Goal: Transaction & Acquisition: Purchase product/service

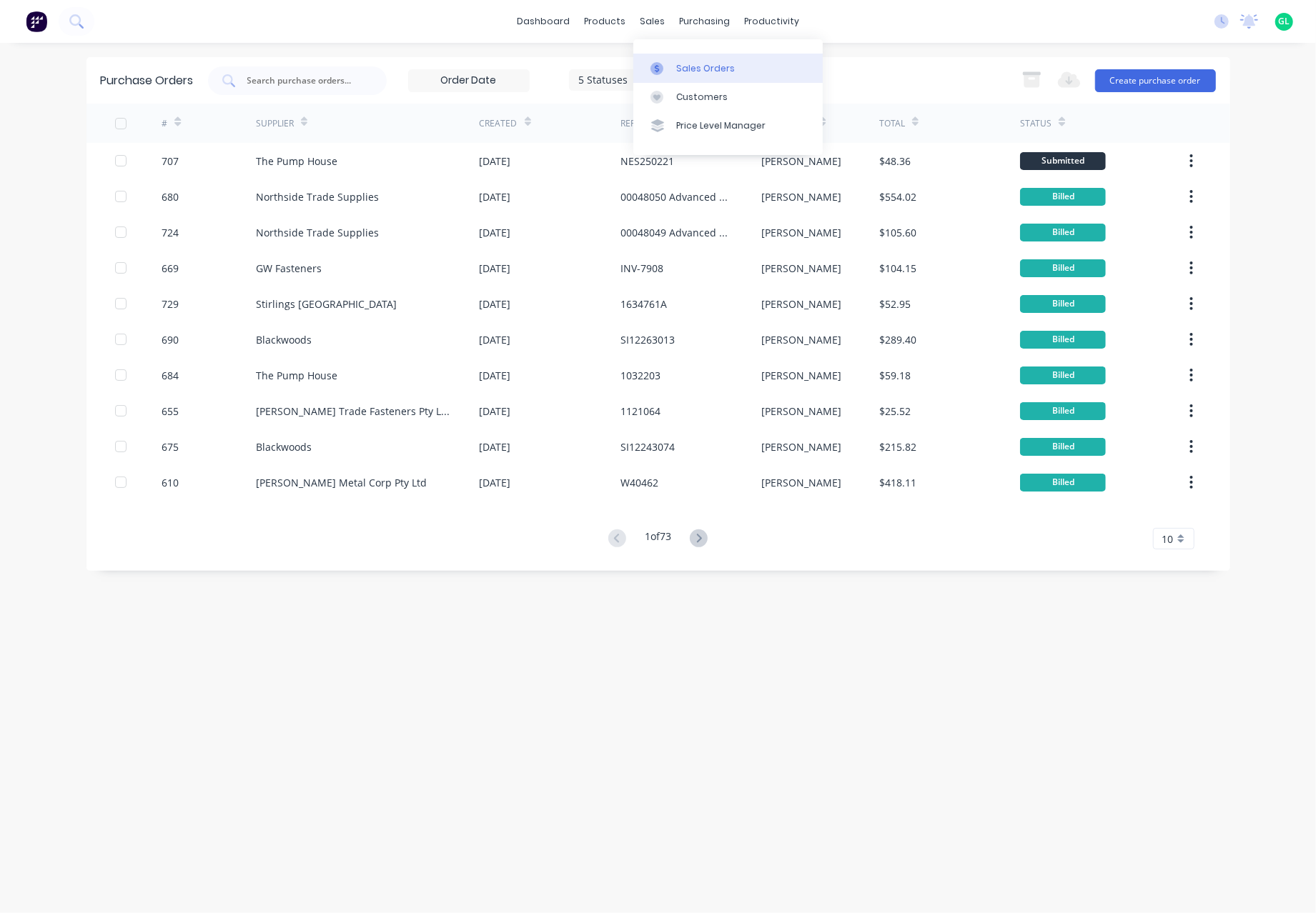
click at [717, 67] on div "Sales Orders" at bounding box center [706, 68] width 59 height 13
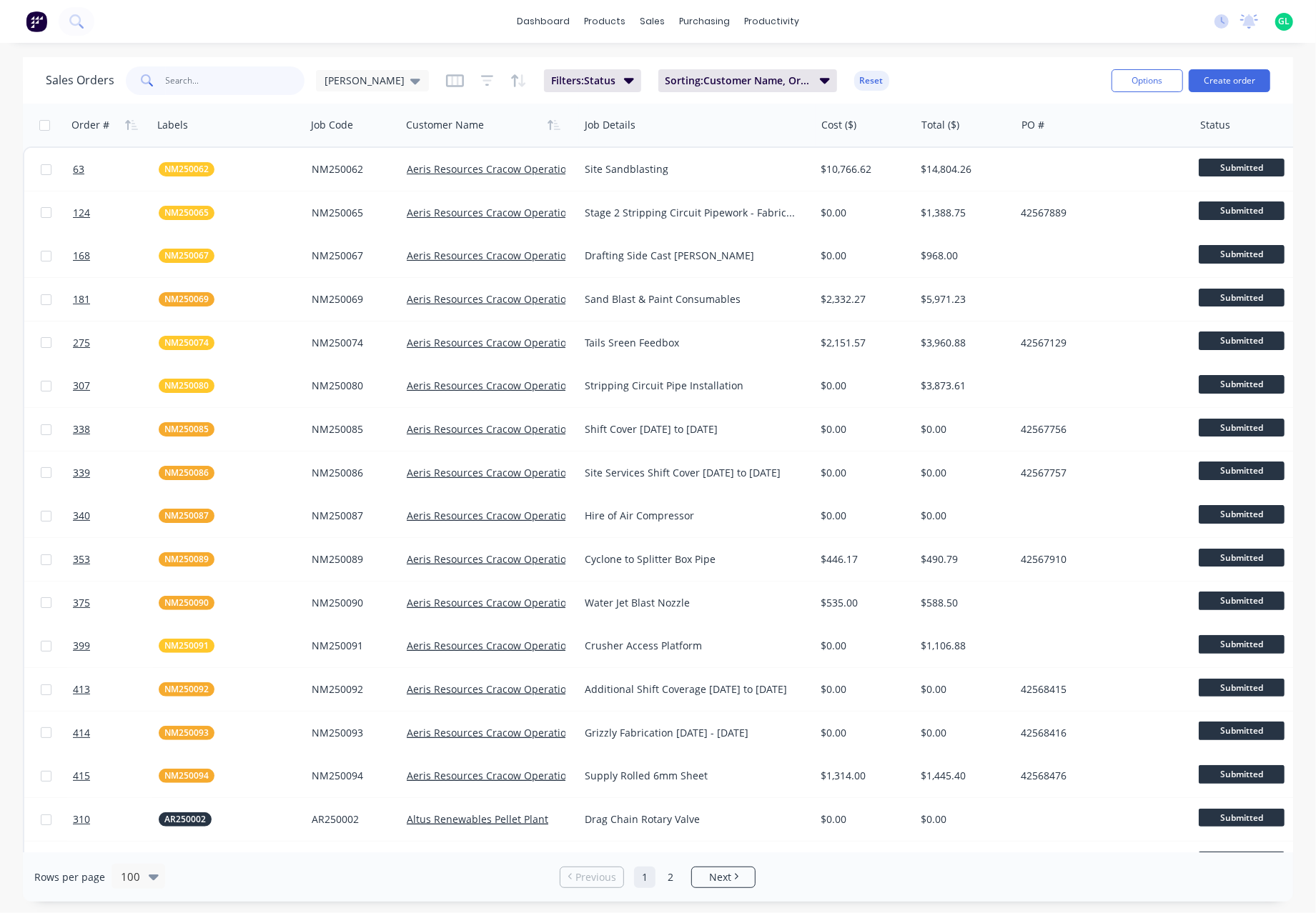
click at [194, 79] on input "text" at bounding box center [235, 81] width 140 height 29
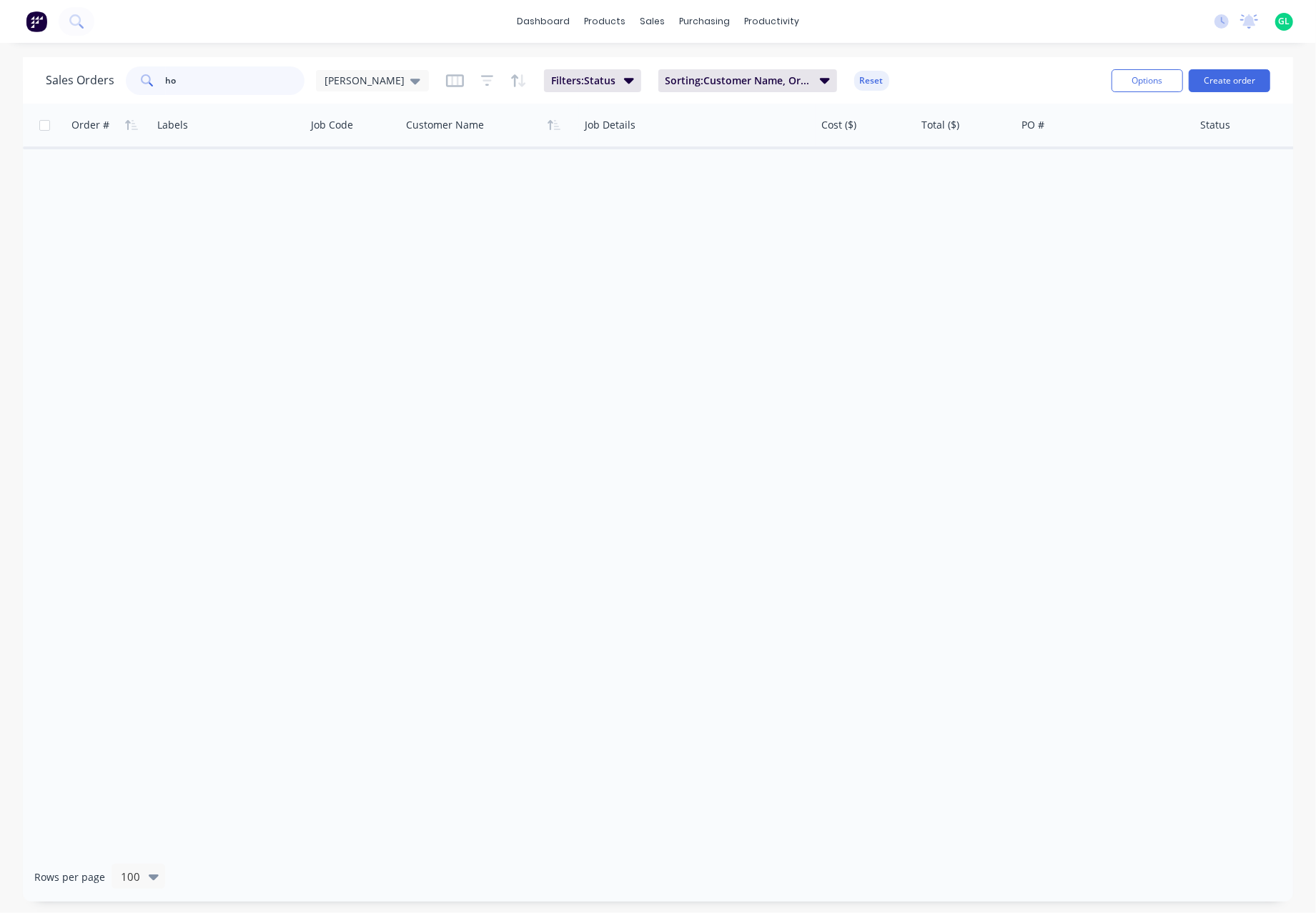
type input "h"
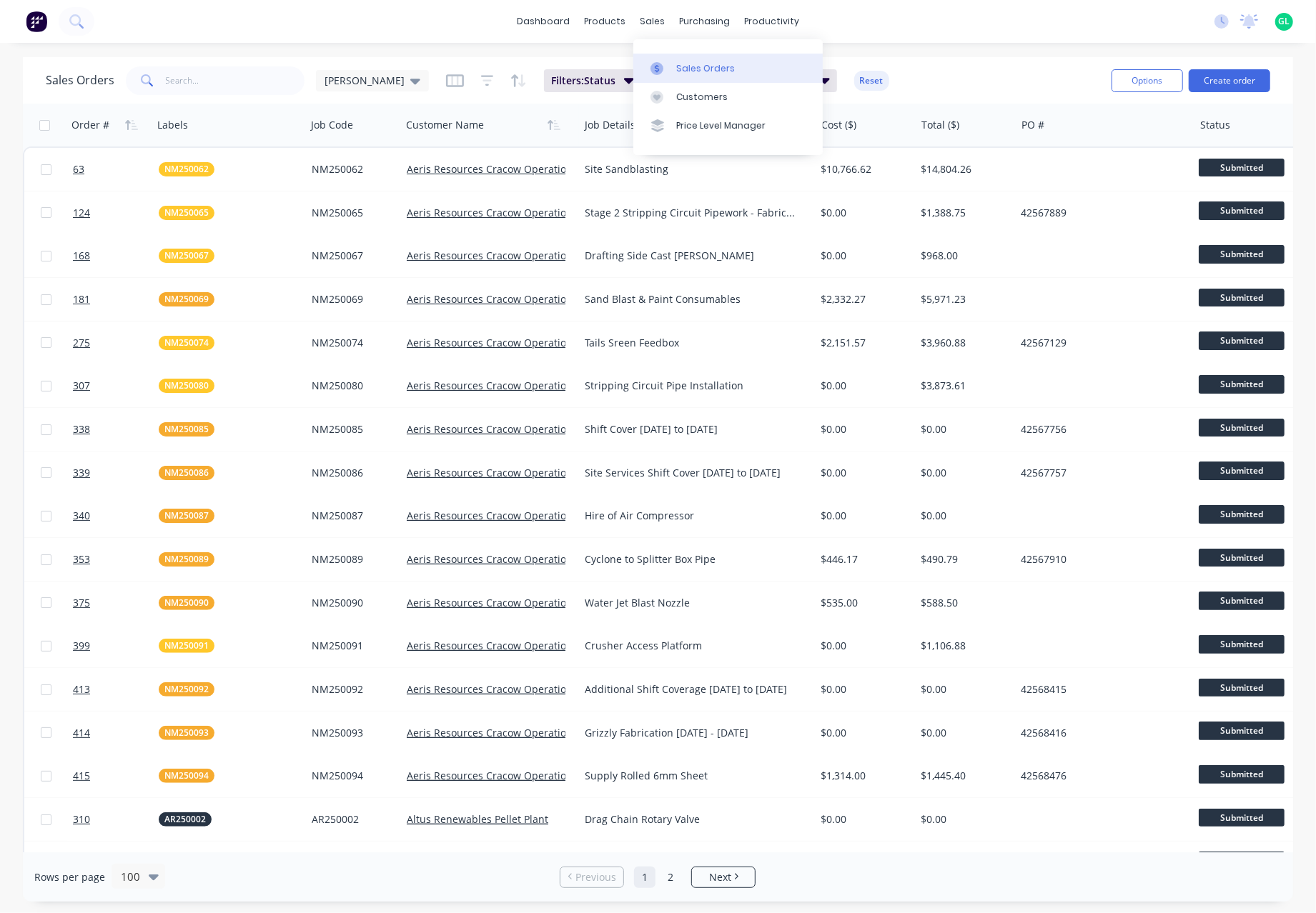
click at [713, 71] on div "Sales Orders" at bounding box center [706, 68] width 59 height 13
click at [1235, 81] on button "Create order" at bounding box center [1229, 80] width 82 height 23
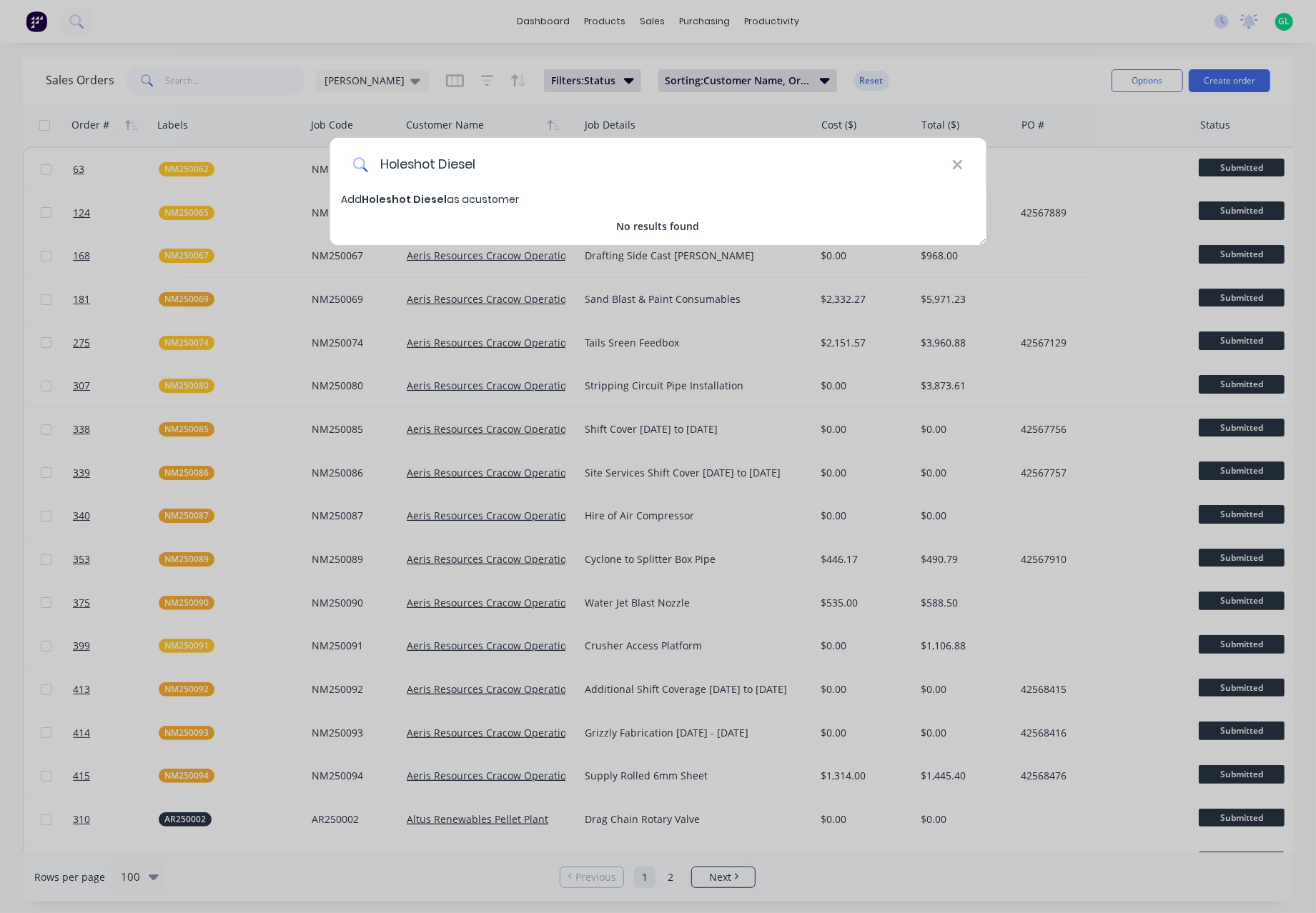
type input "Holeshot Diesel"
click at [415, 200] on span "Holeshot Diesel" at bounding box center [404, 199] width 85 height 14
select select "AU"
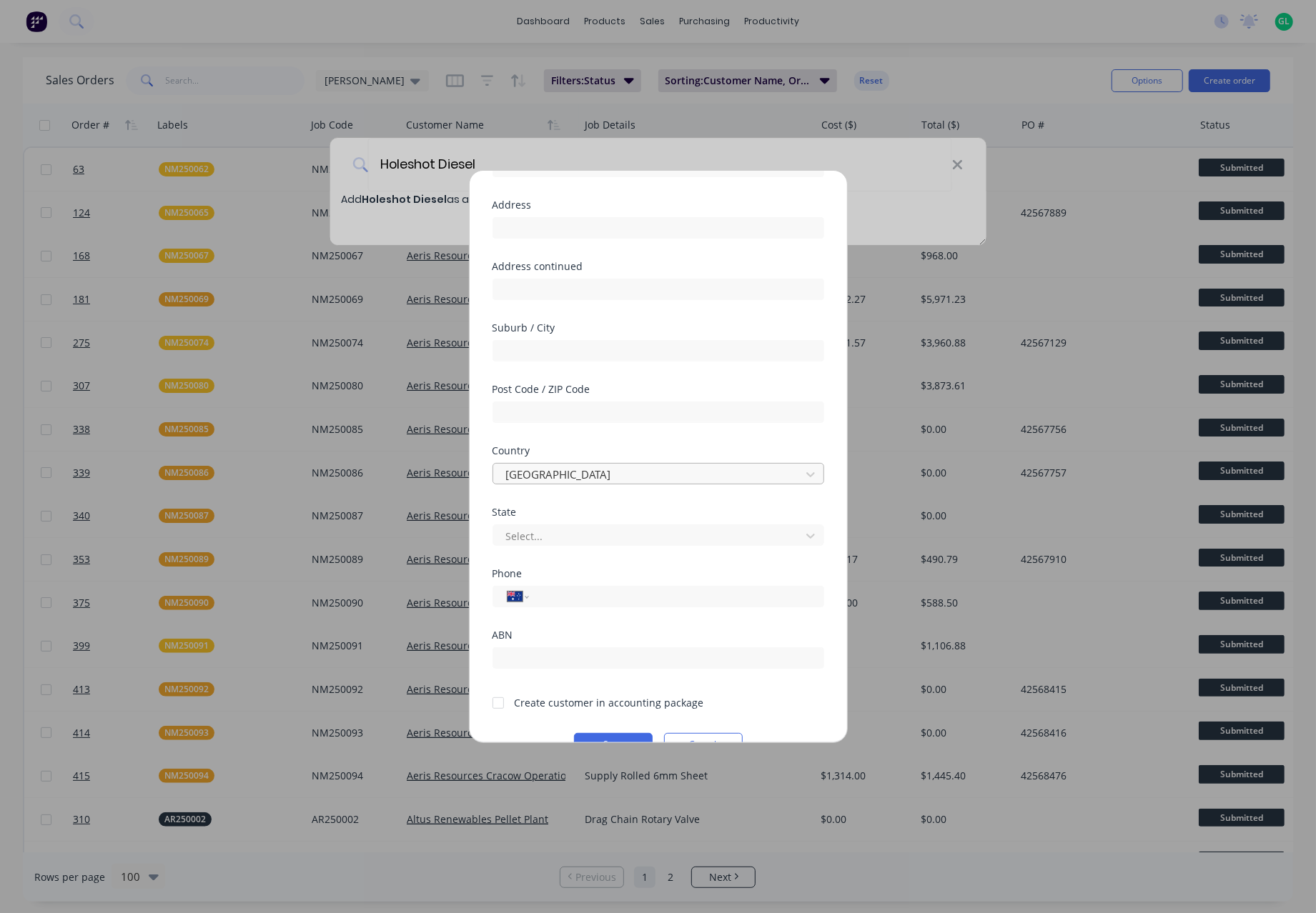
scroll to position [125, 0]
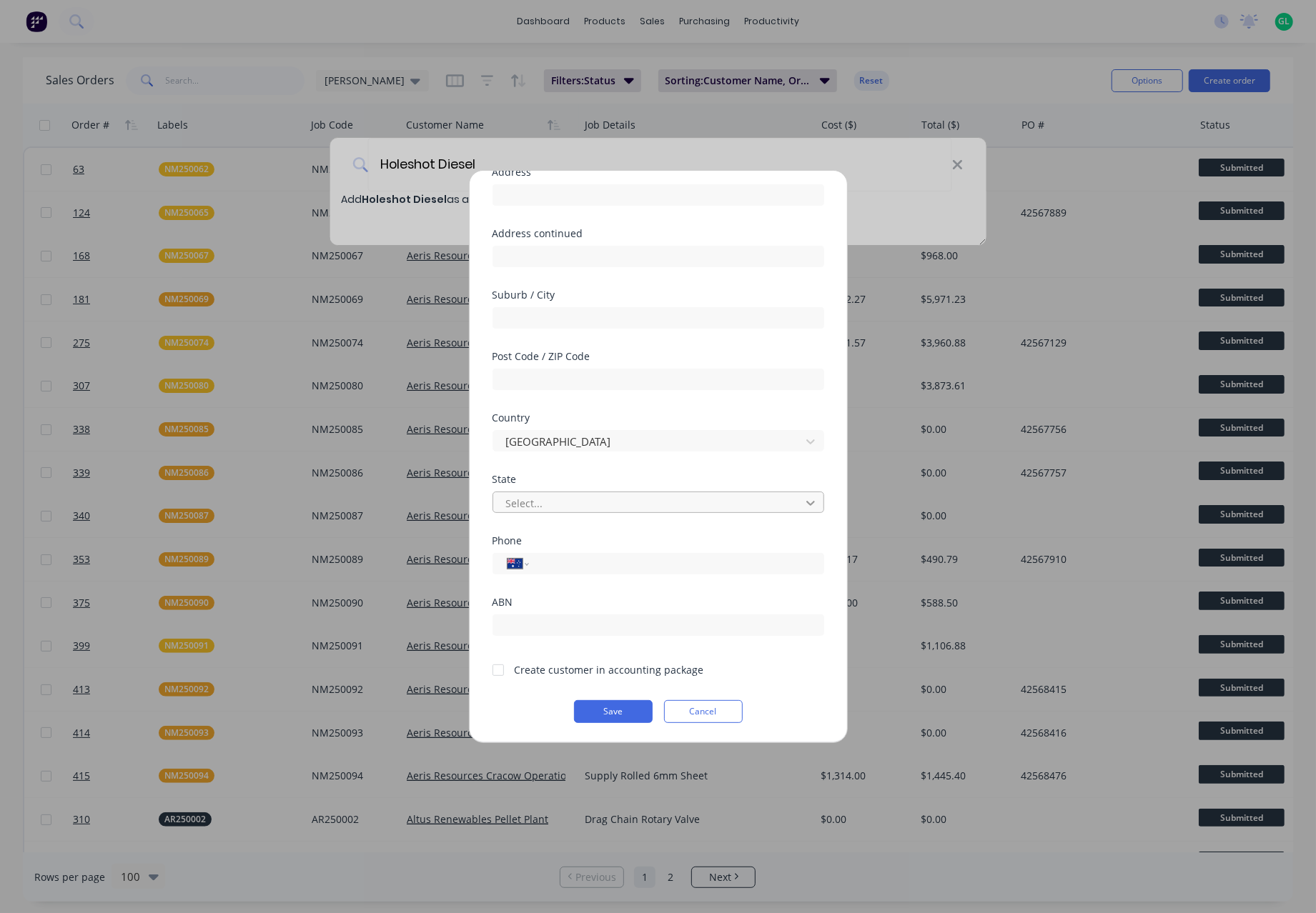
click at [806, 504] on icon at bounding box center [810, 503] width 9 height 5
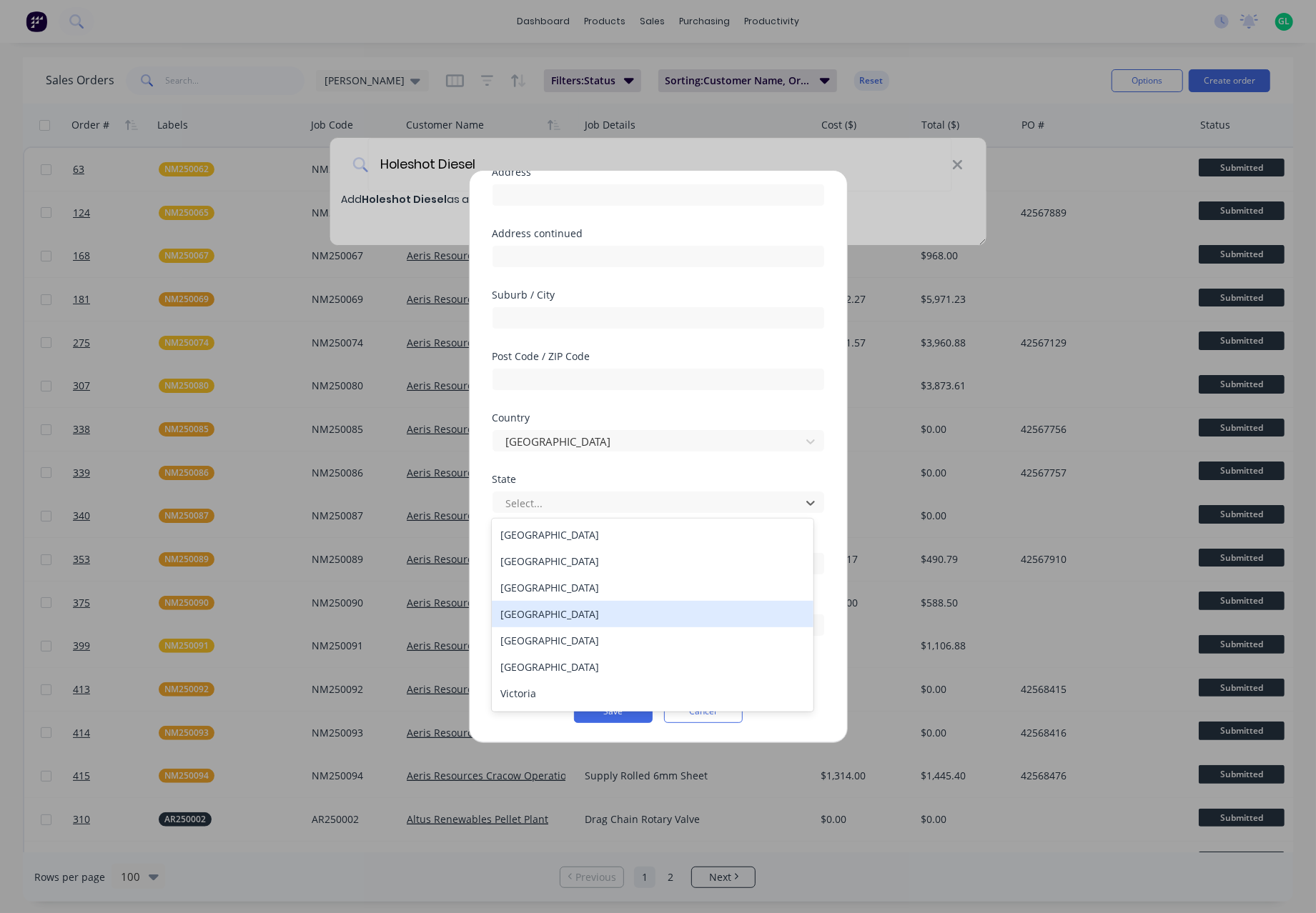
click at [604, 607] on div "[GEOGRAPHIC_DATA]" at bounding box center [652, 613] width 321 height 26
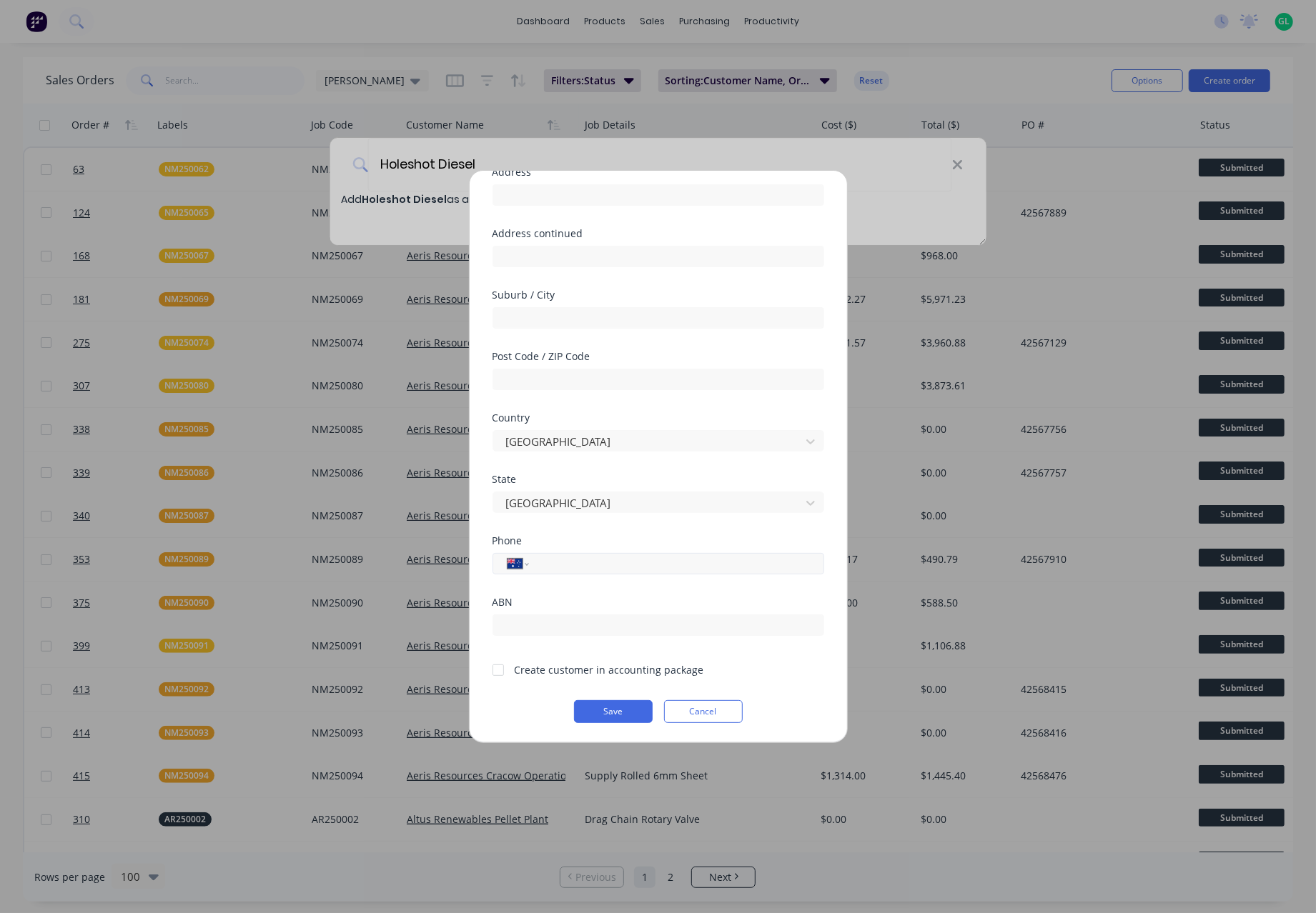
click at [553, 562] on input "tel" at bounding box center [674, 563] width 270 height 17
type input "0458 402 299"
click at [562, 630] on input "text" at bounding box center [658, 625] width 331 height 21
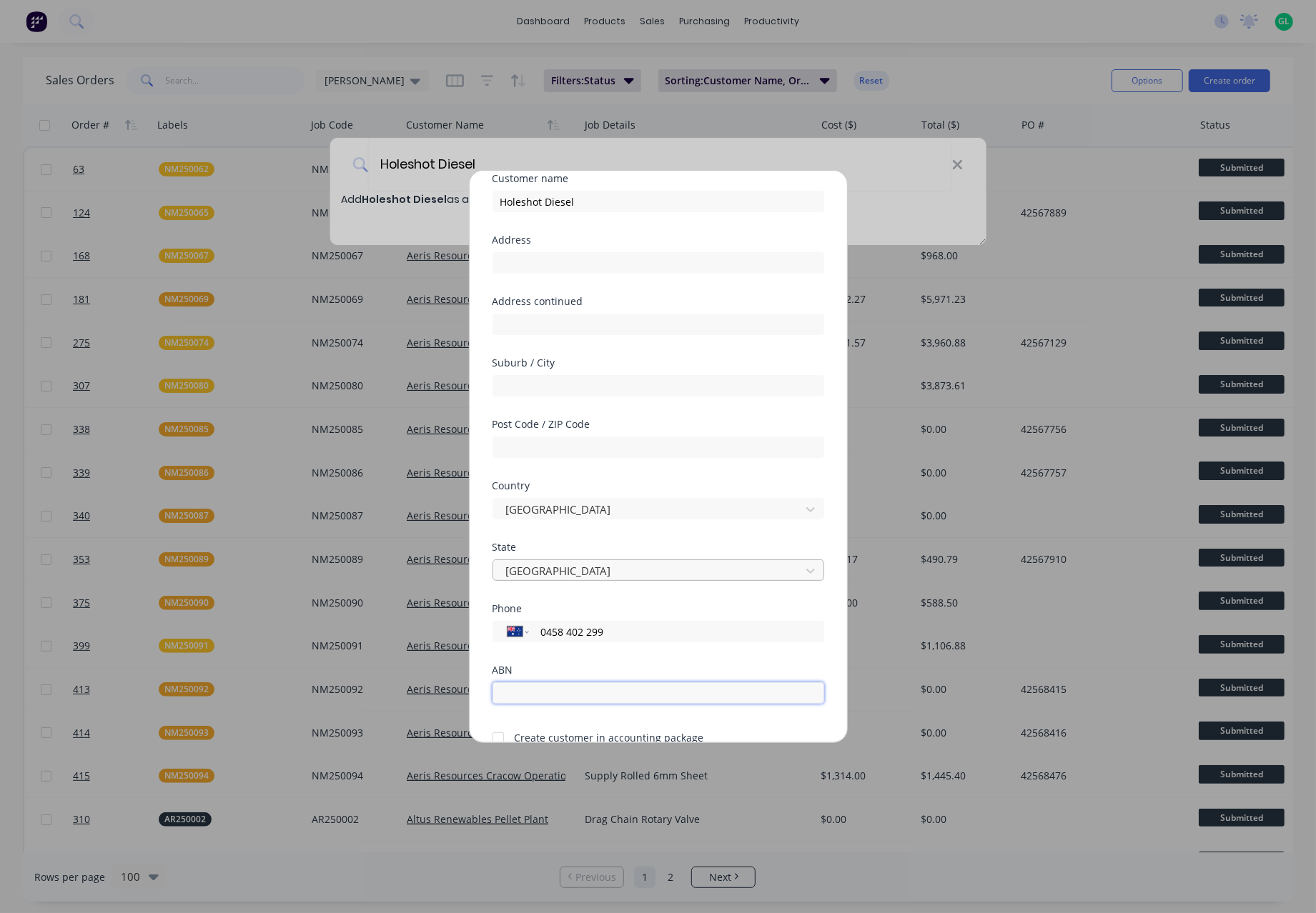
scroll to position [0, 0]
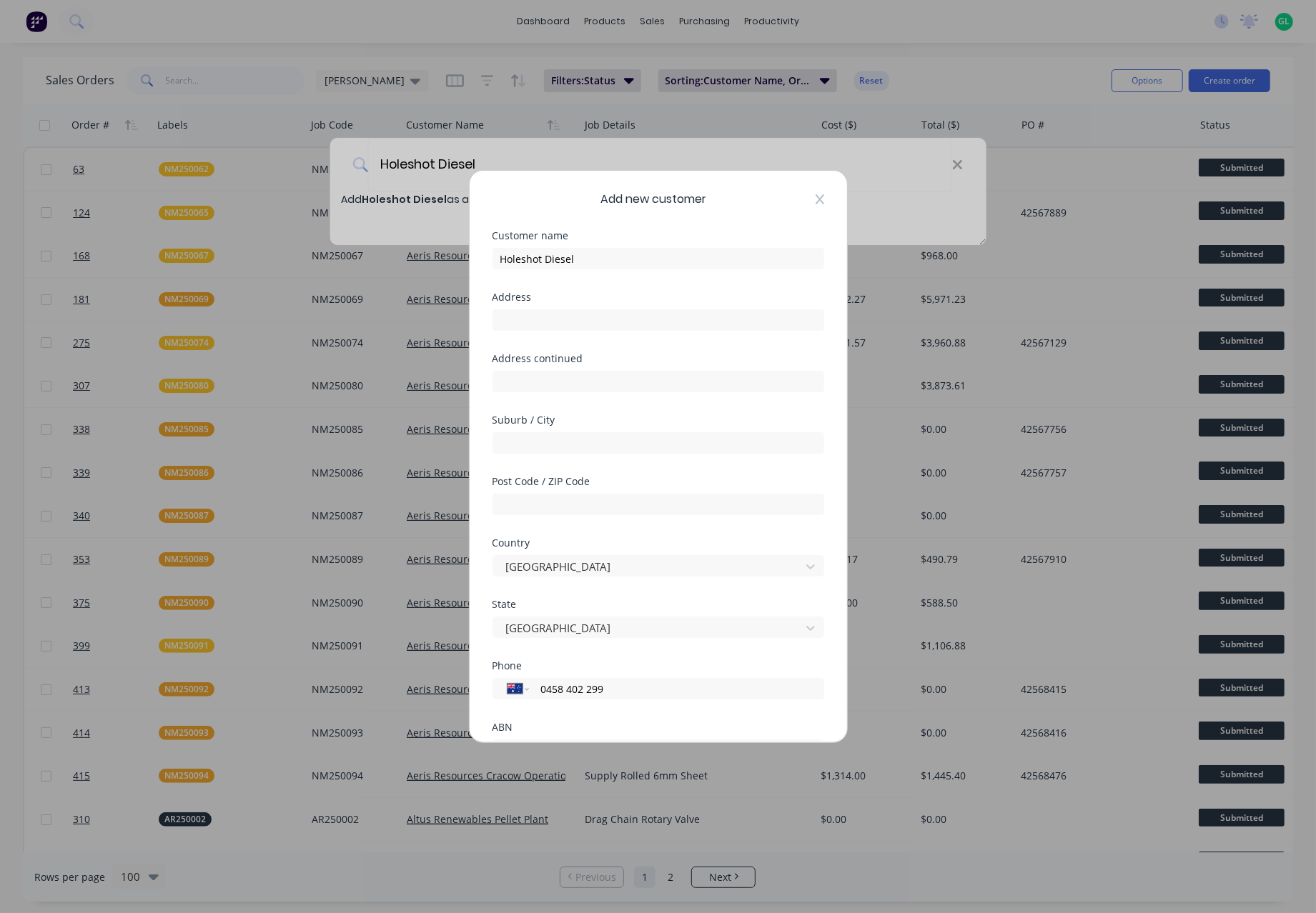
click at [815, 200] on icon at bounding box center [819, 199] width 9 height 10
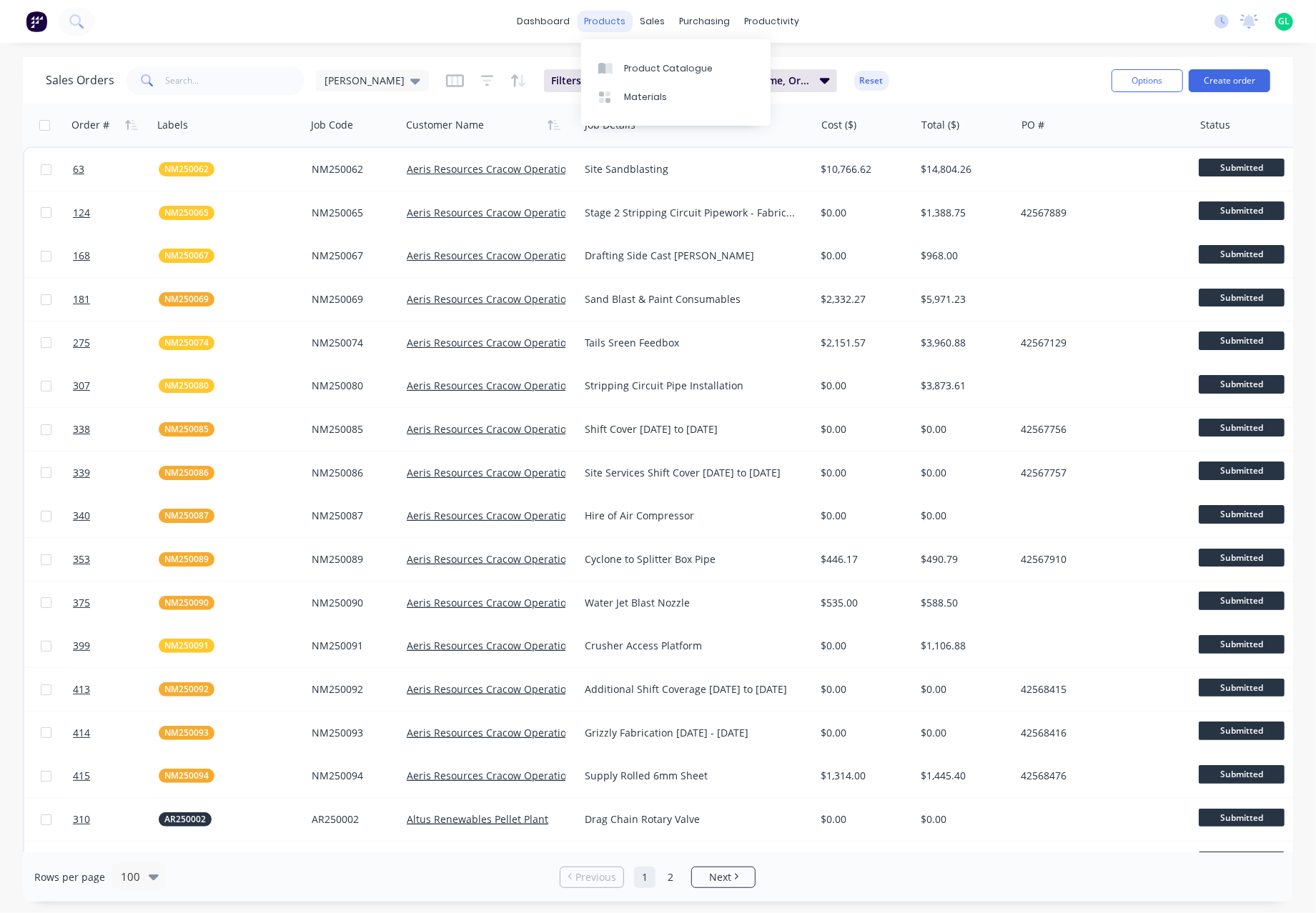
click at [602, 17] on div "products" at bounding box center [604, 21] width 55 height 21
click at [710, 97] on div "Customers" at bounding box center [702, 97] width 52 height 13
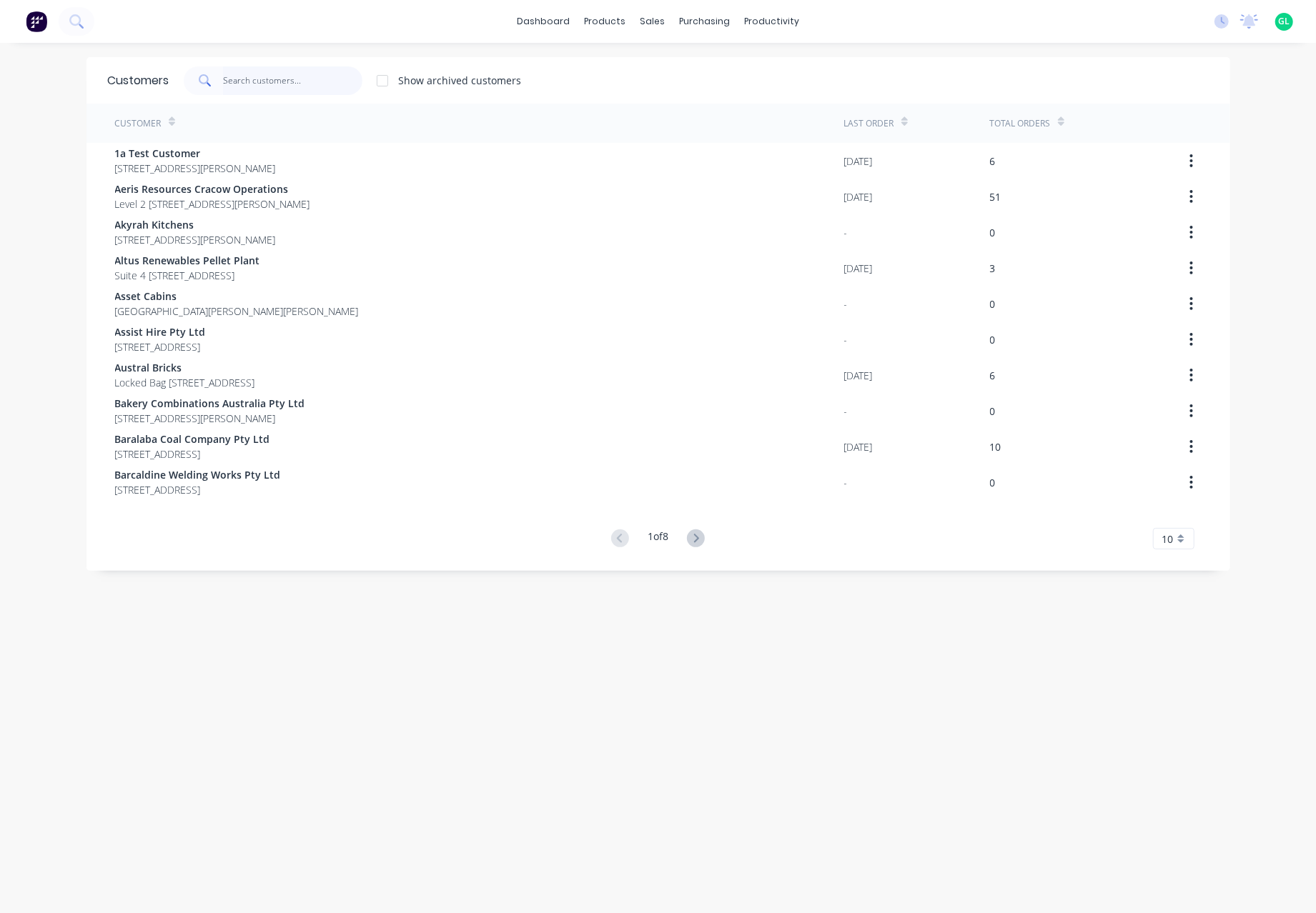
click at [232, 79] on input "text" at bounding box center [293, 81] width 140 height 29
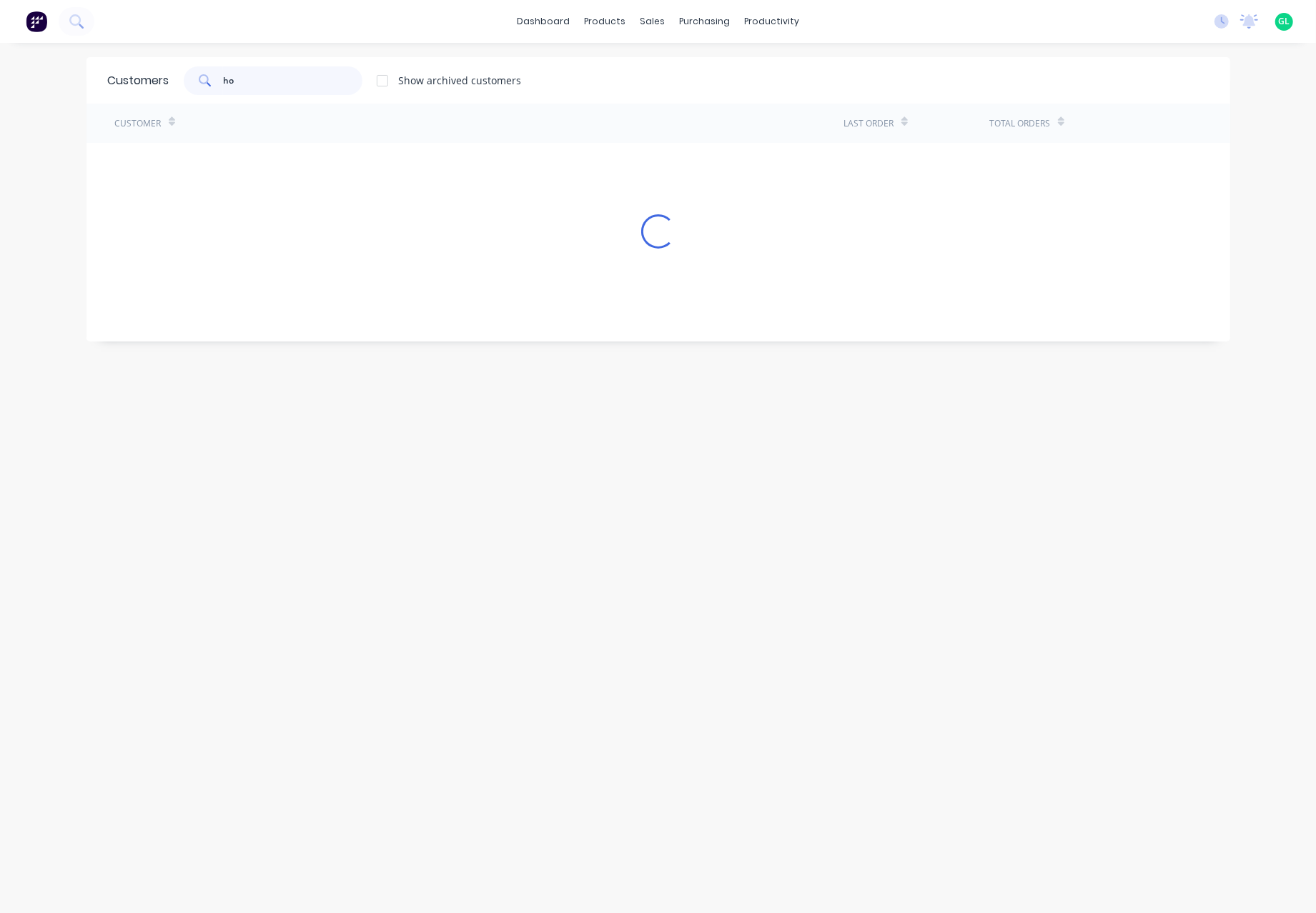
type input "h"
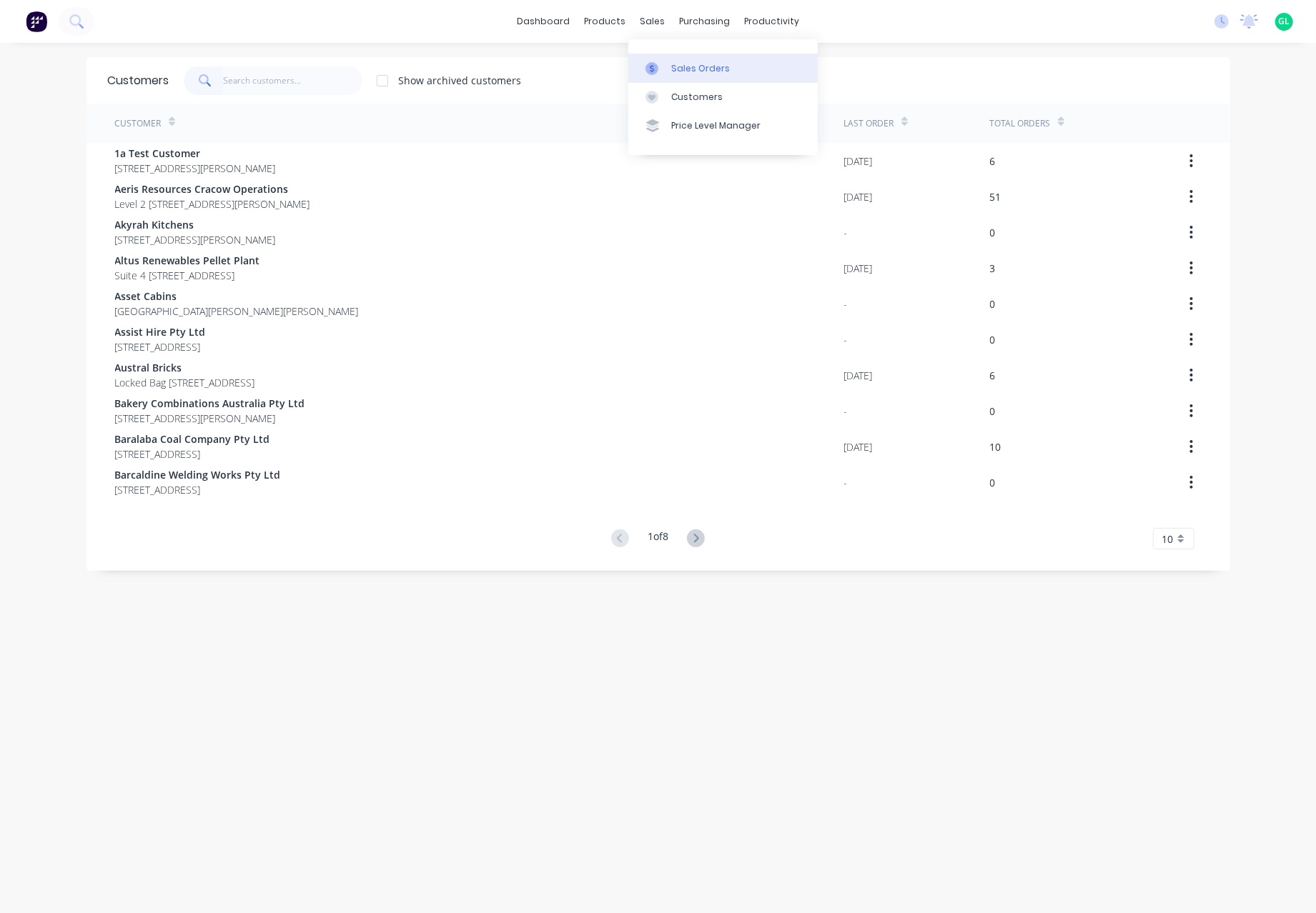
click at [706, 68] on div "Sales Orders" at bounding box center [700, 68] width 59 height 13
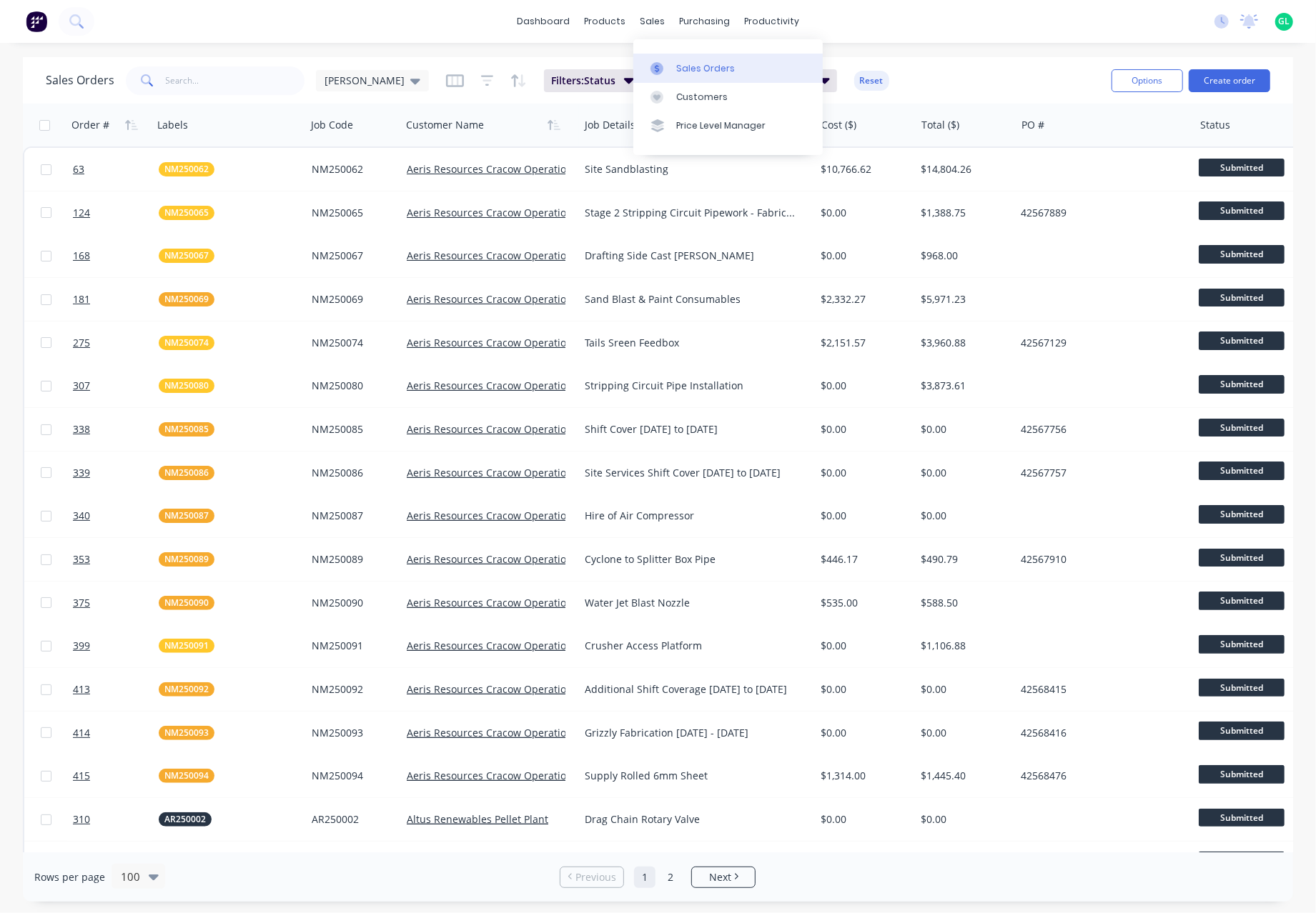
click at [702, 69] on div "Sales Orders" at bounding box center [706, 68] width 59 height 13
click at [1245, 82] on button "Create order" at bounding box center [1229, 80] width 82 height 23
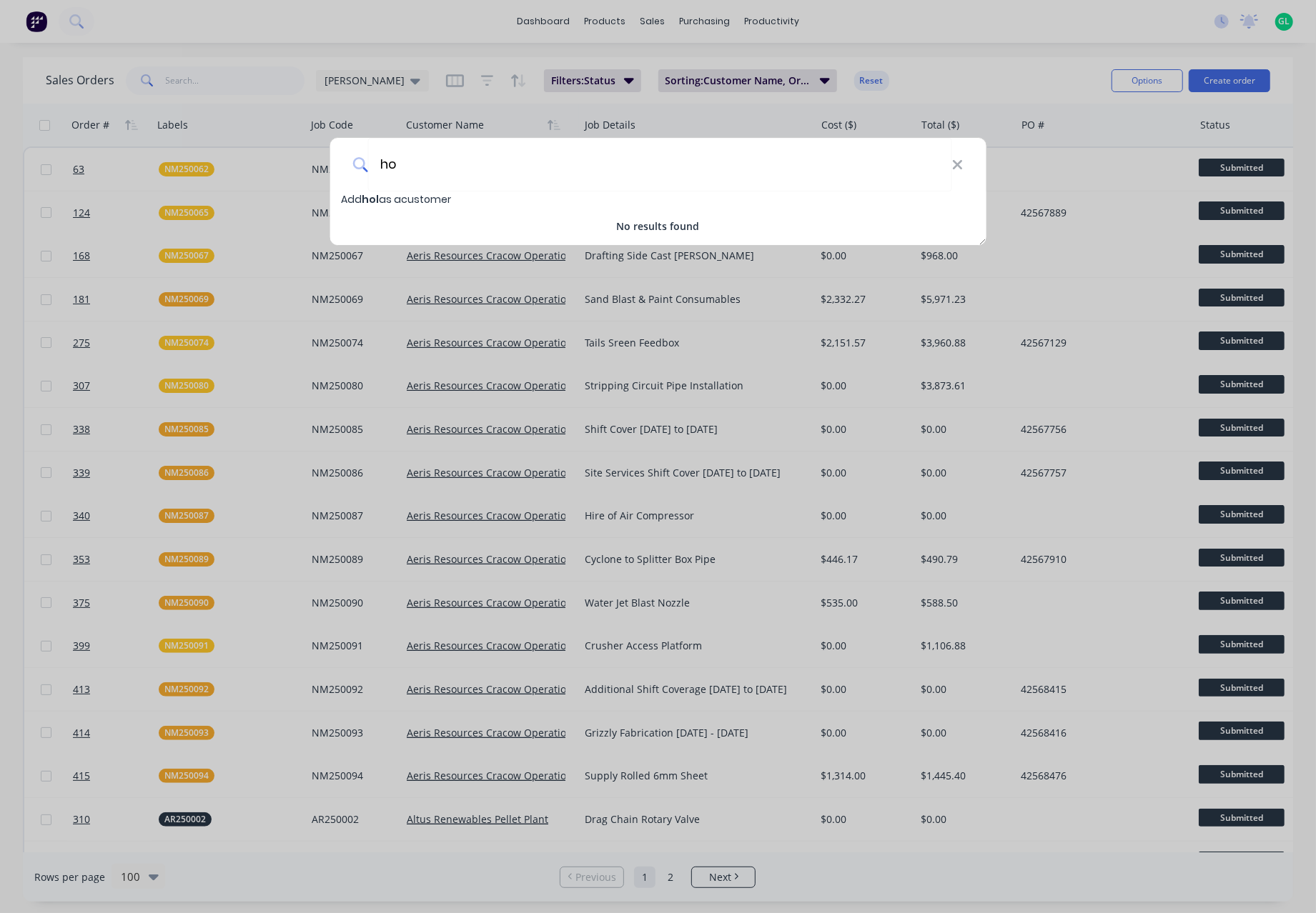
type input "h"
type input "Holeshot diesel"
click at [448, 186] on input "Holeshot diesel" at bounding box center [660, 165] width 583 height 54
click at [431, 195] on span "Holeshot diesel" at bounding box center [404, 199] width 84 height 14
select select "AU"
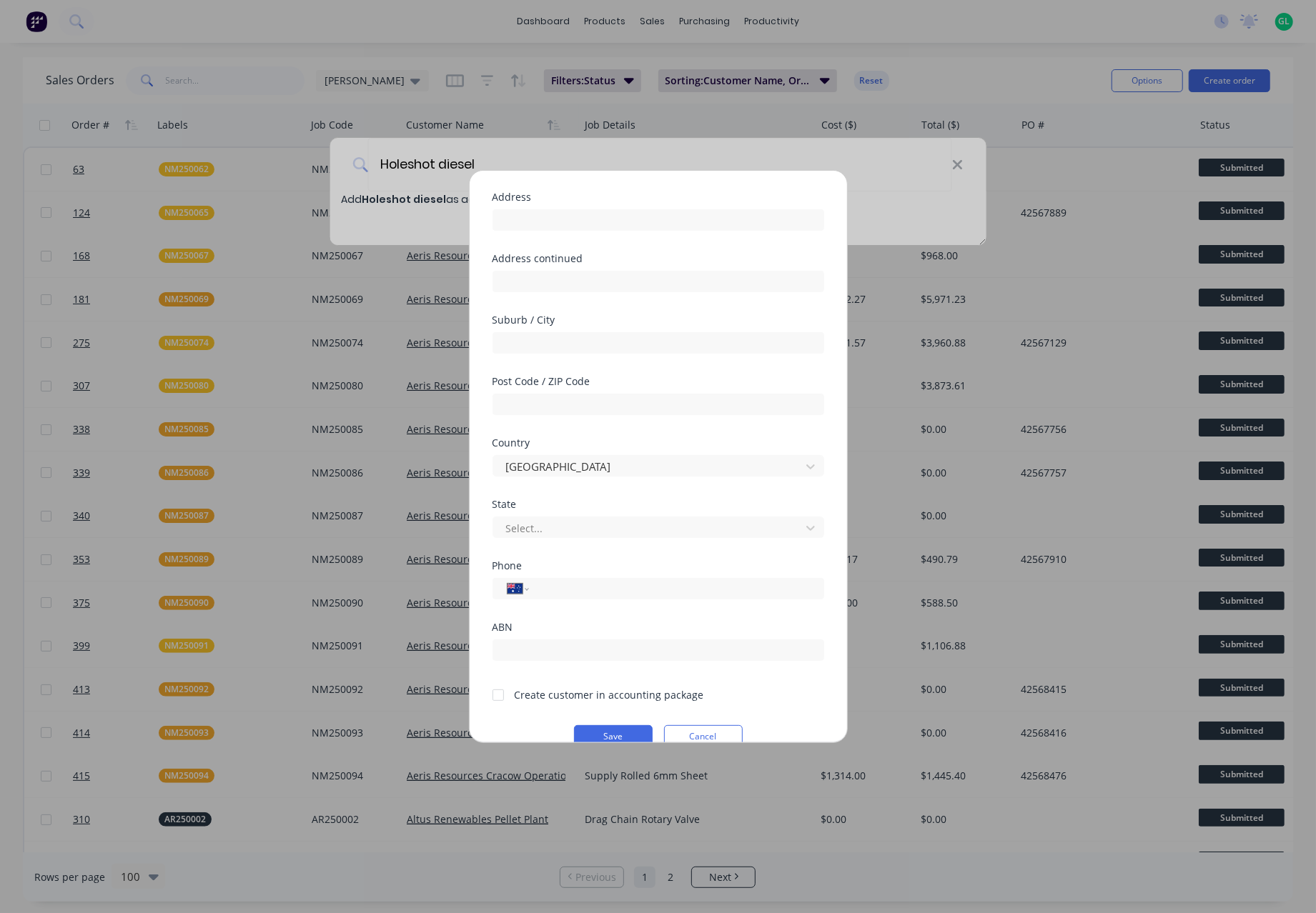
scroll to position [125, 0]
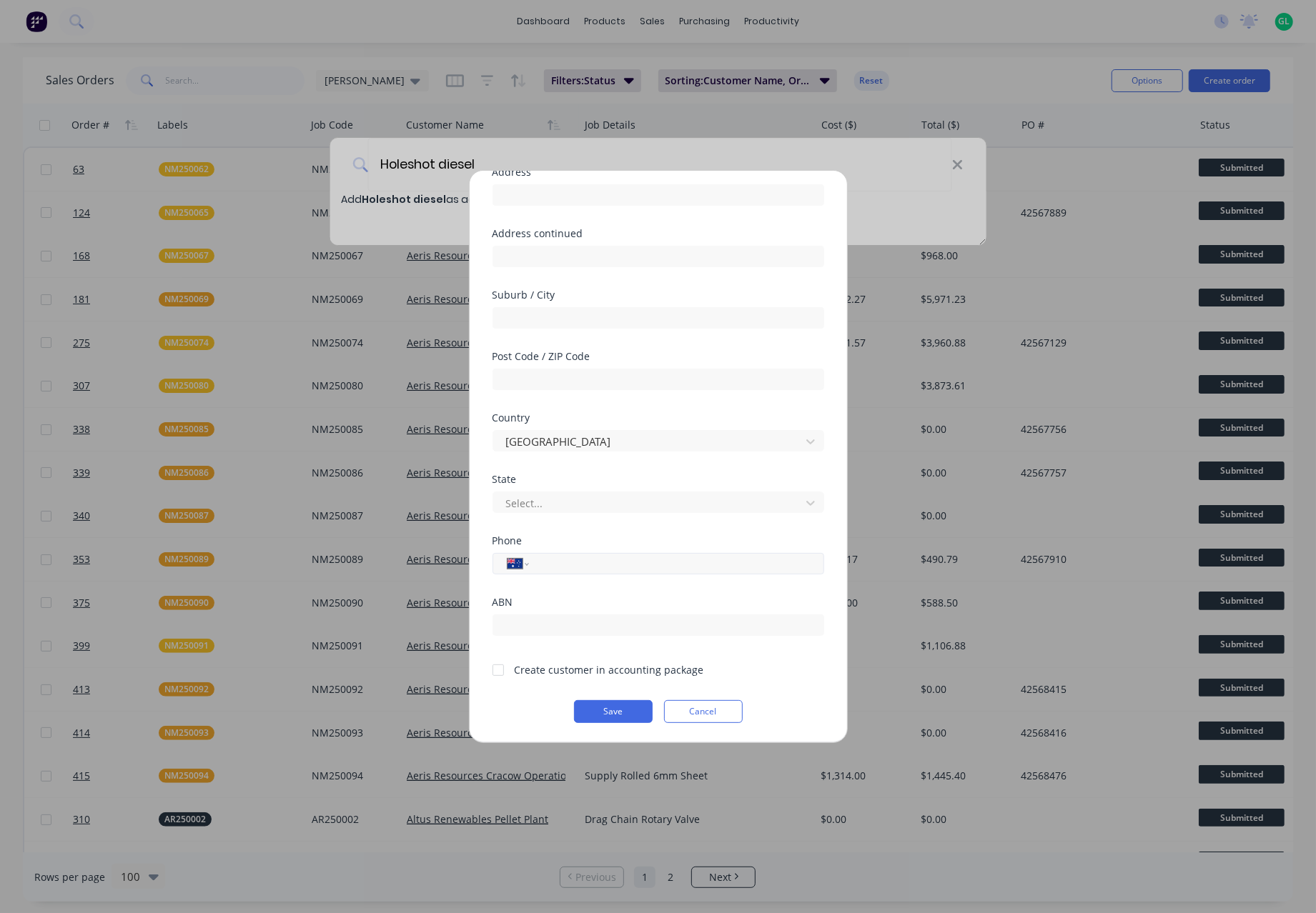
click at [549, 571] on input "tel" at bounding box center [674, 563] width 270 height 17
type input "0458 402 299"
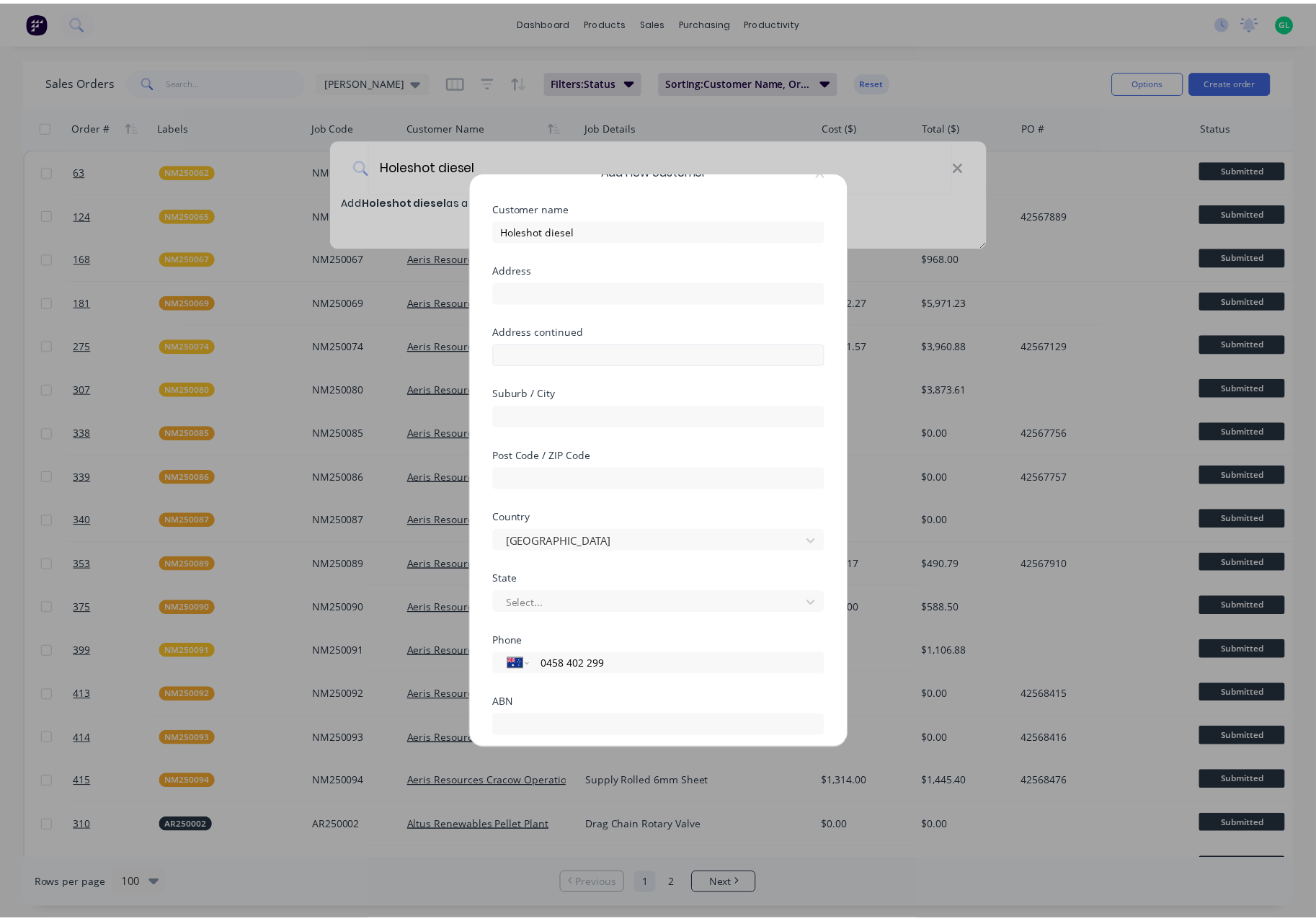
scroll to position [0, 0]
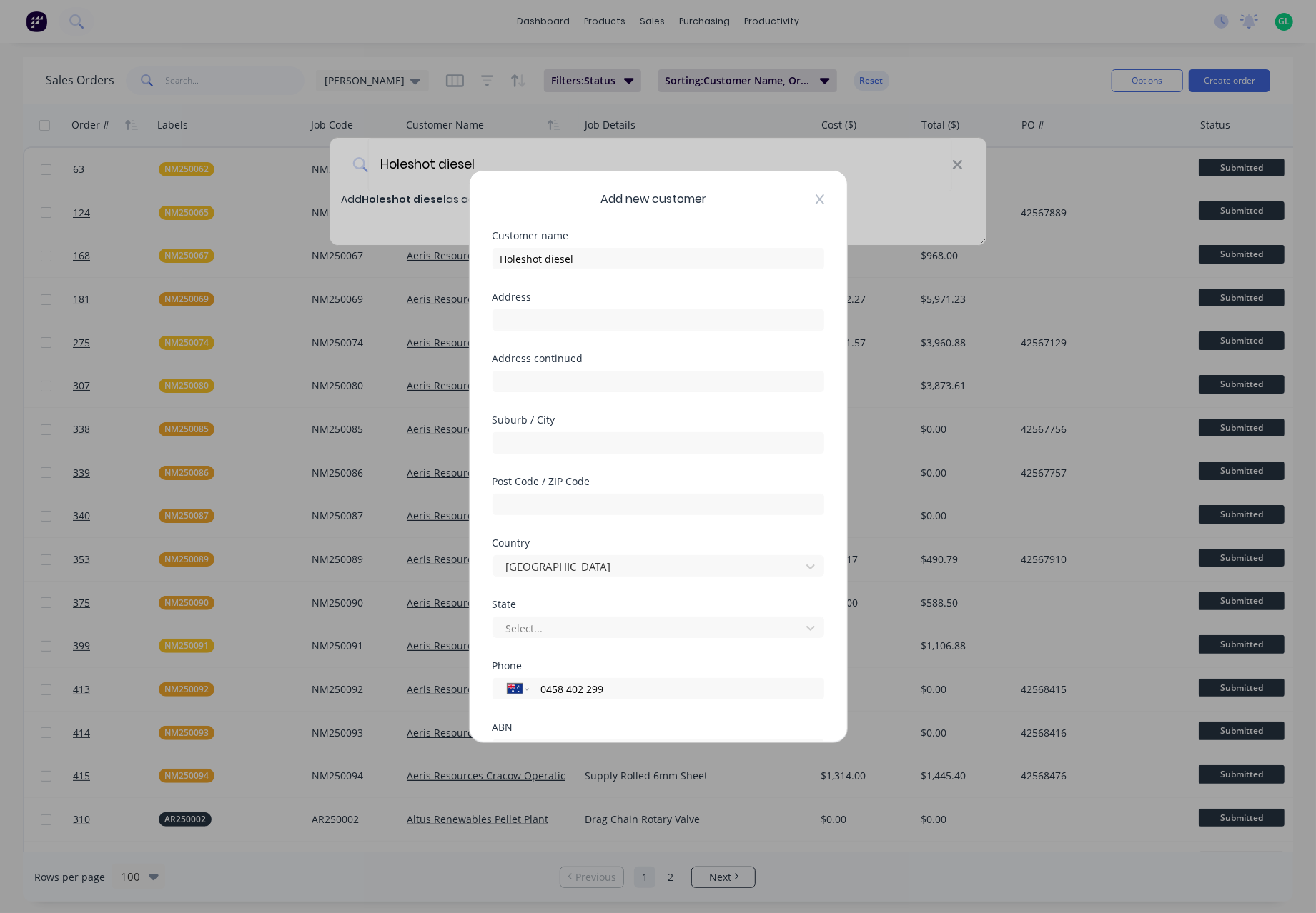
click at [815, 198] on icon at bounding box center [819, 199] width 9 height 10
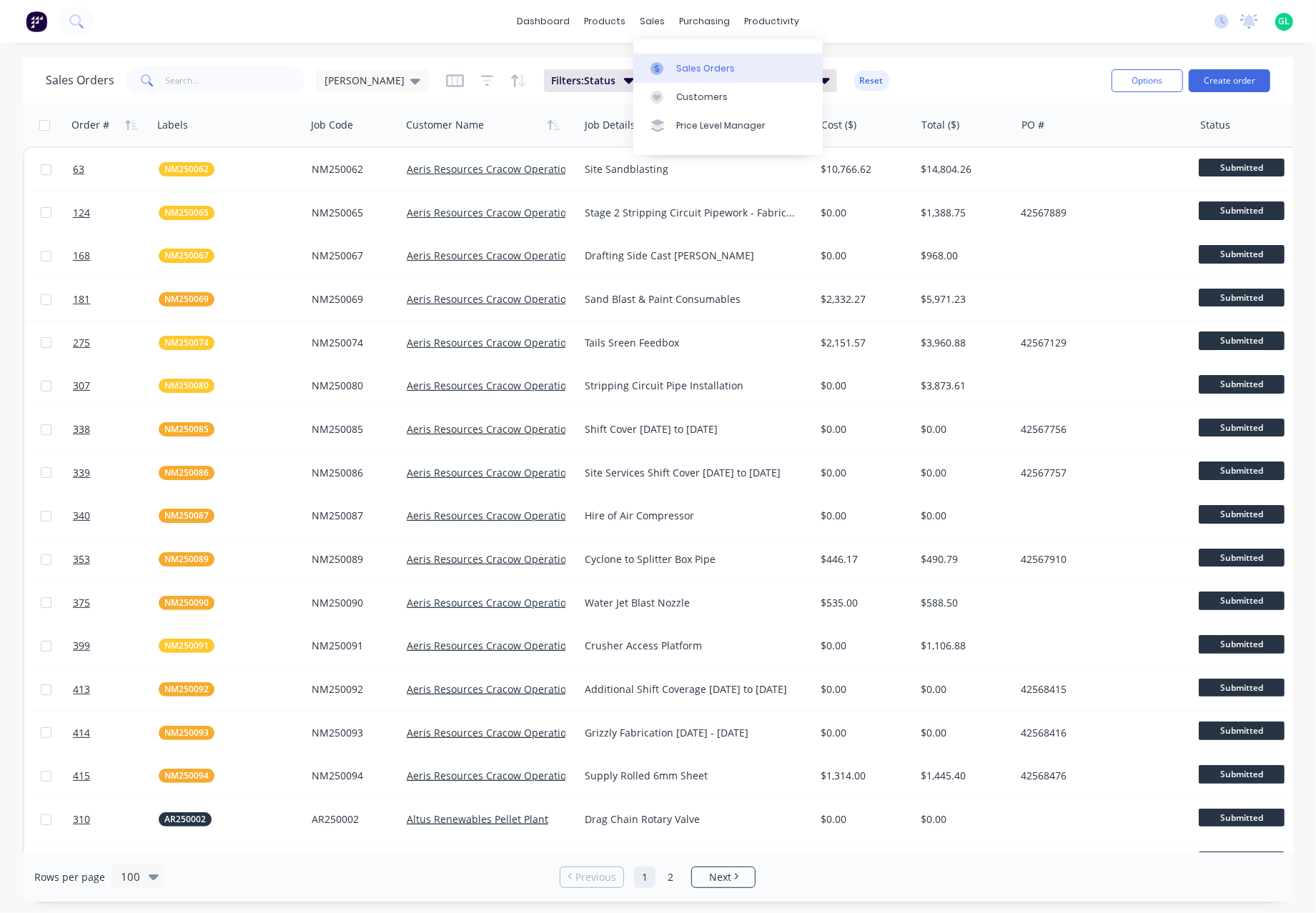
click at [694, 66] on div "Sales Orders" at bounding box center [706, 68] width 59 height 13
click at [715, 69] on div "Sales Orders" at bounding box center [706, 68] width 59 height 13
click at [1241, 78] on button "Create order" at bounding box center [1229, 80] width 82 height 23
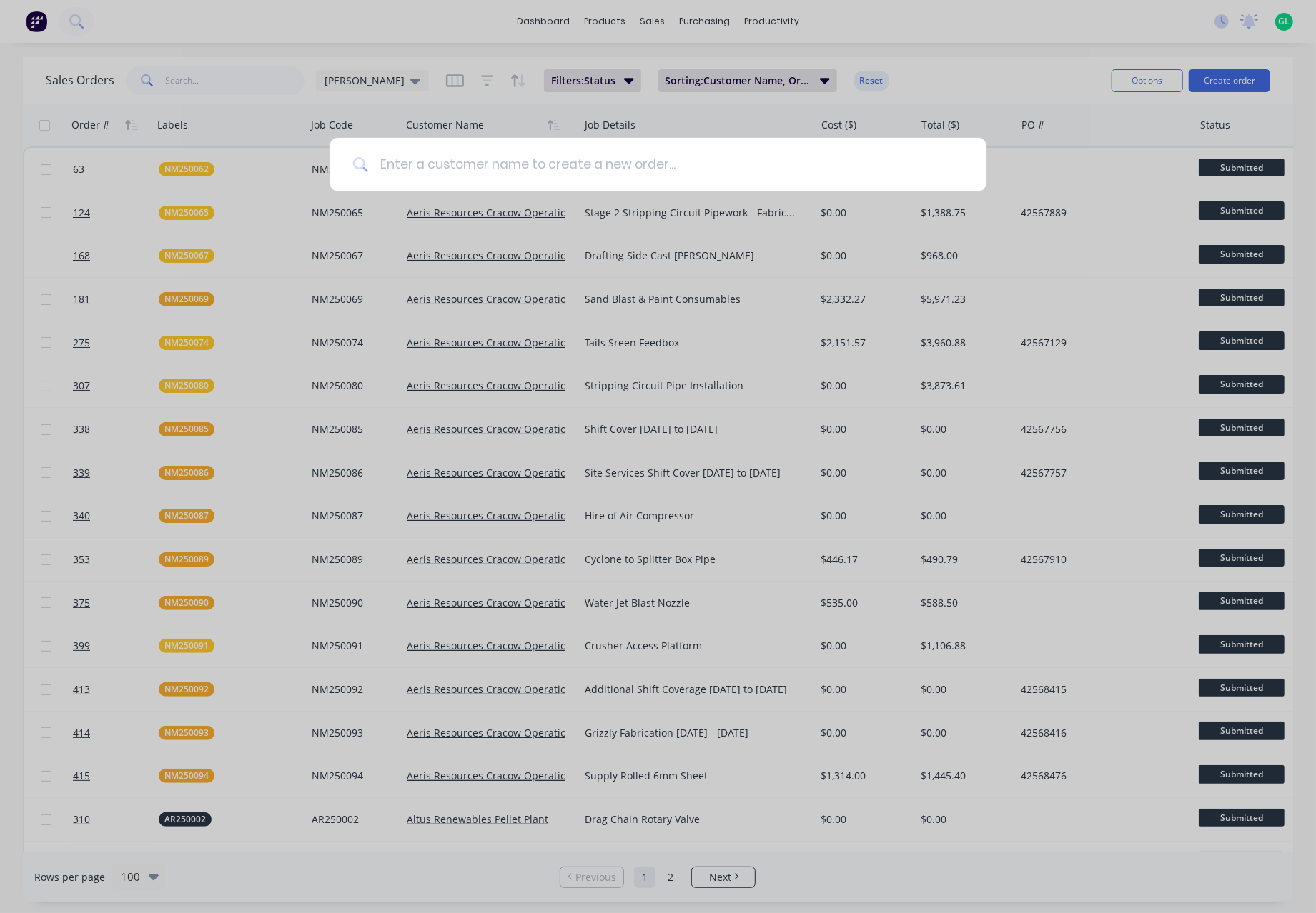
click at [413, 155] on input at bounding box center [665, 165] width 595 height 54
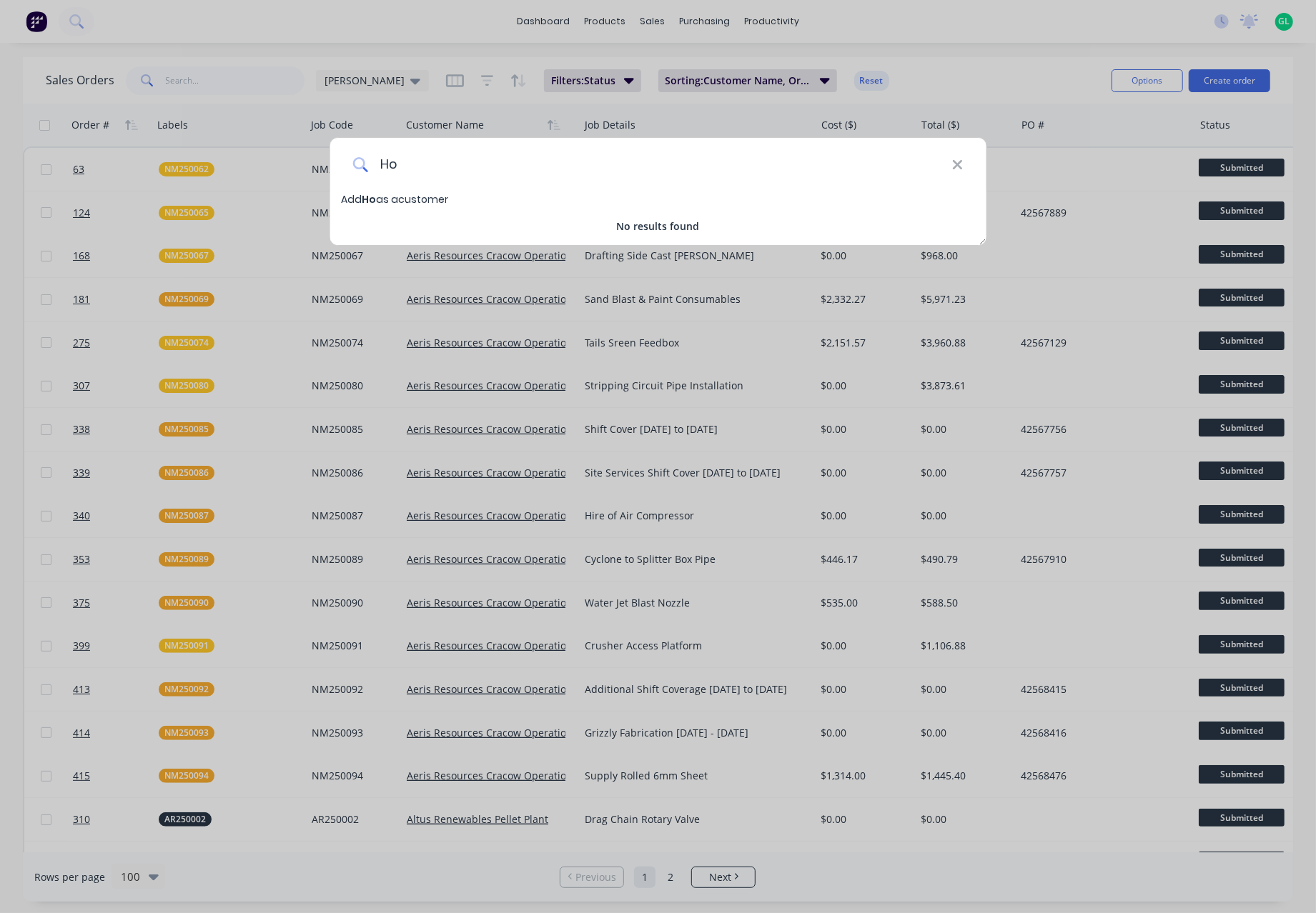
type input "H"
type input "h"
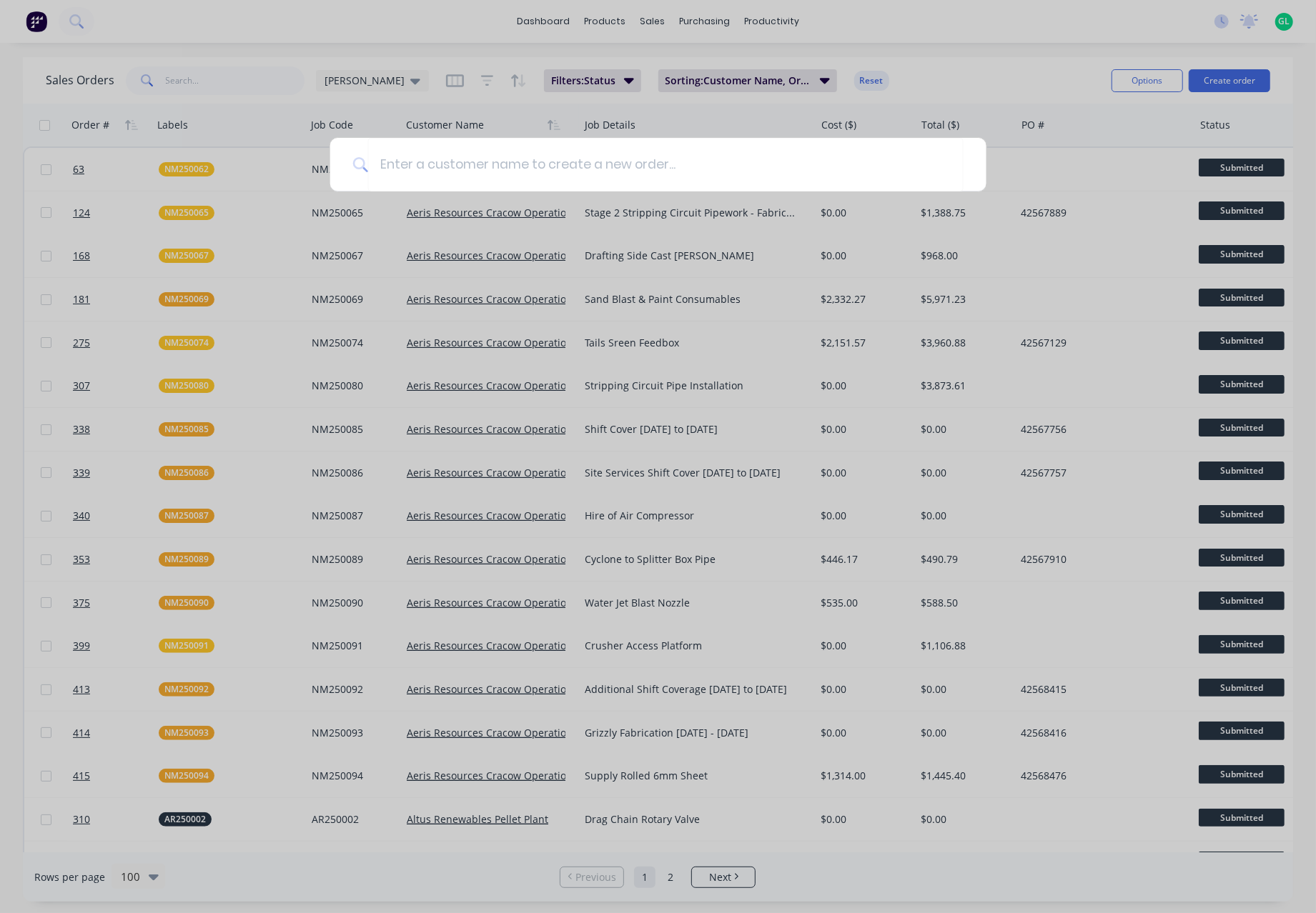
click at [235, 30] on div at bounding box center [658, 456] width 1316 height 913
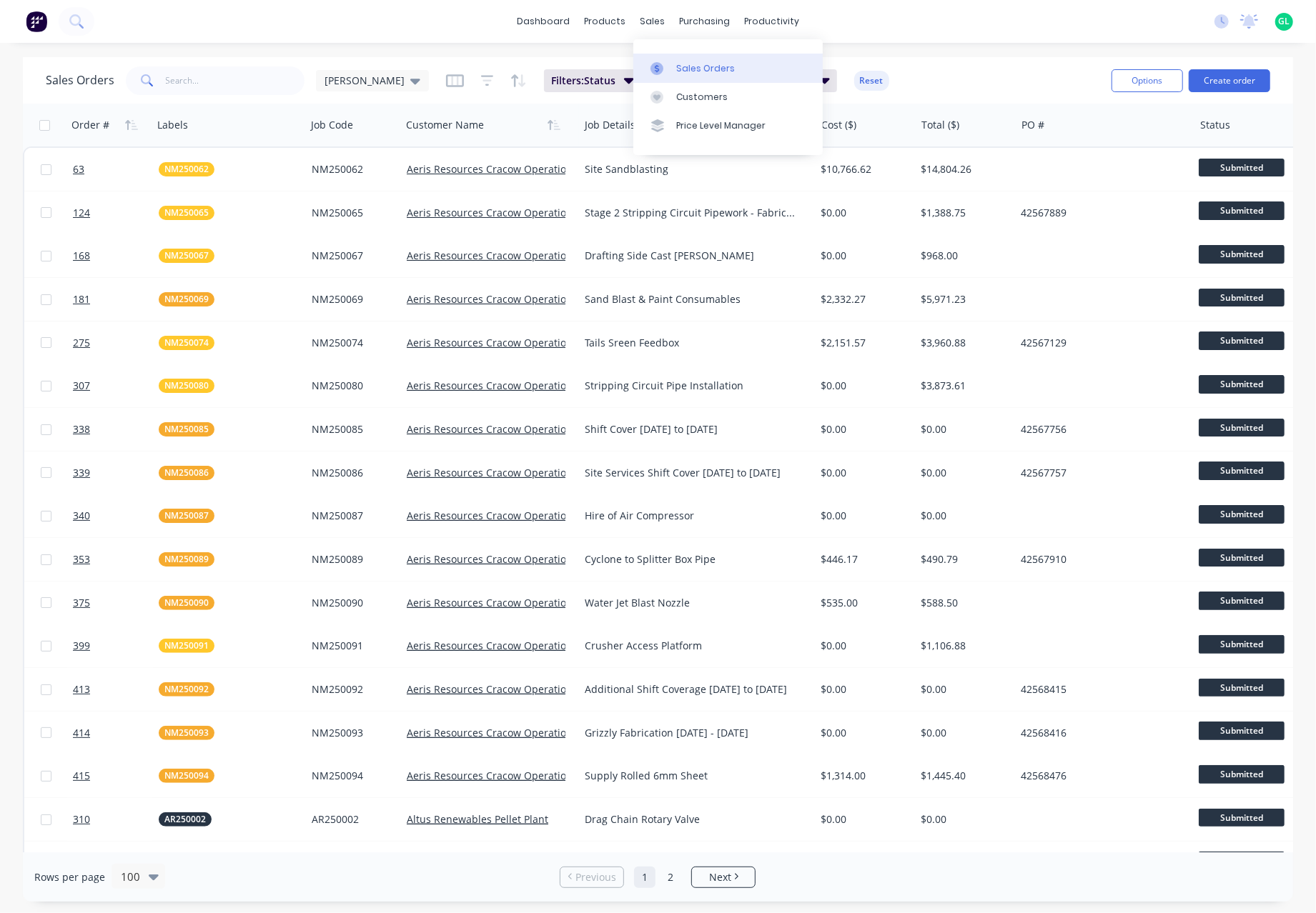
click at [699, 69] on div "Sales Orders" at bounding box center [706, 68] width 59 height 13
click at [1211, 86] on button "Create order" at bounding box center [1229, 80] width 82 height 23
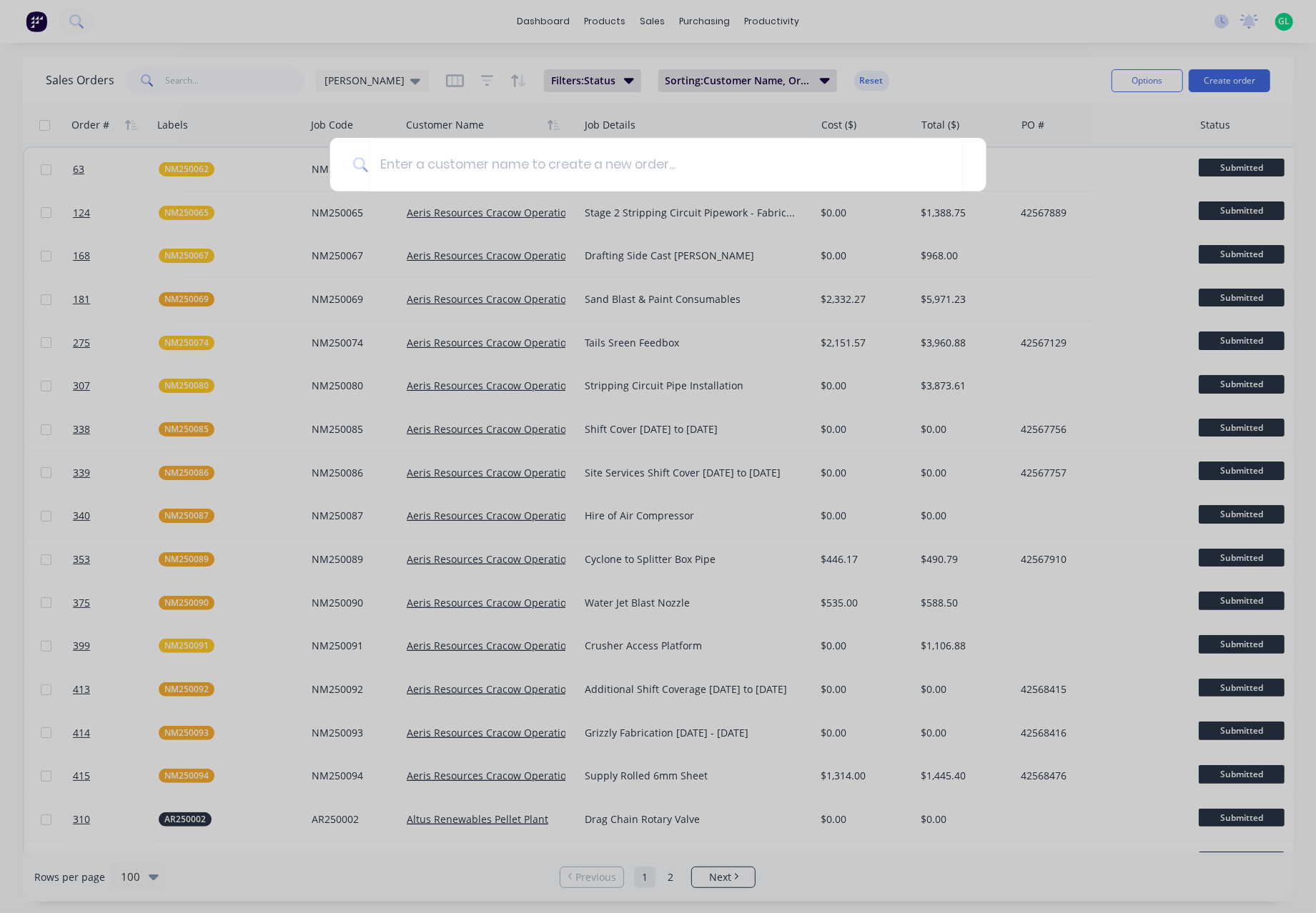
click at [922, 69] on div at bounding box center [658, 456] width 1316 height 913
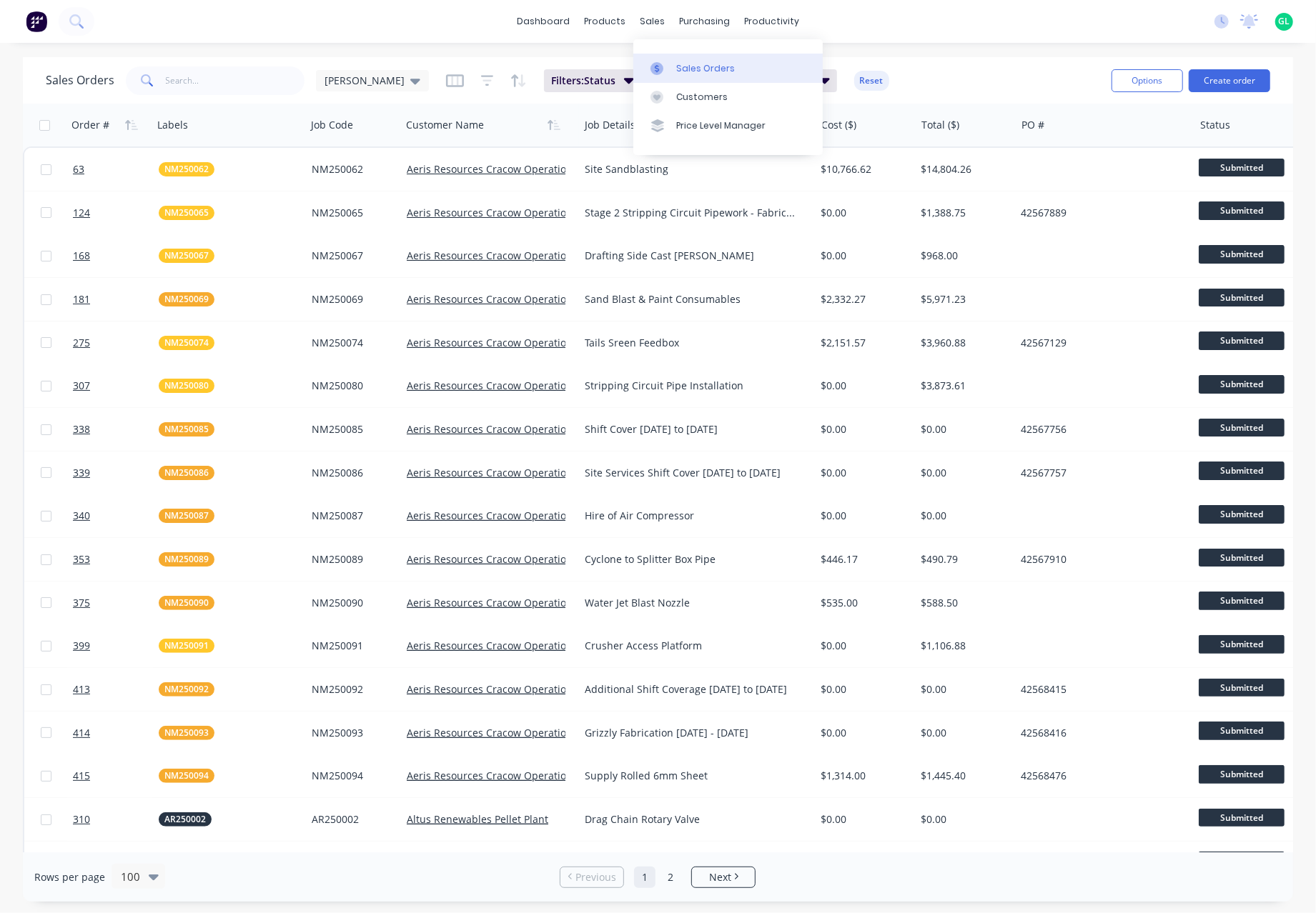
click at [703, 76] on link "Sales Orders" at bounding box center [728, 68] width 189 height 29
click at [596, 24] on div "products" at bounding box center [604, 21] width 55 height 21
click at [671, 76] on link "Product Catalogue" at bounding box center [675, 68] width 189 height 29
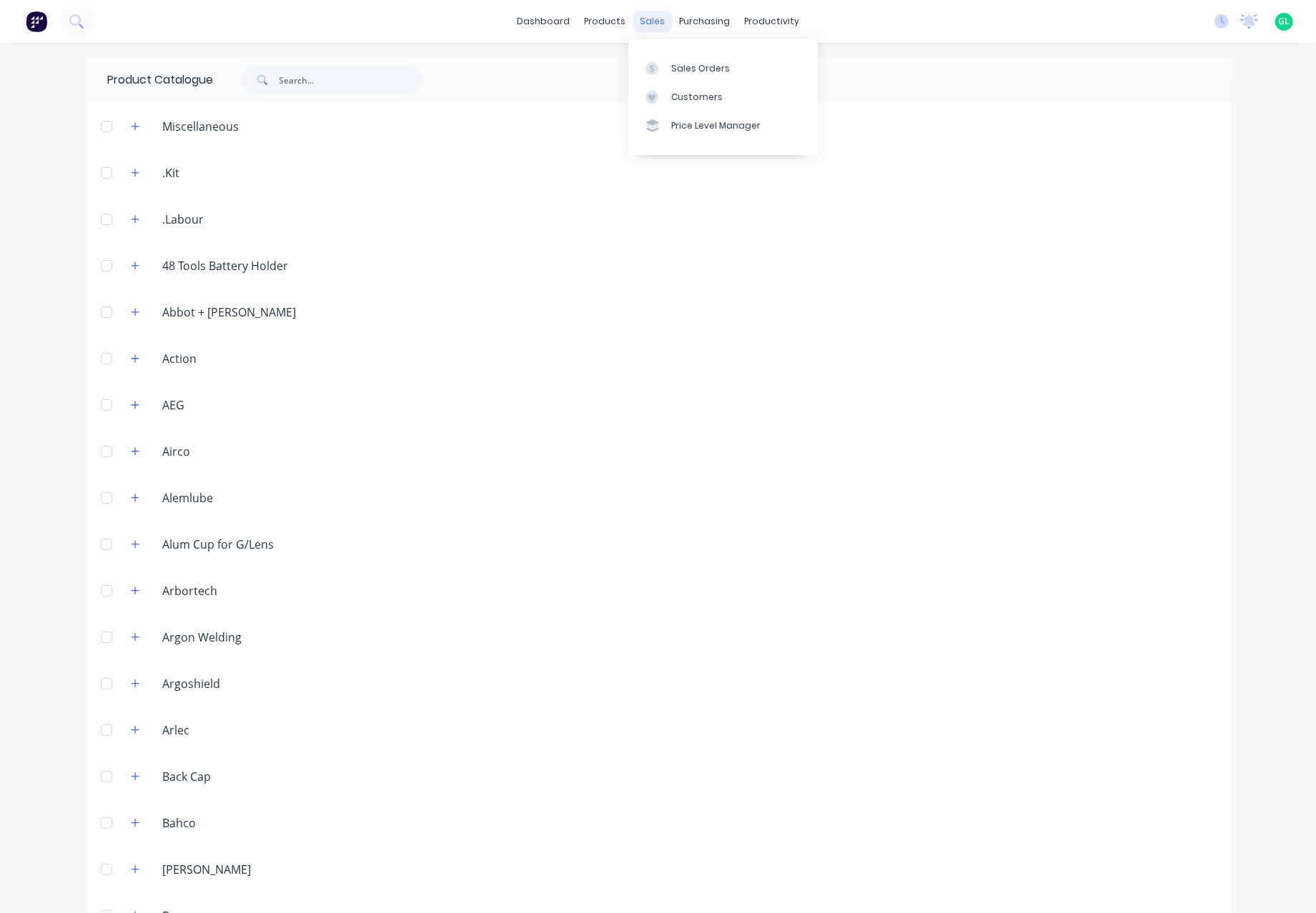
click at [656, 20] on div "sales" at bounding box center [652, 21] width 40 height 21
click at [721, 65] on div "Sales Orders" at bounding box center [700, 68] width 59 height 13
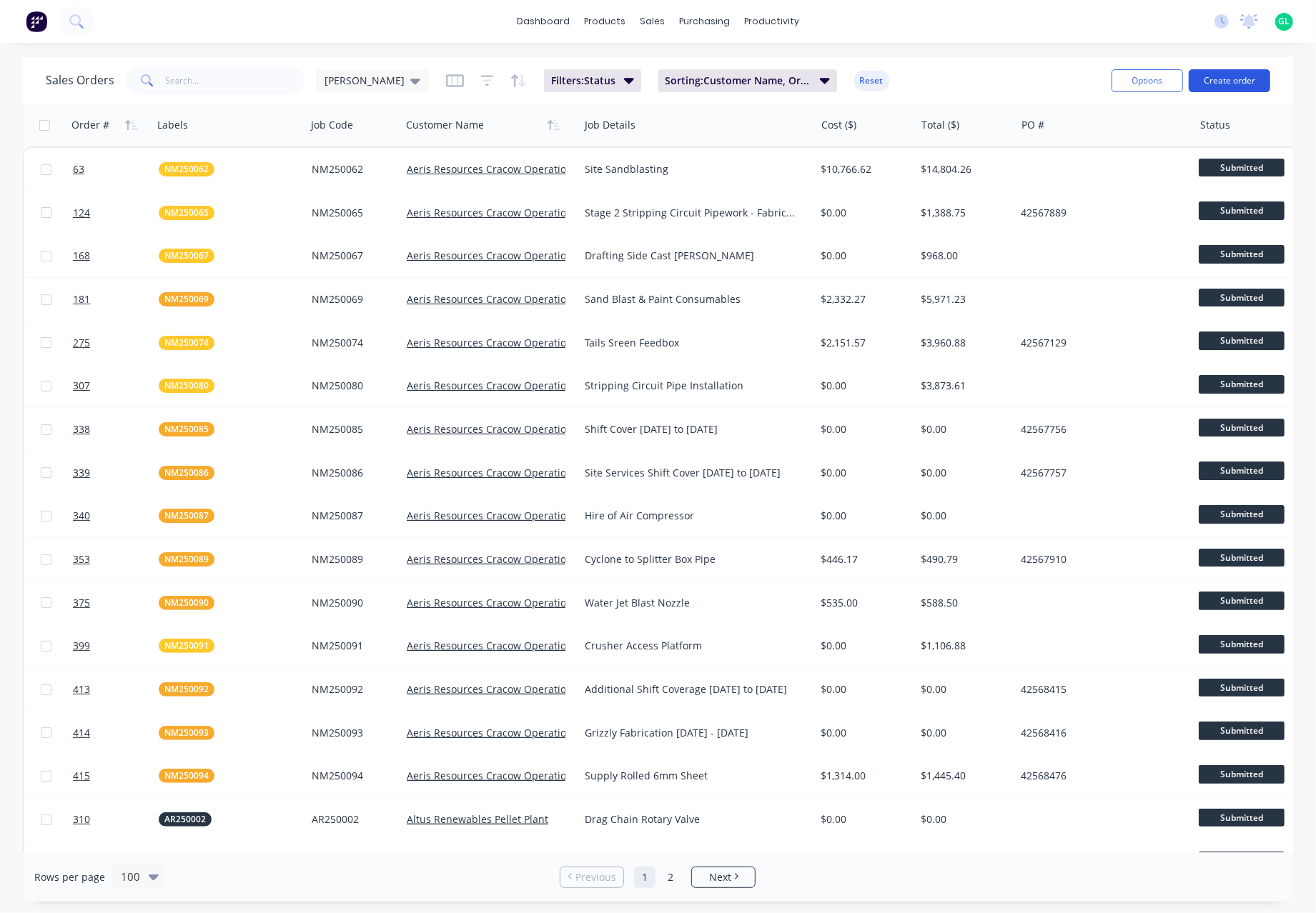
click at [1246, 83] on button "Create order" at bounding box center [1229, 80] width 82 height 23
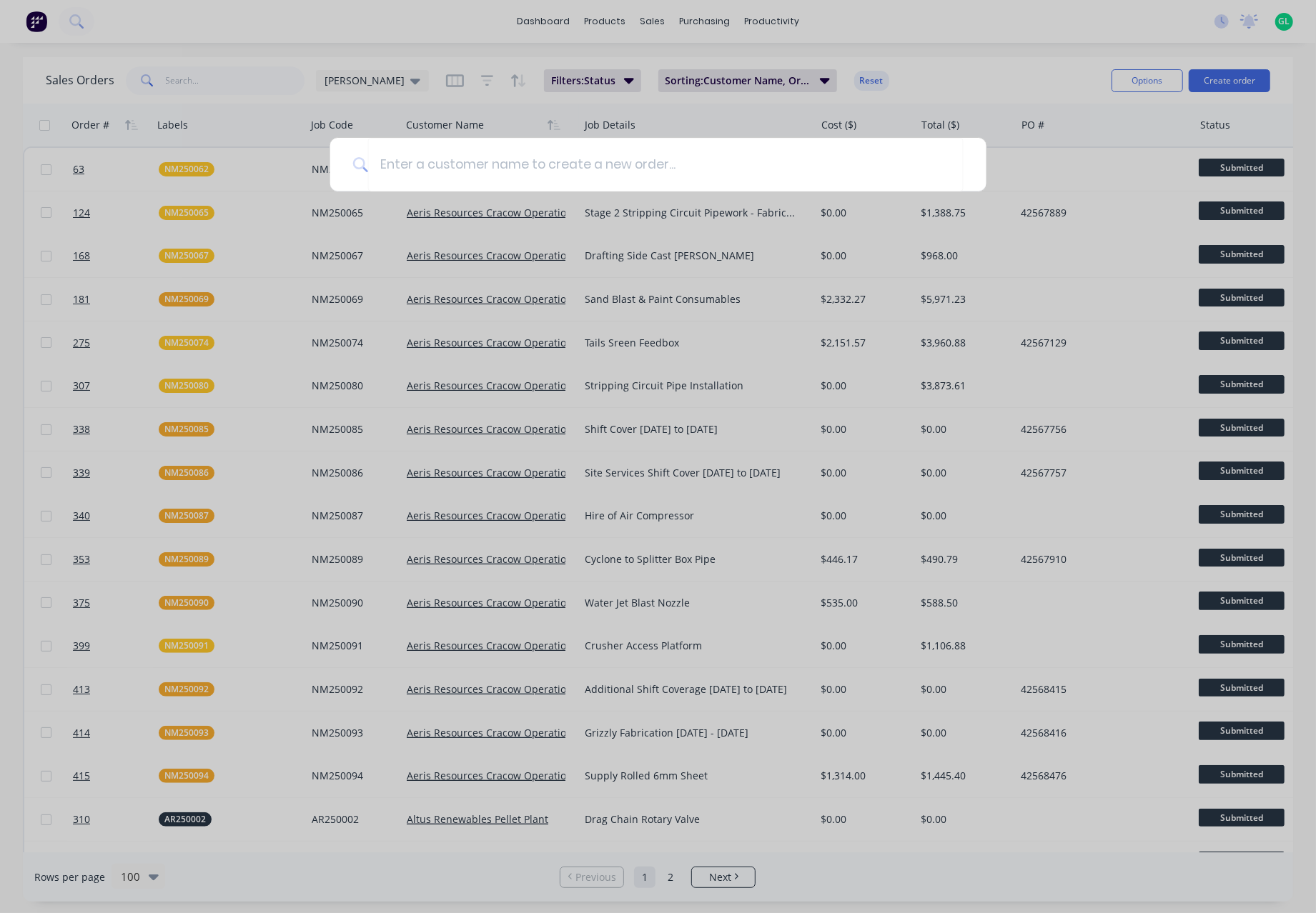
click at [954, 38] on div at bounding box center [658, 456] width 1316 height 913
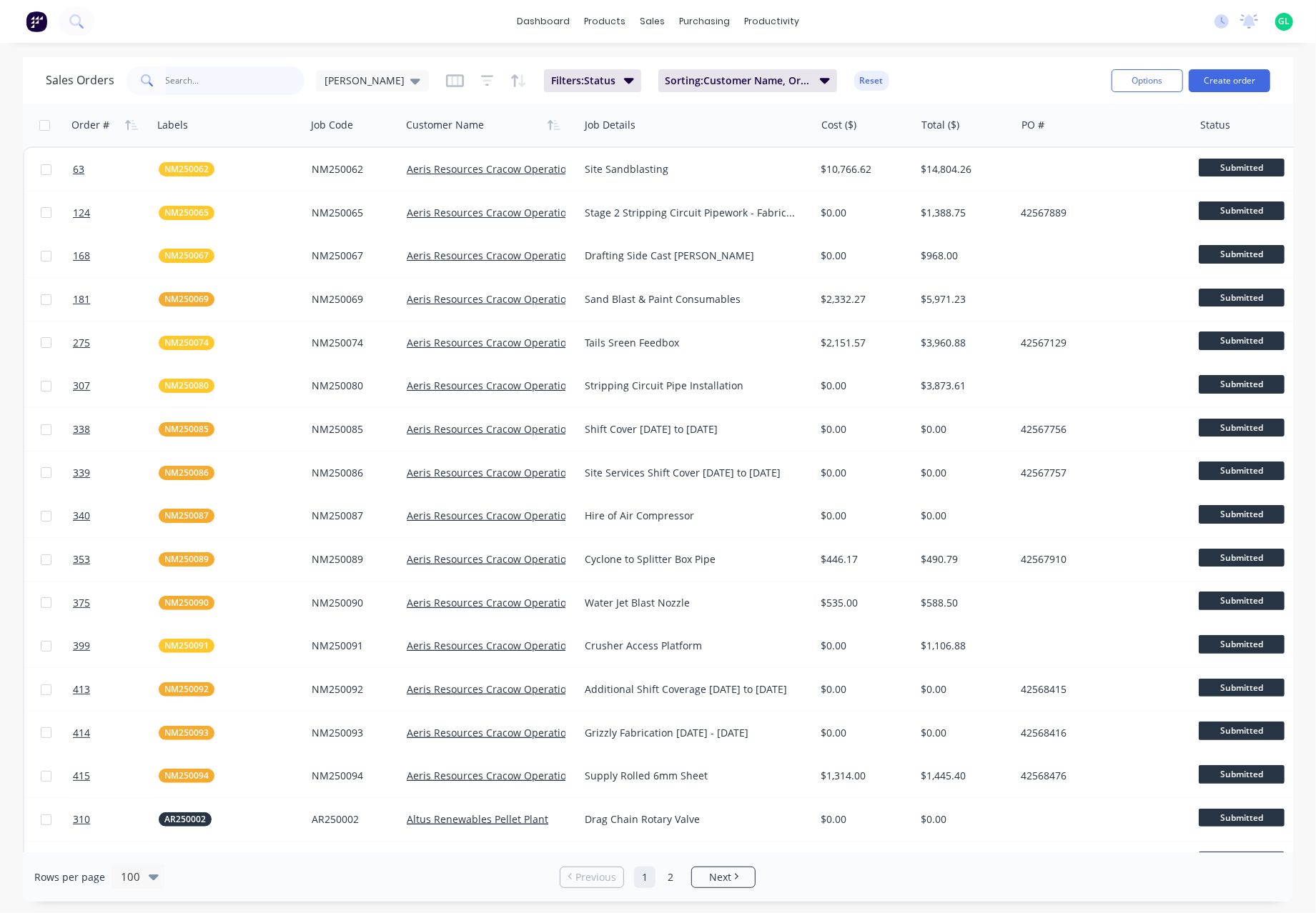
click at [205, 78] on input "text" at bounding box center [235, 81] width 140 height 29
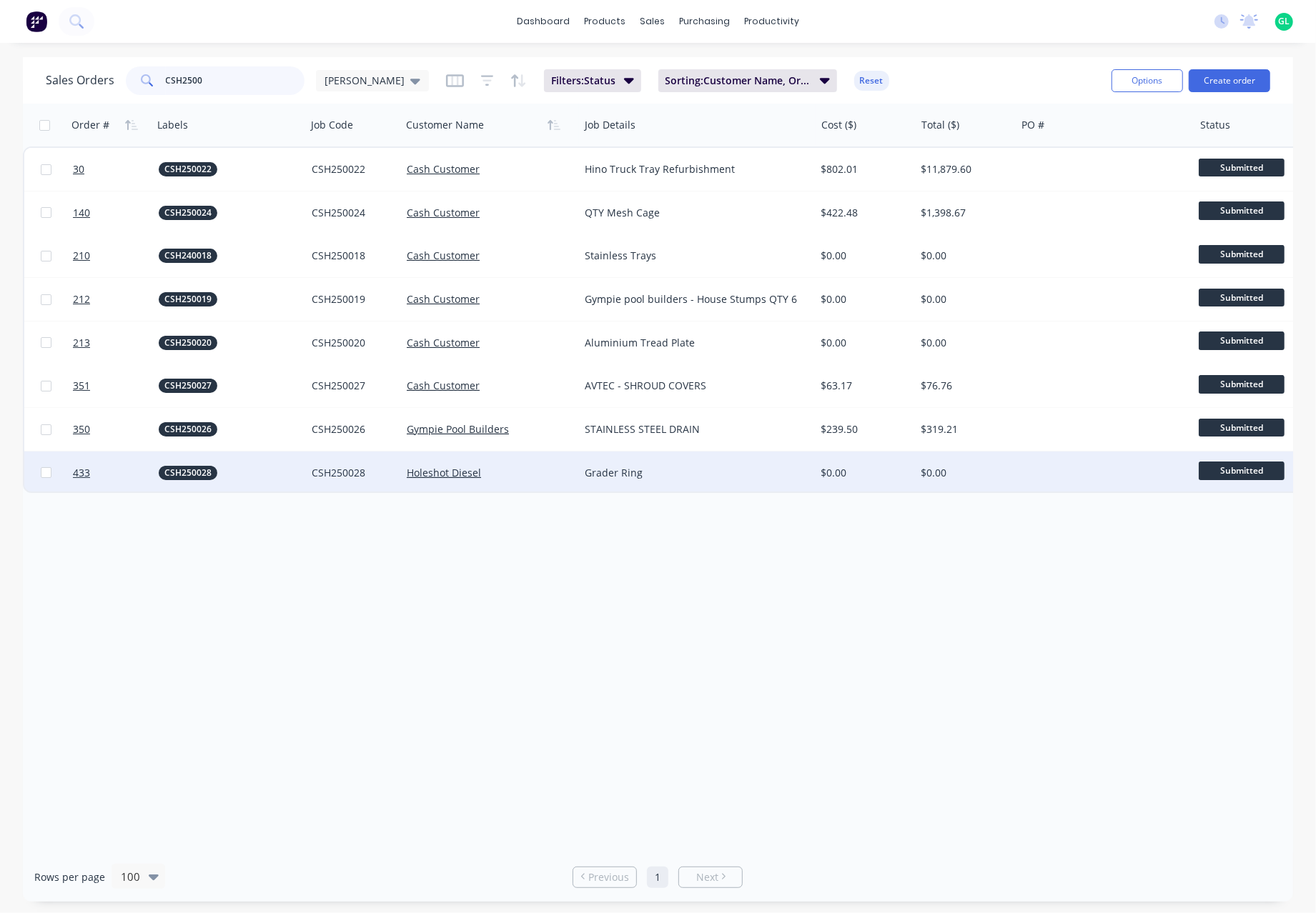
type input "CSH2500"
click at [239, 468] on div "CSH250028" at bounding box center [226, 473] width 135 height 14
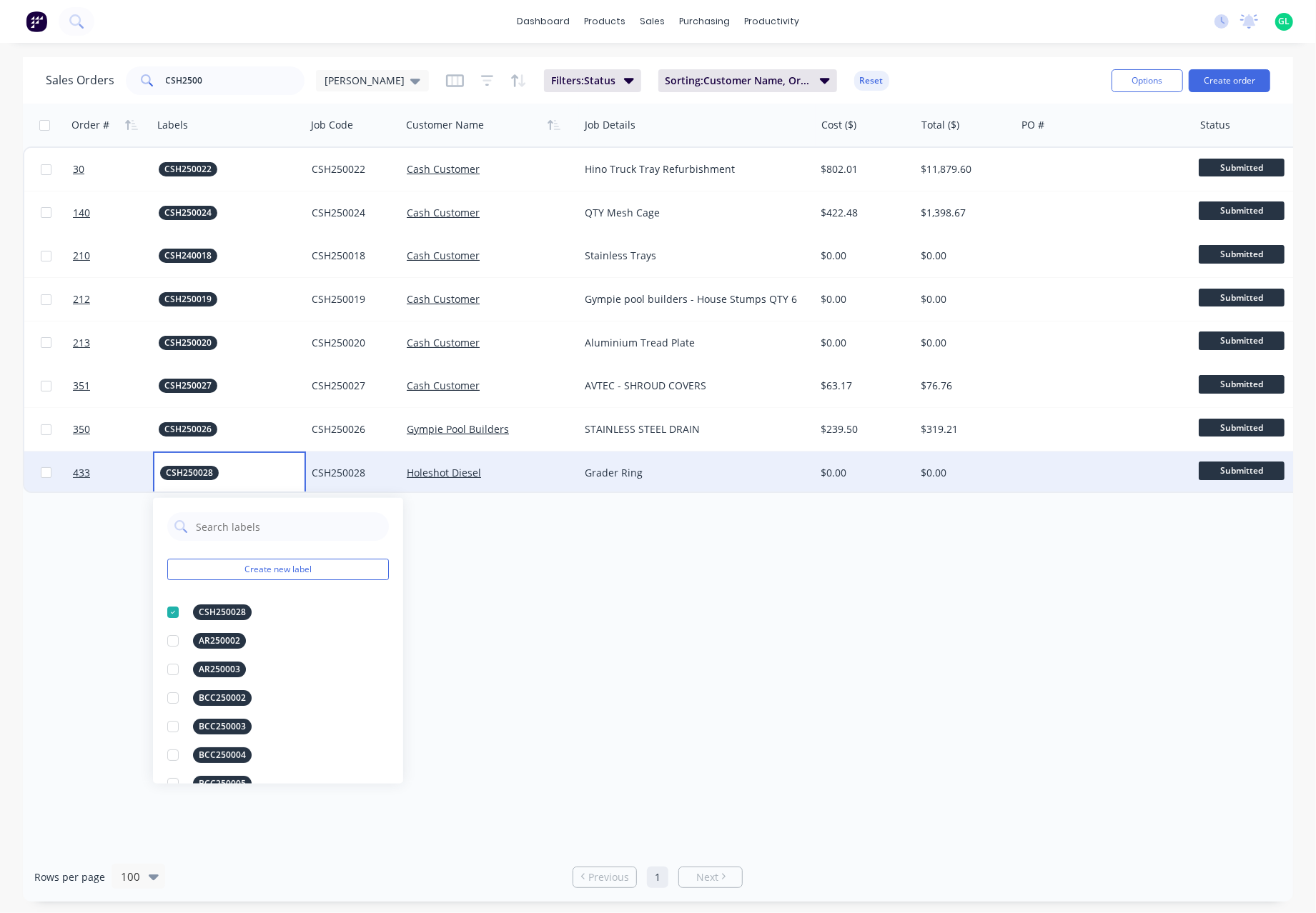
click at [677, 479] on div "Grader Ring" at bounding box center [691, 473] width 214 height 14
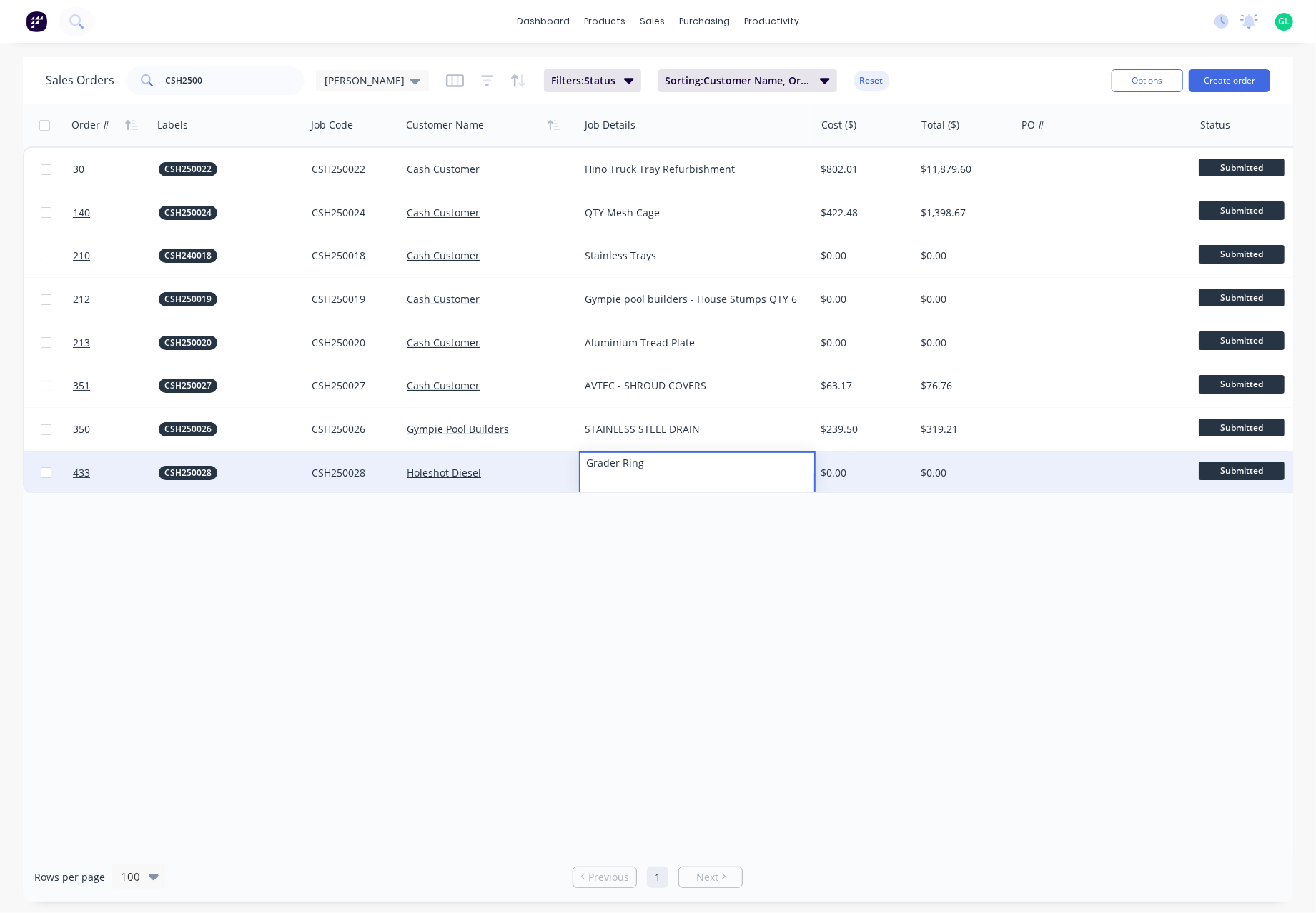
click at [866, 475] on div "$0.00" at bounding box center [863, 473] width 84 height 14
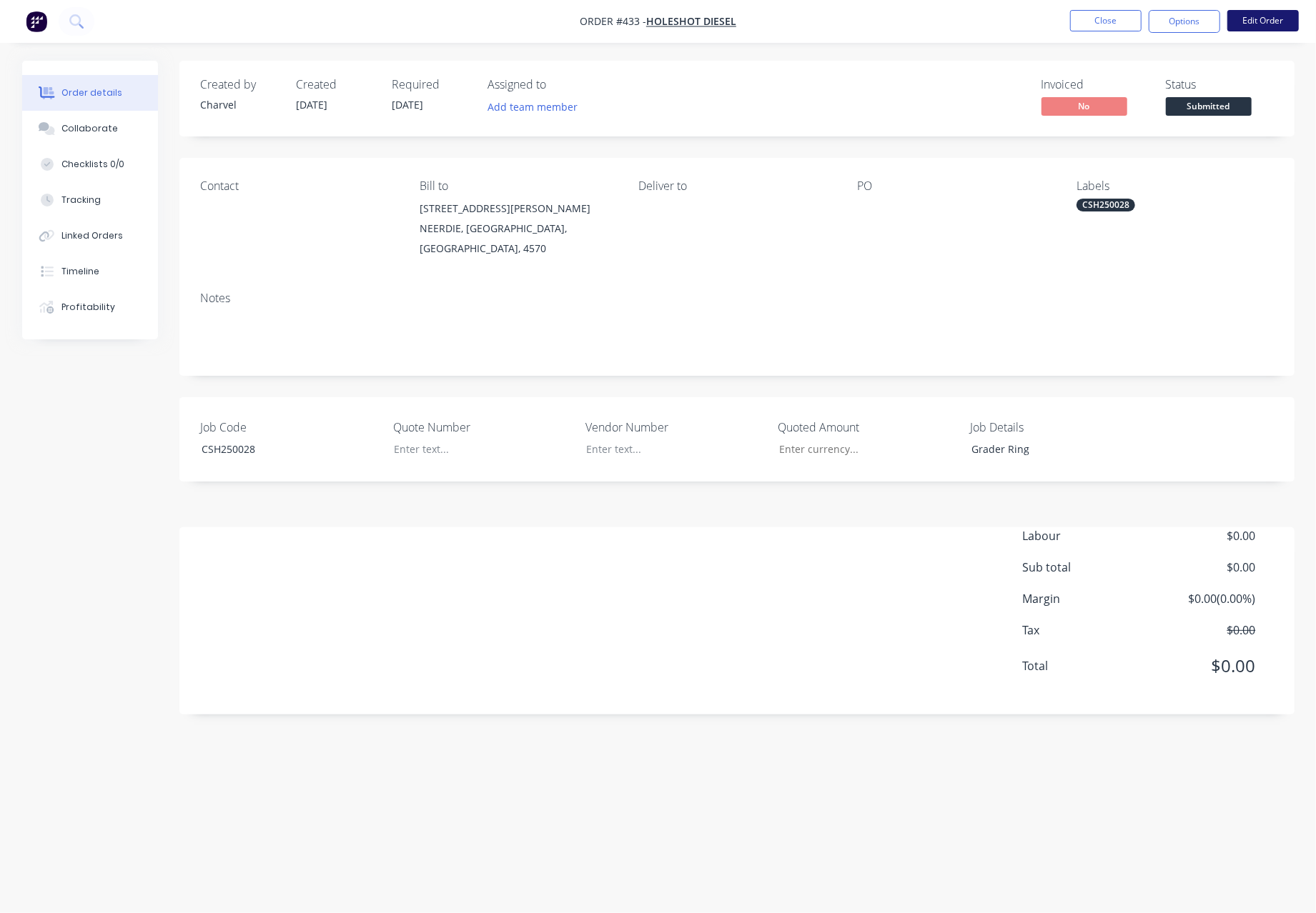
click at [1273, 15] on button "Edit Order" at bounding box center [1263, 21] width 71 height 21
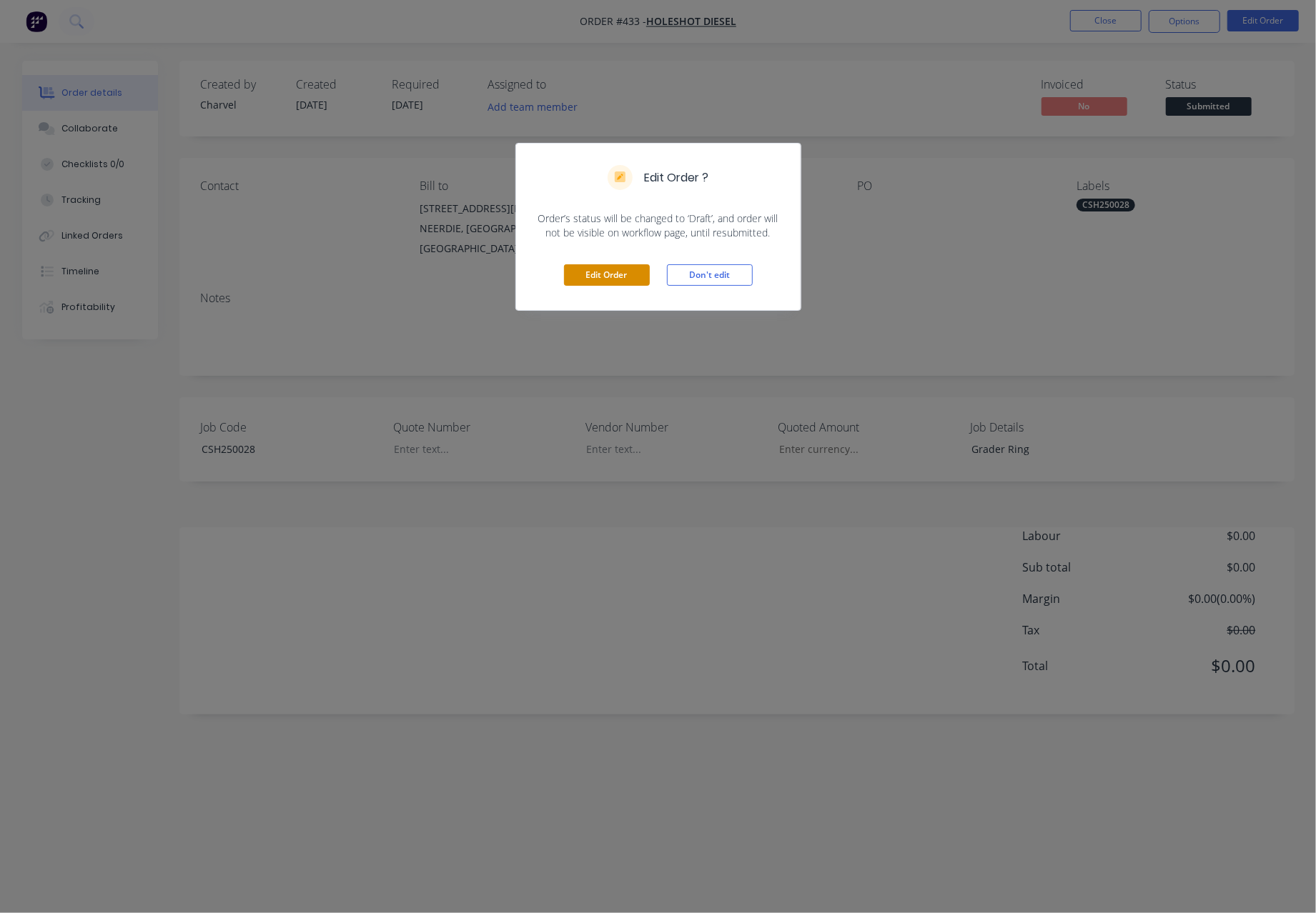
click at [603, 273] on button "Edit Order" at bounding box center [606, 275] width 86 height 21
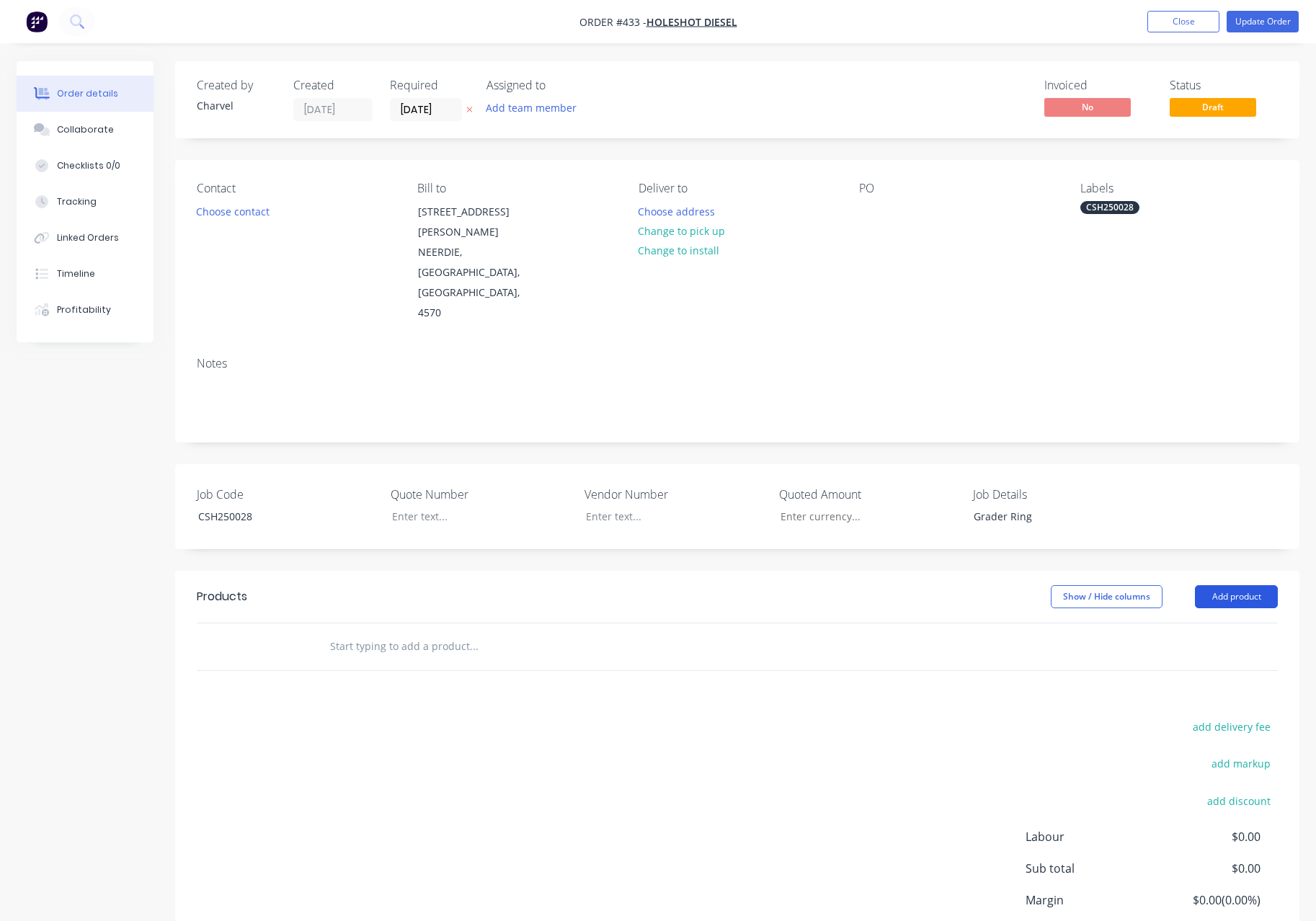
click at [1214, 585] on button "Add product" at bounding box center [1237, 596] width 83 height 23
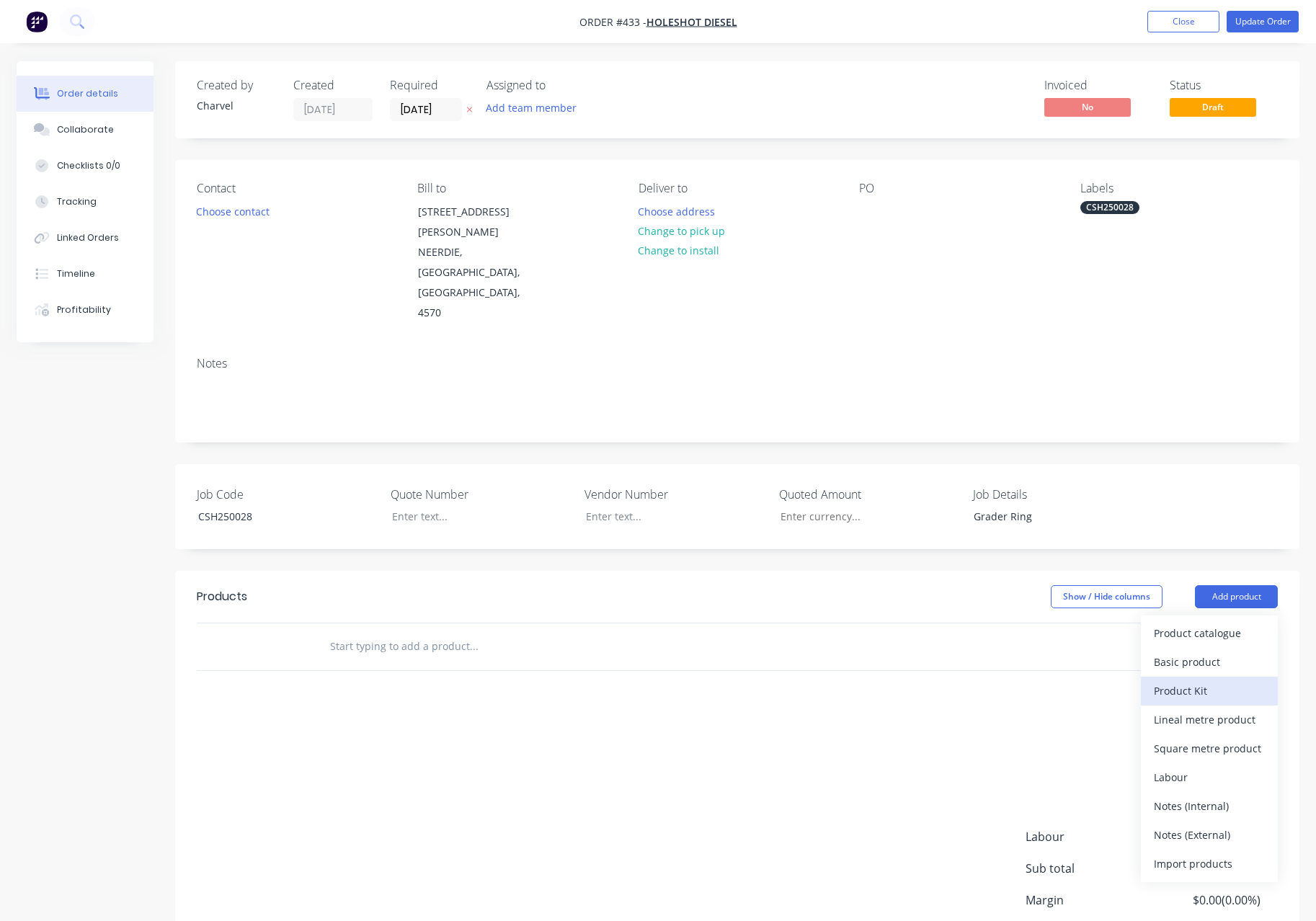
click at [1208, 680] on div "Product Kit" at bounding box center [1209, 691] width 111 height 21
click at [1065, 624] on div at bounding box center [737, 647] width 1081 height 47
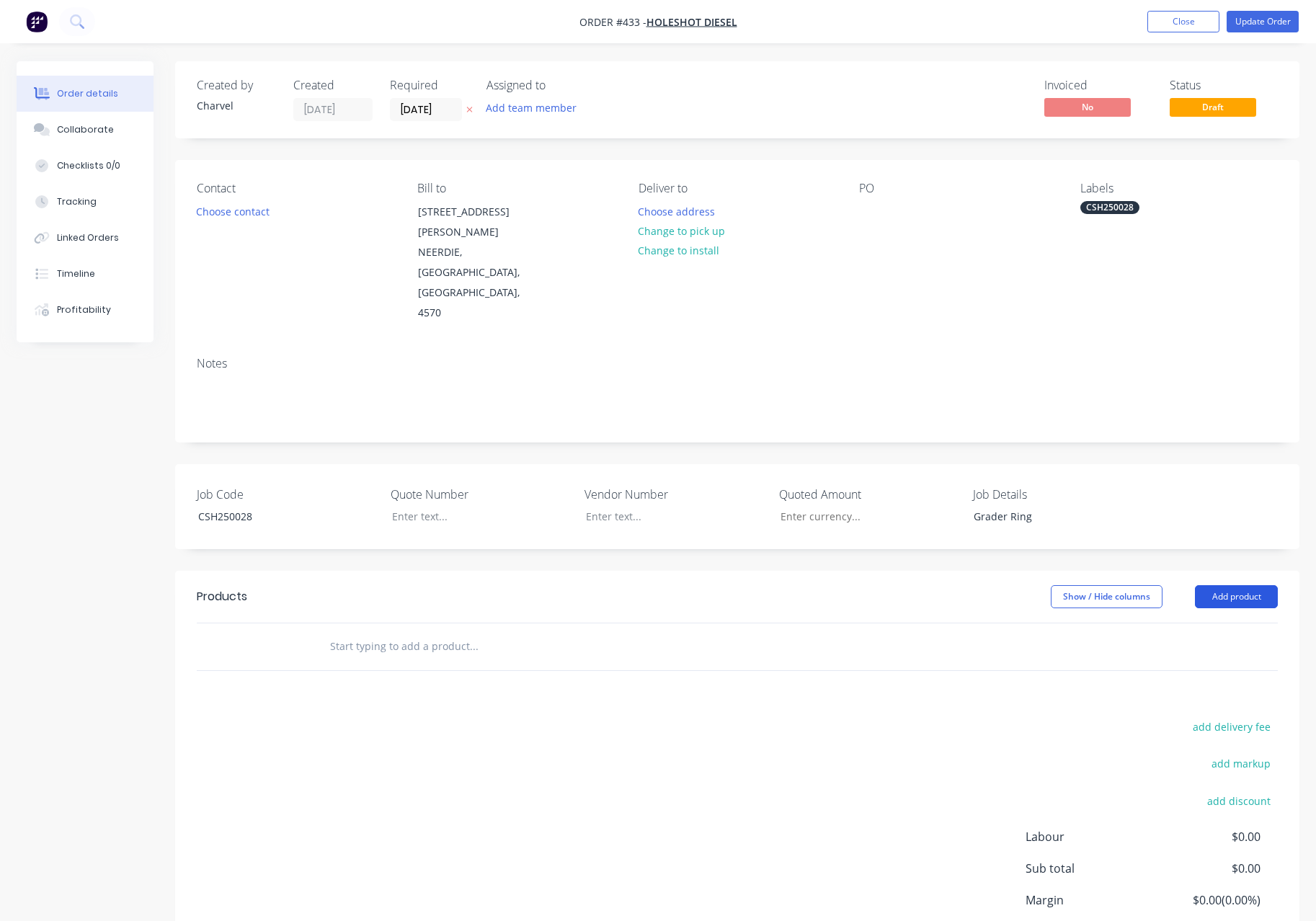
click at [1211, 585] on button "Add product" at bounding box center [1237, 596] width 83 height 23
click at [865, 624] on div at bounding box center [737, 647] width 1081 height 47
click at [369, 632] on input "text" at bounding box center [473, 647] width 289 height 29
click at [1218, 585] on button "Add product" at bounding box center [1237, 596] width 83 height 23
click at [1189, 652] on div "Standard pricing" at bounding box center [1209, 662] width 111 height 21
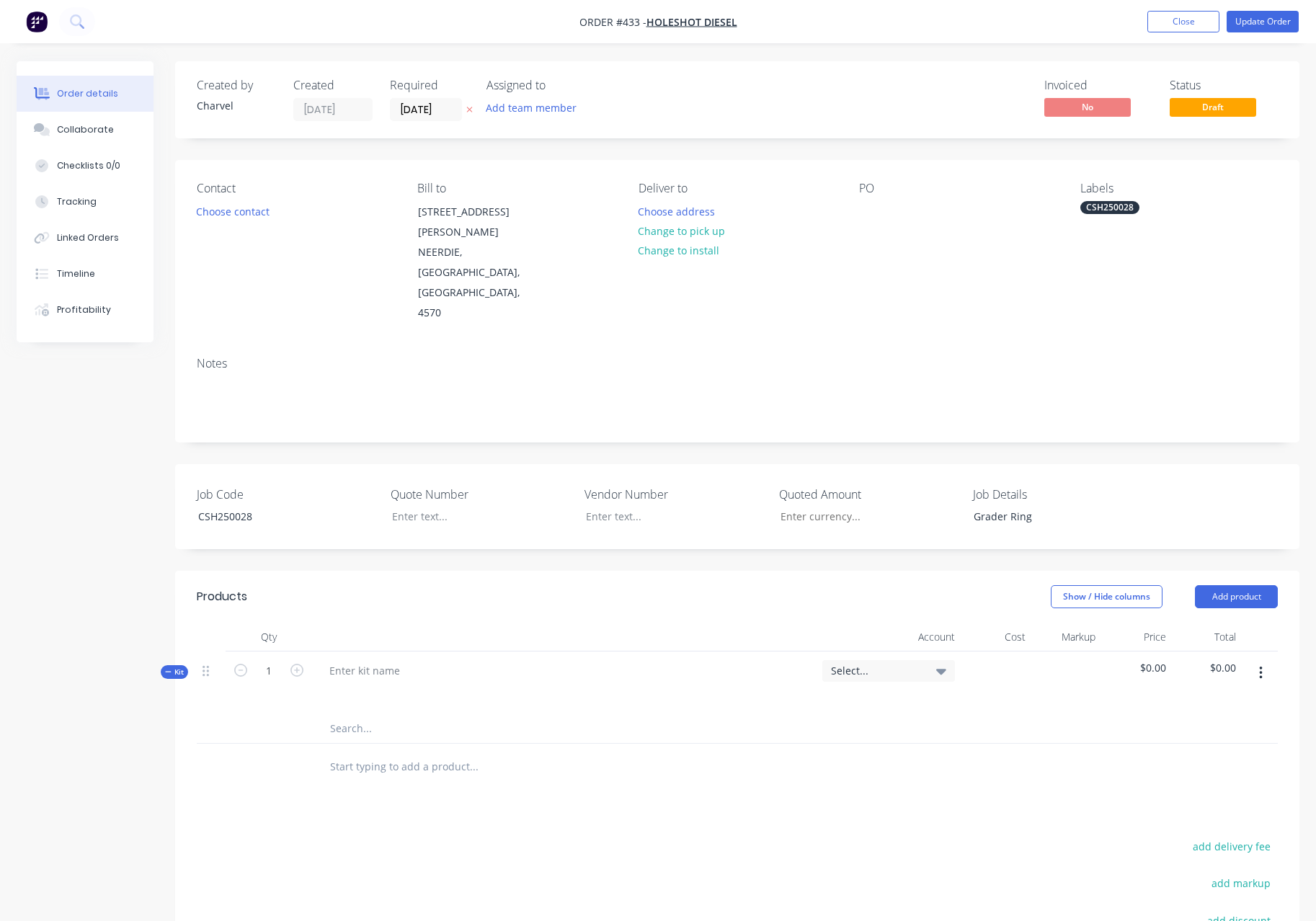
click at [364, 714] on input "text" at bounding box center [473, 728] width 289 height 29
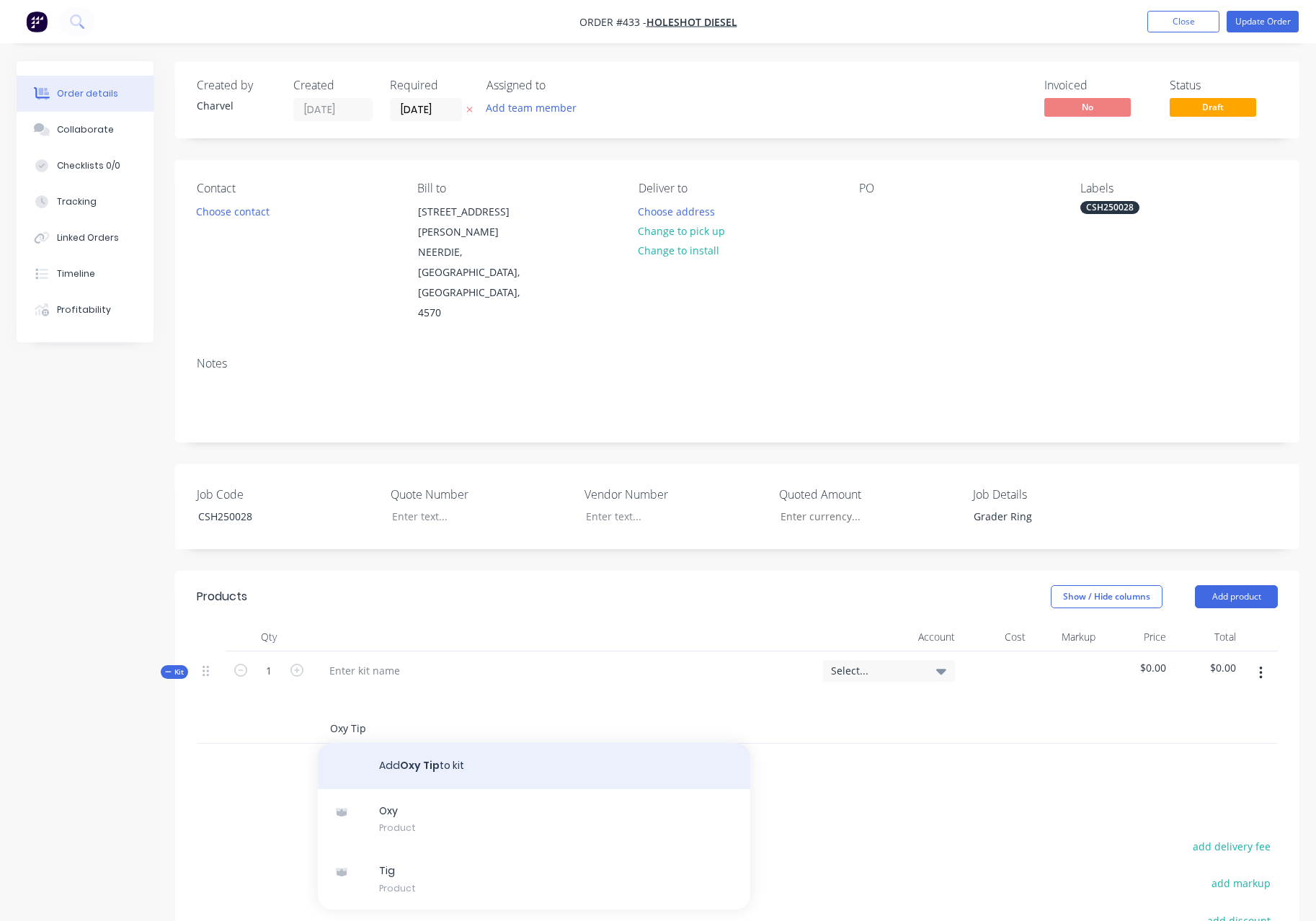
type input "Oxy Tip"
click at [429, 743] on button "Add Oxy Tip to kit" at bounding box center [534, 766] width 433 height 46
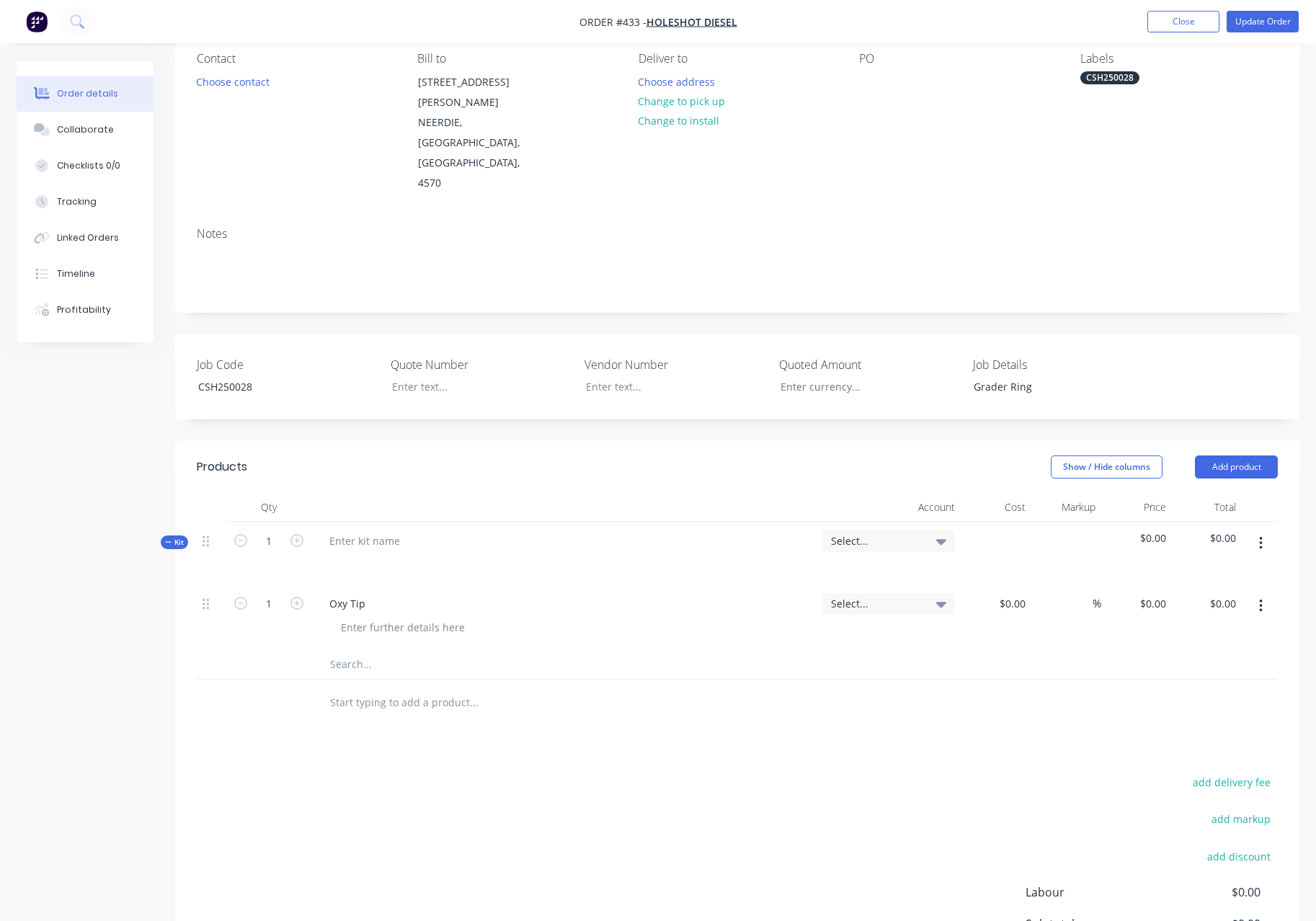
scroll to position [144, 0]
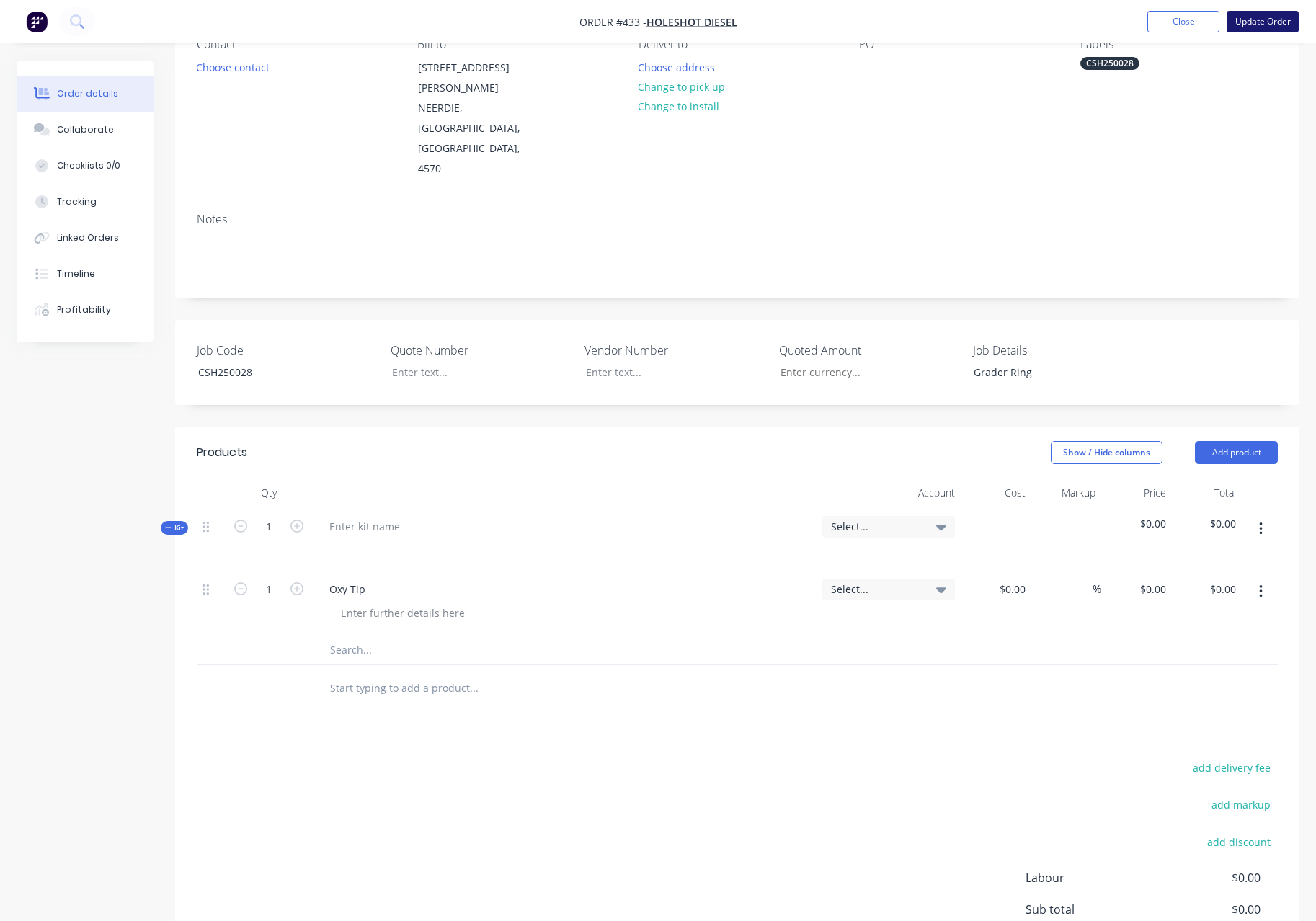
click at [1251, 18] on button "Update Order" at bounding box center [1262, 22] width 72 height 22
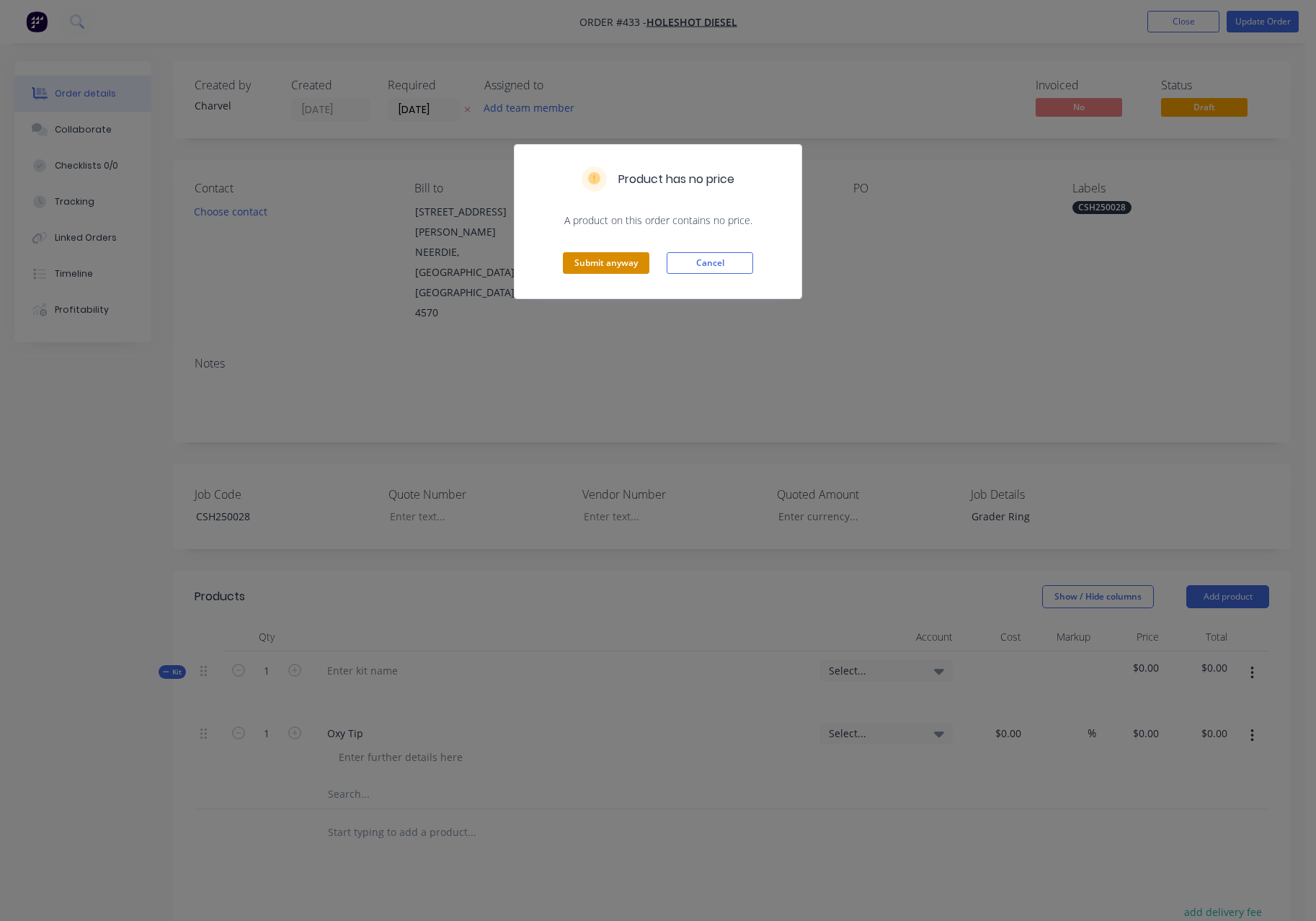
click at [603, 265] on button "Submit anyway" at bounding box center [606, 263] width 86 height 22
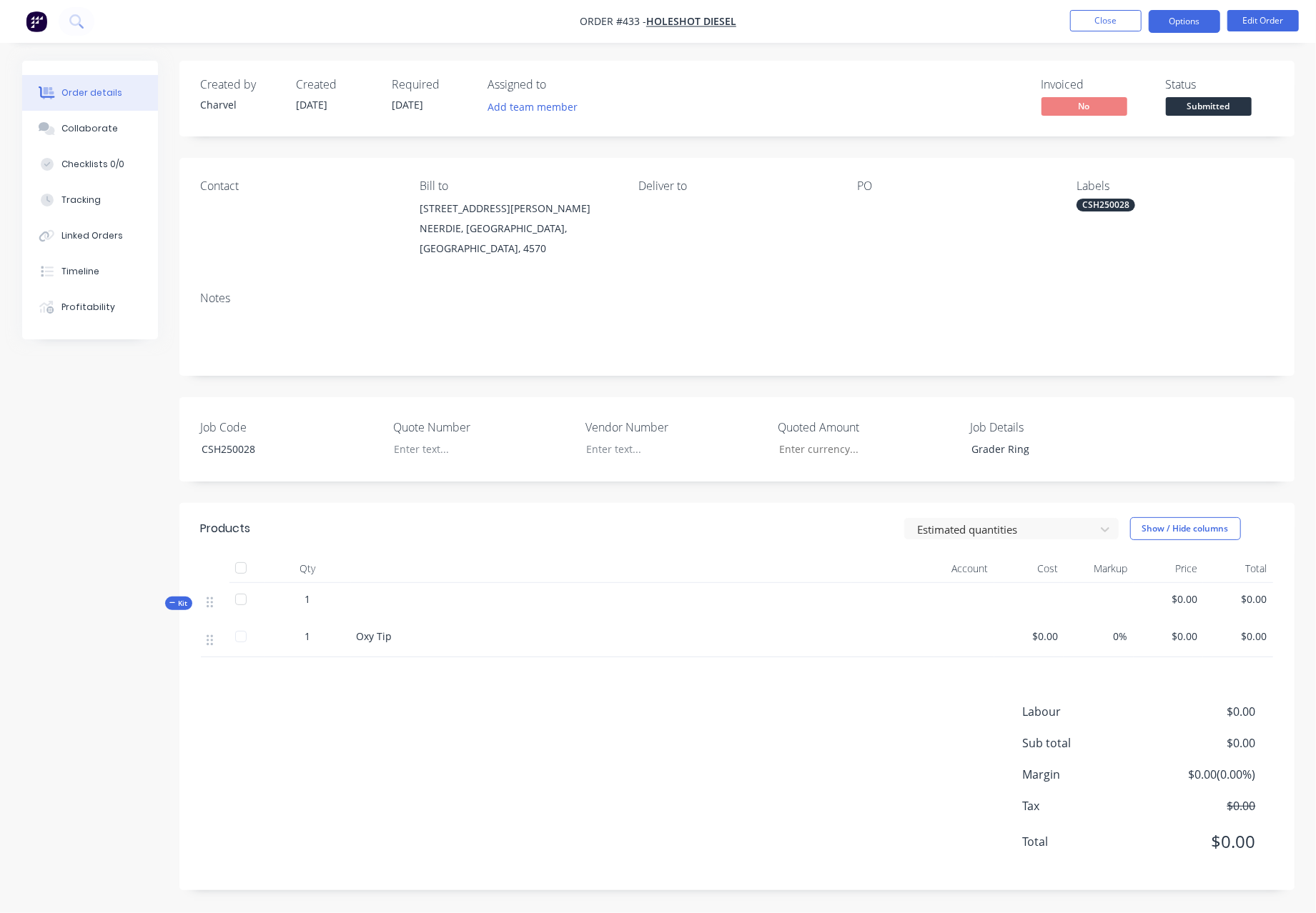
click at [1171, 23] on button "Options" at bounding box center [1184, 21] width 71 height 23
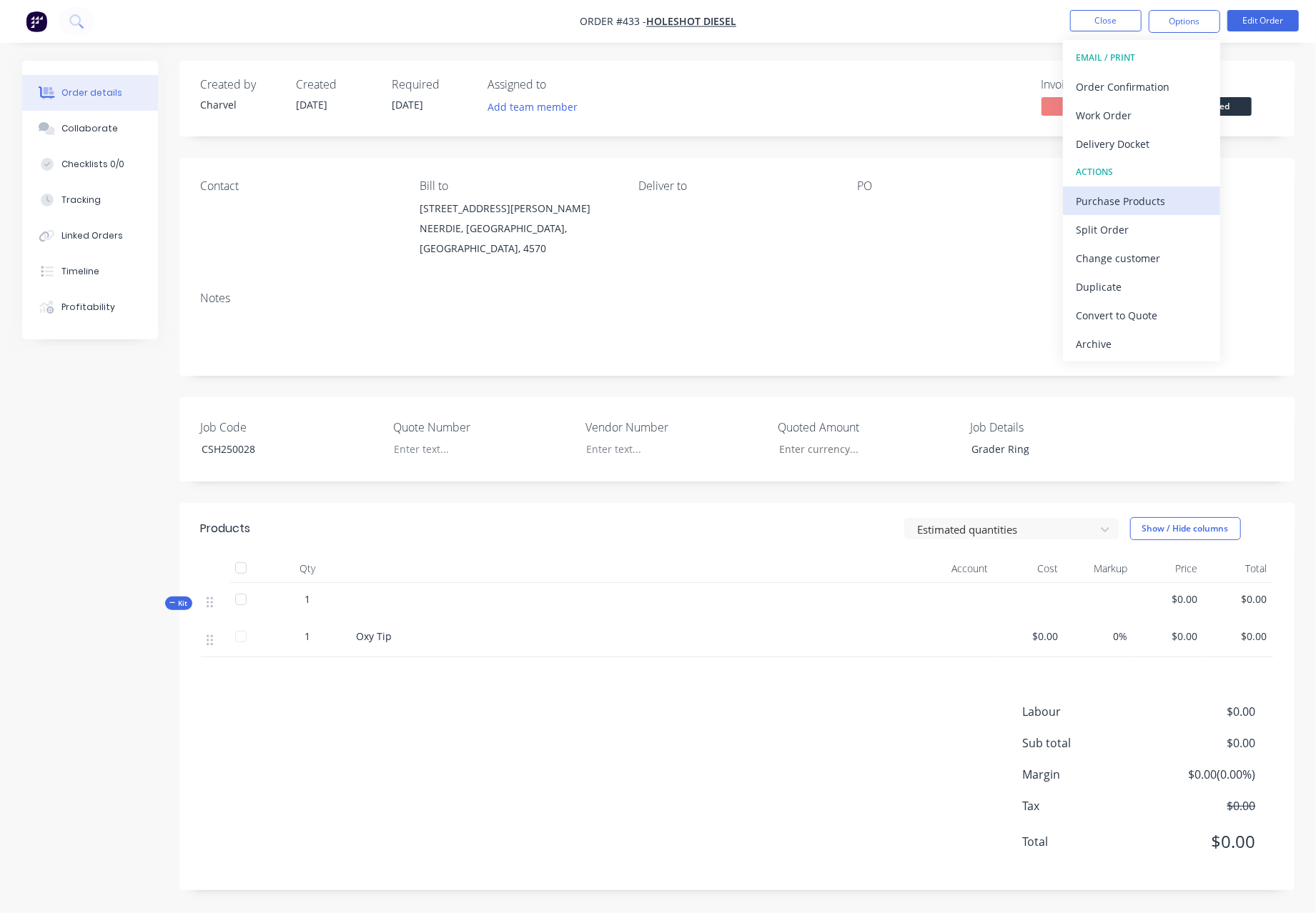
click at [1130, 192] on div "Purchase Products" at bounding box center [1142, 201] width 132 height 21
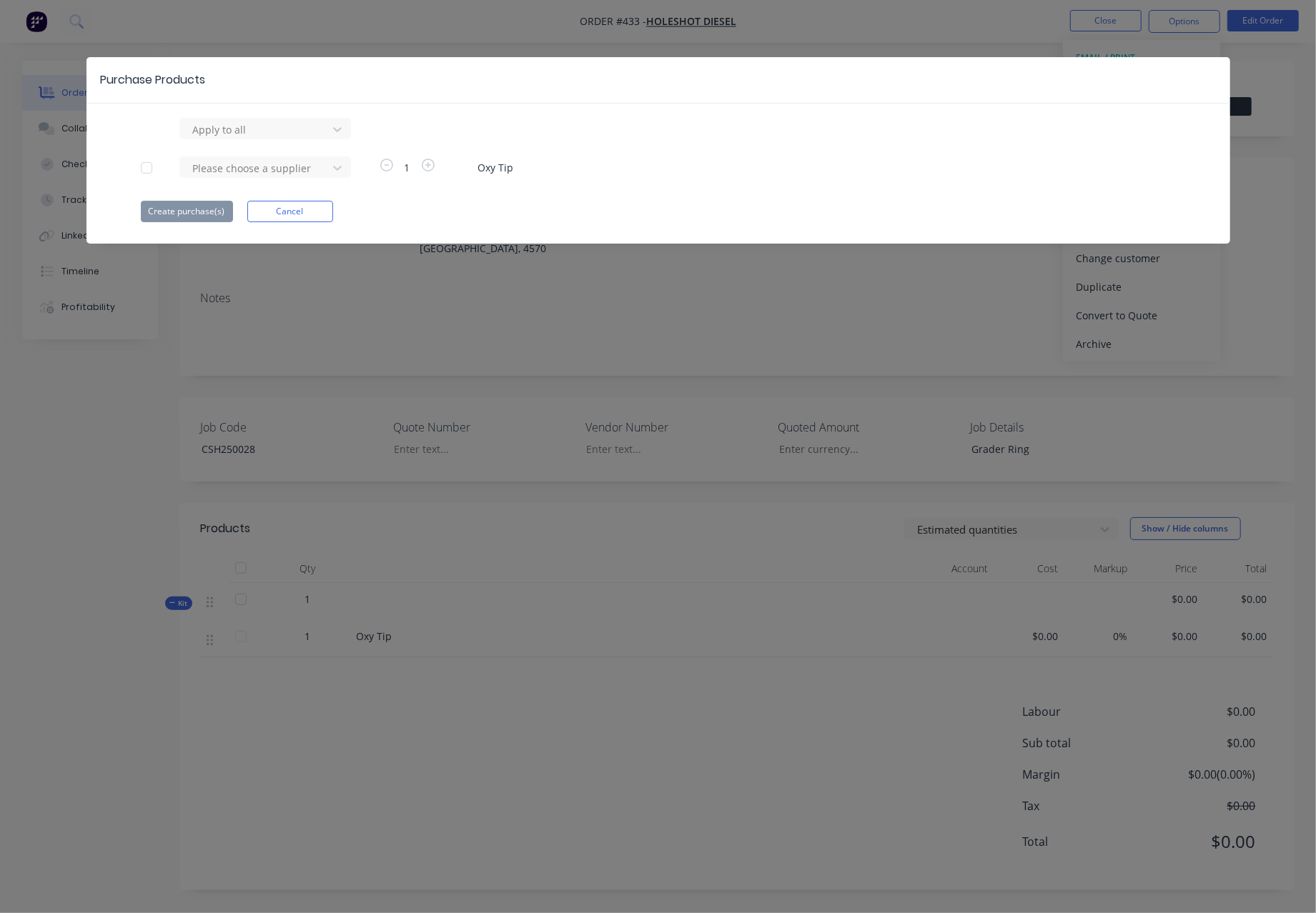
click at [144, 166] on div at bounding box center [147, 168] width 29 height 29
click at [345, 168] on div at bounding box center [337, 167] width 25 height 23
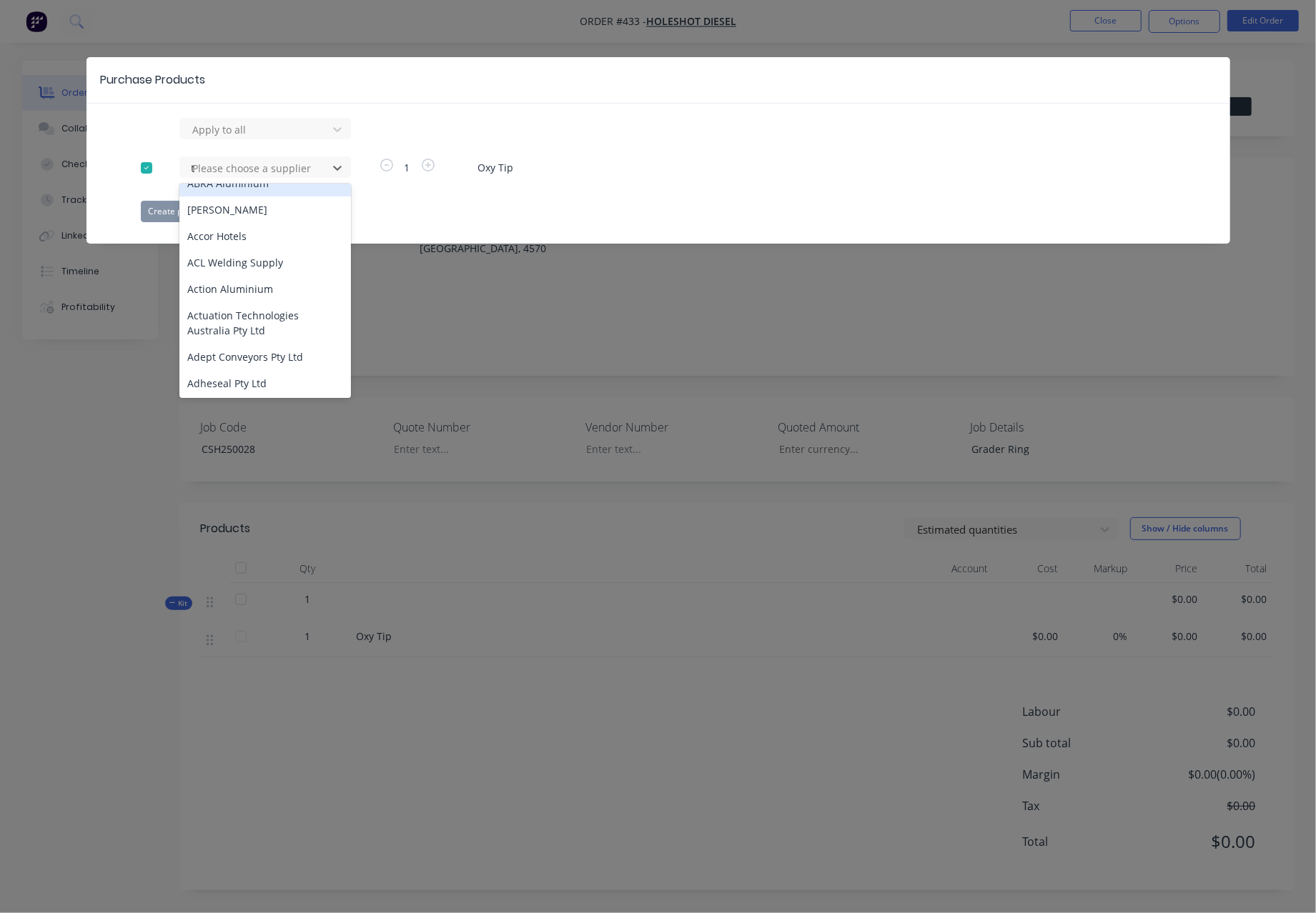
scroll to position [63, 0]
type input "tk"
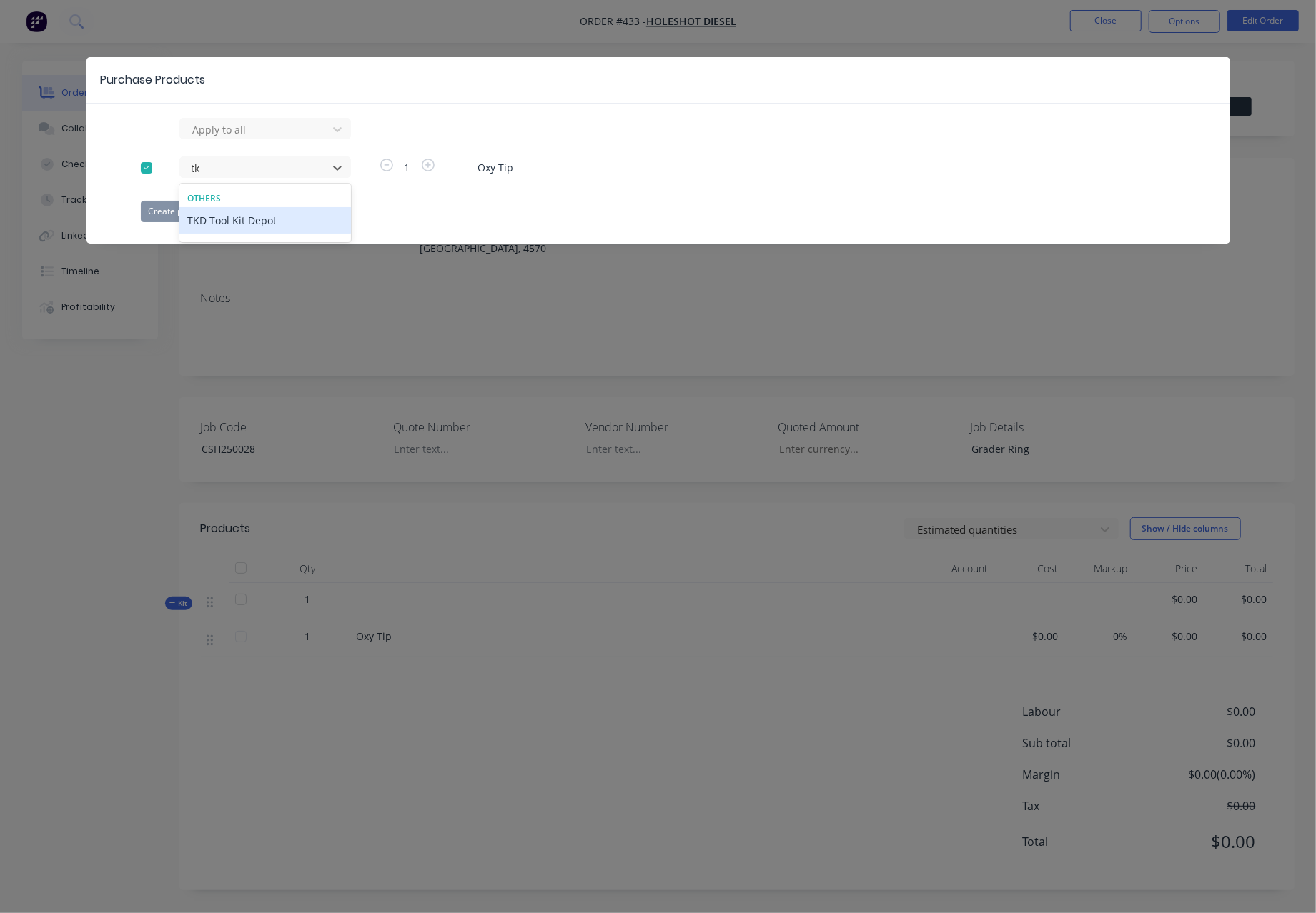
click at [246, 220] on div "TKD Tool Kit Depot" at bounding box center [265, 220] width 171 height 26
click at [174, 214] on button "Create purchase(s)" at bounding box center [187, 211] width 92 height 21
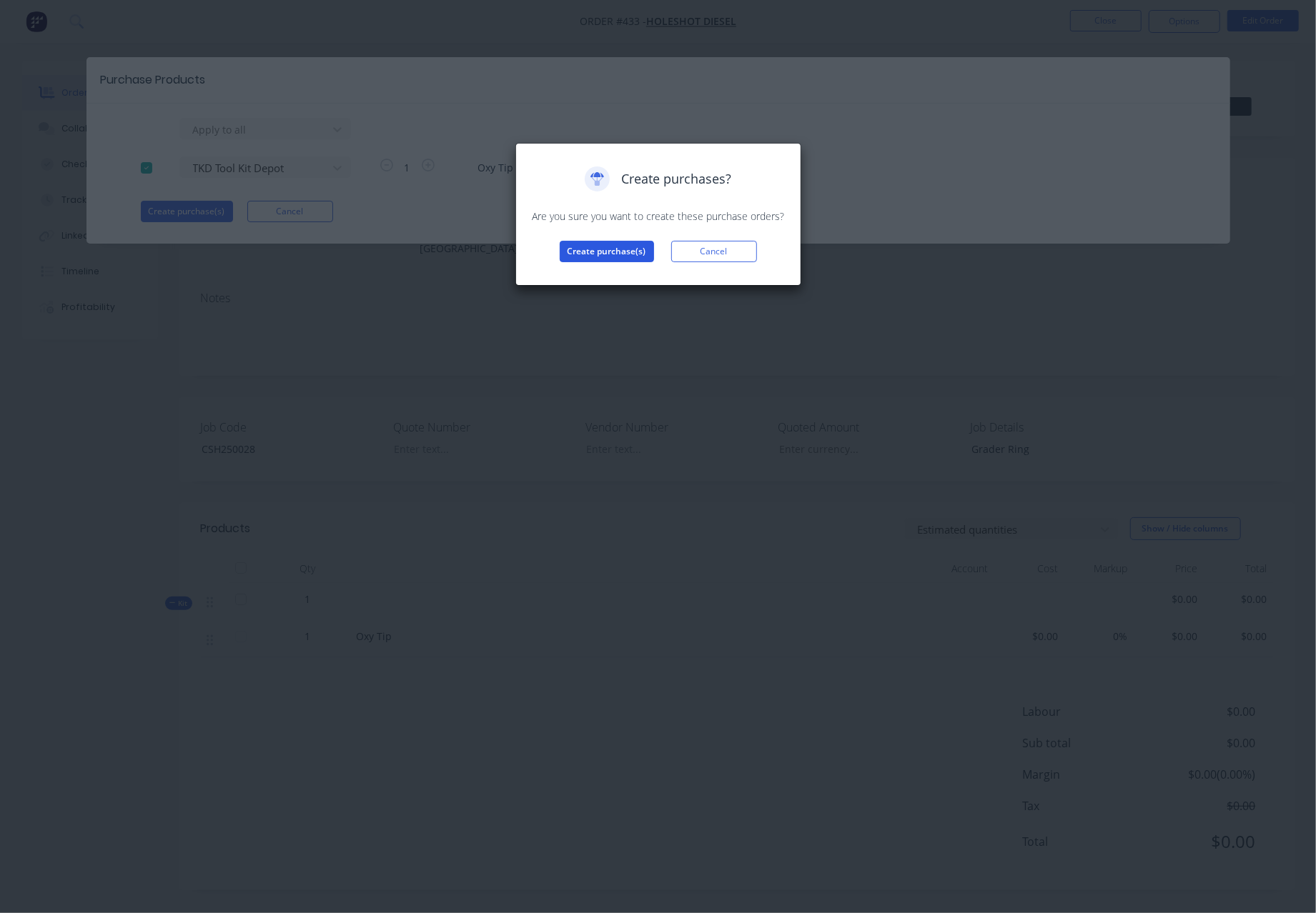
click at [608, 254] on button "Create purchase(s)" at bounding box center [606, 251] width 94 height 21
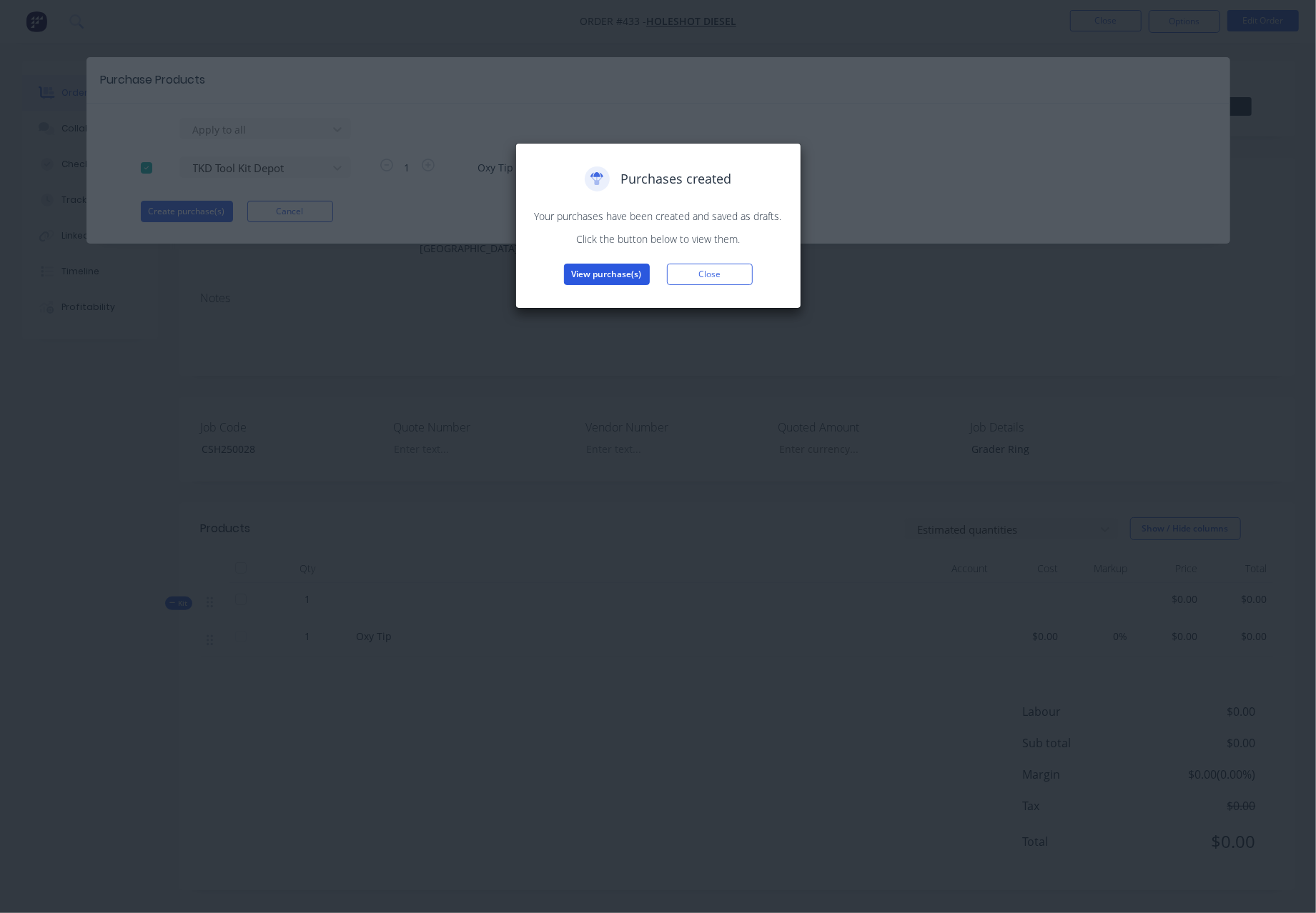
click at [600, 273] on button "View purchase(s)" at bounding box center [606, 274] width 86 height 21
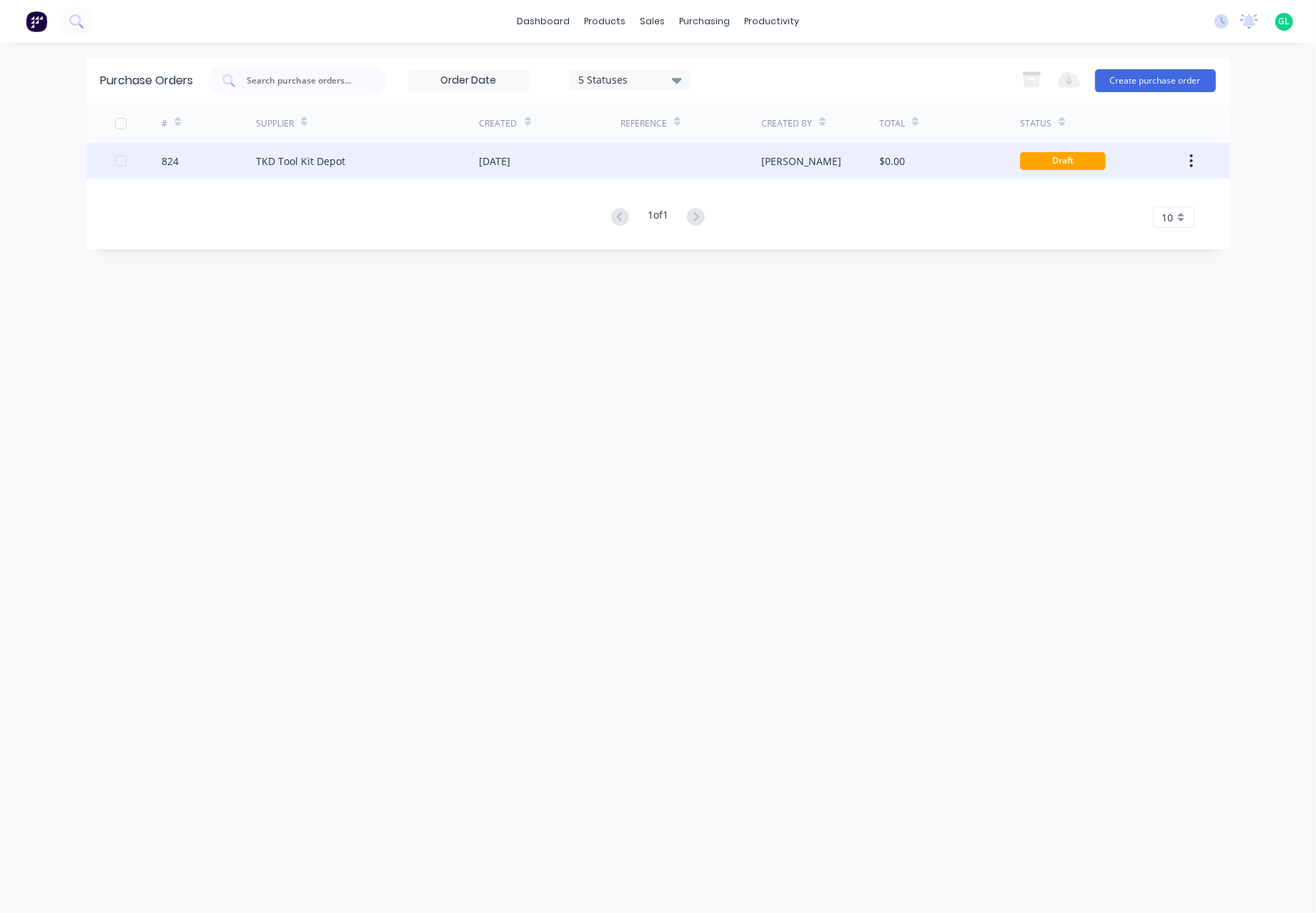
click at [340, 158] on div "TKD Tool Kit Depot" at bounding box center [300, 161] width 90 height 15
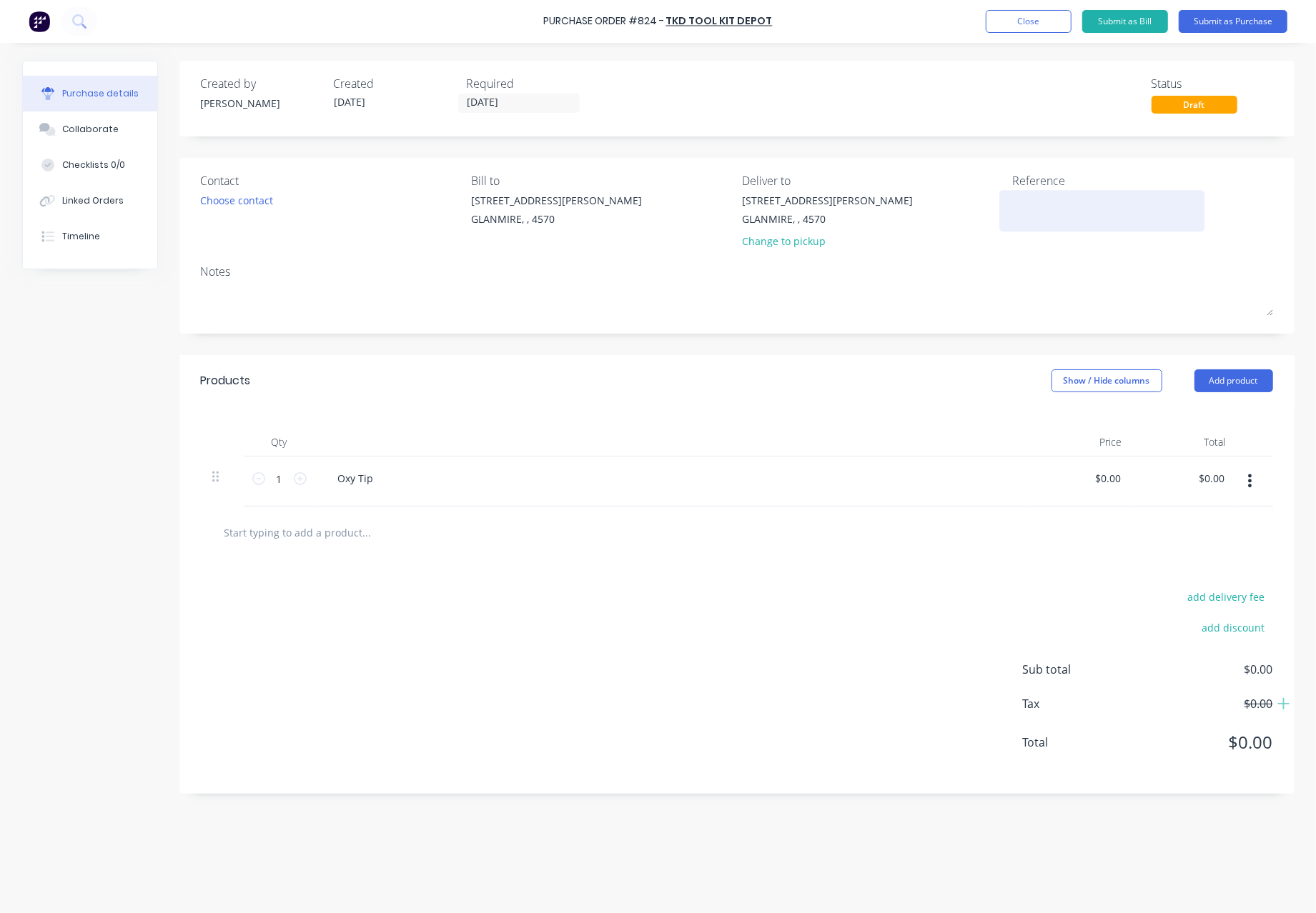
click at [1016, 199] on textarea at bounding box center [1101, 208] width 178 height 32
type textarea "CSH250028"
type textarea "x"
type textarea "CSH250028"
click at [975, 216] on div "[STREET_ADDRESS][PERSON_NAME] Change to pickup" at bounding box center [872, 223] width 260 height 63
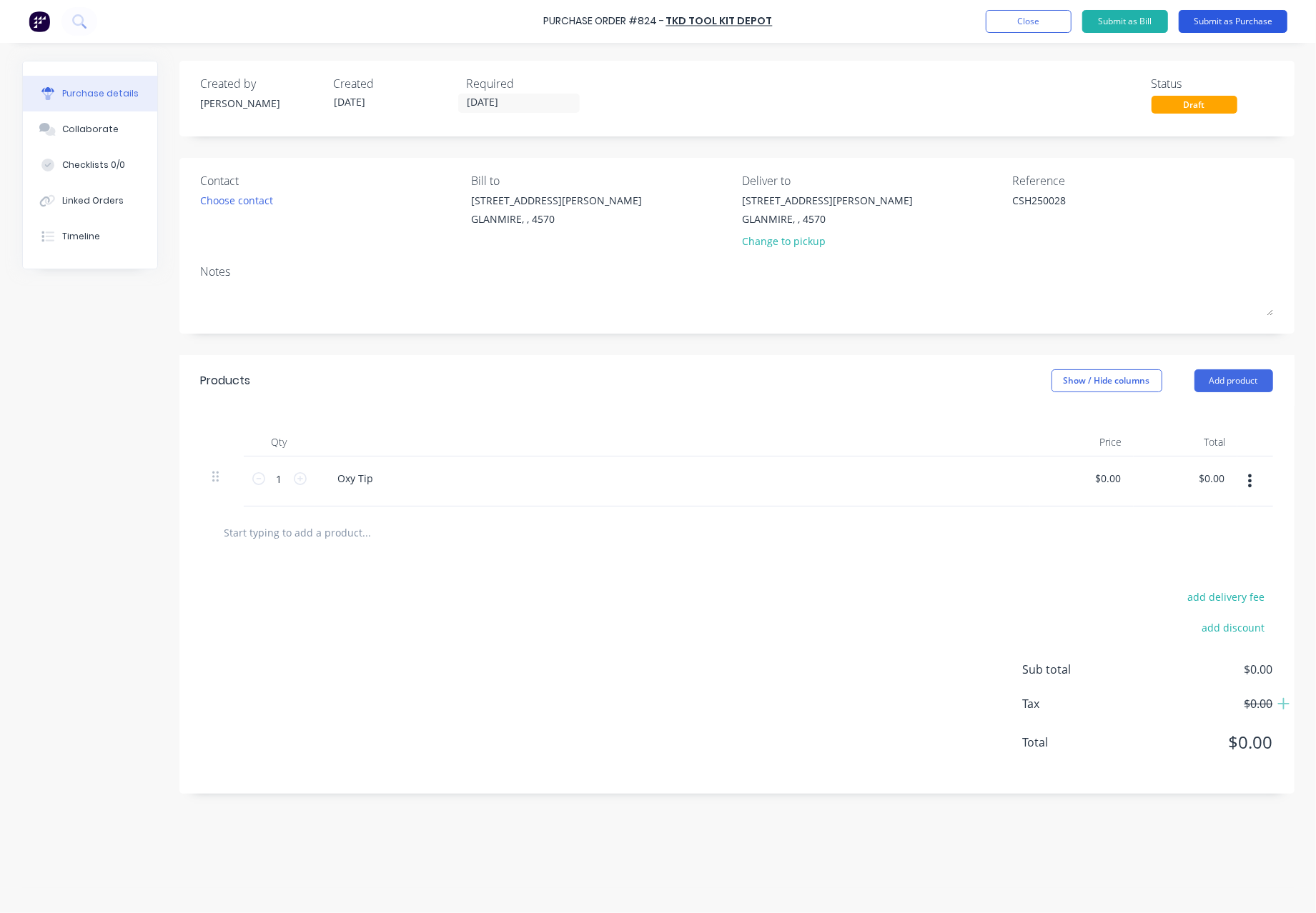
click at [1214, 17] on button "Submit as Purchase" at bounding box center [1233, 21] width 109 height 23
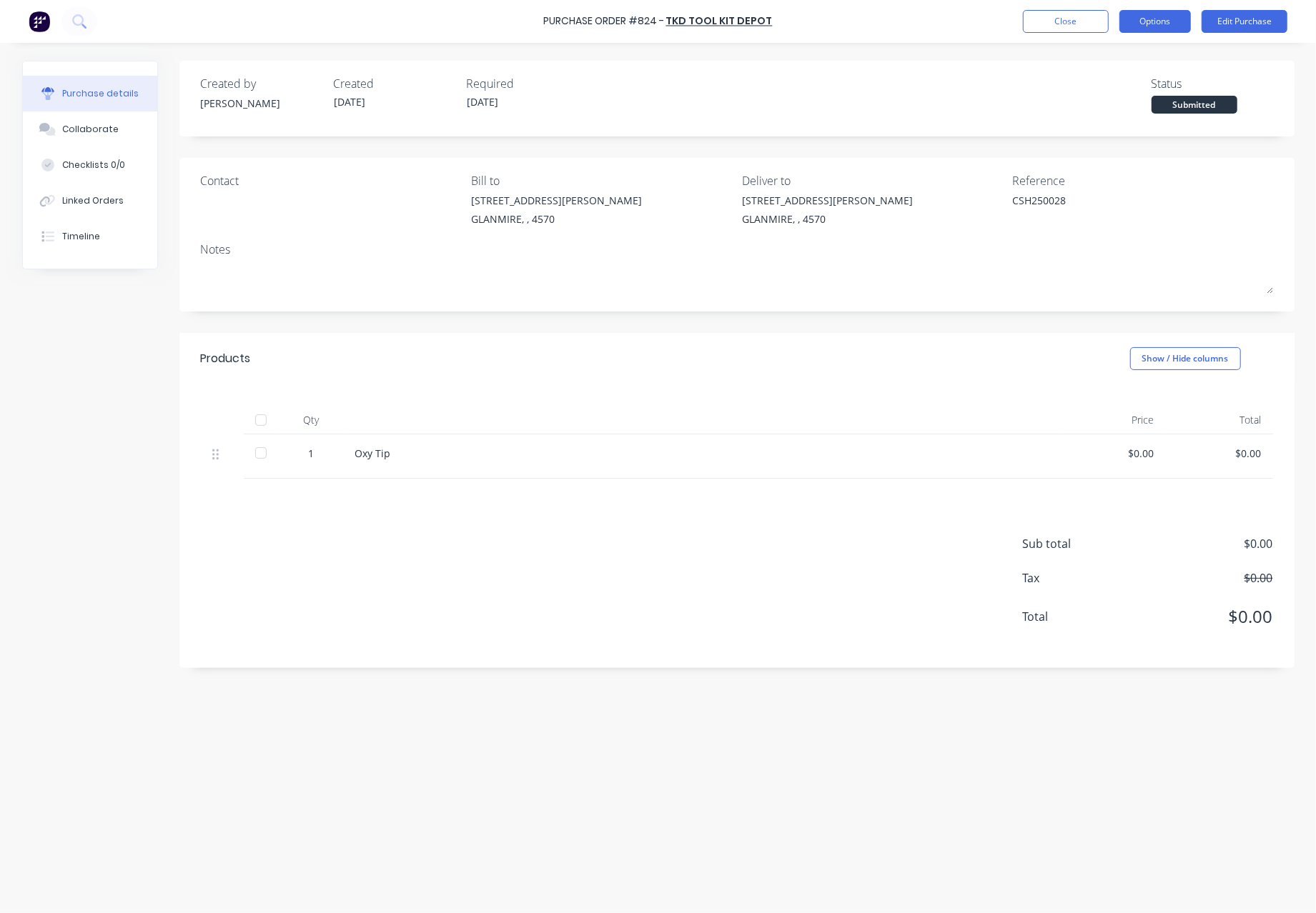
click at [1145, 21] on button "Options" at bounding box center [1155, 21] width 71 height 23
click at [1127, 59] on div "Print / Email" at bounding box center [1123, 58] width 110 height 21
click at [1112, 113] on div "Without pricing" at bounding box center [1123, 116] width 110 height 21
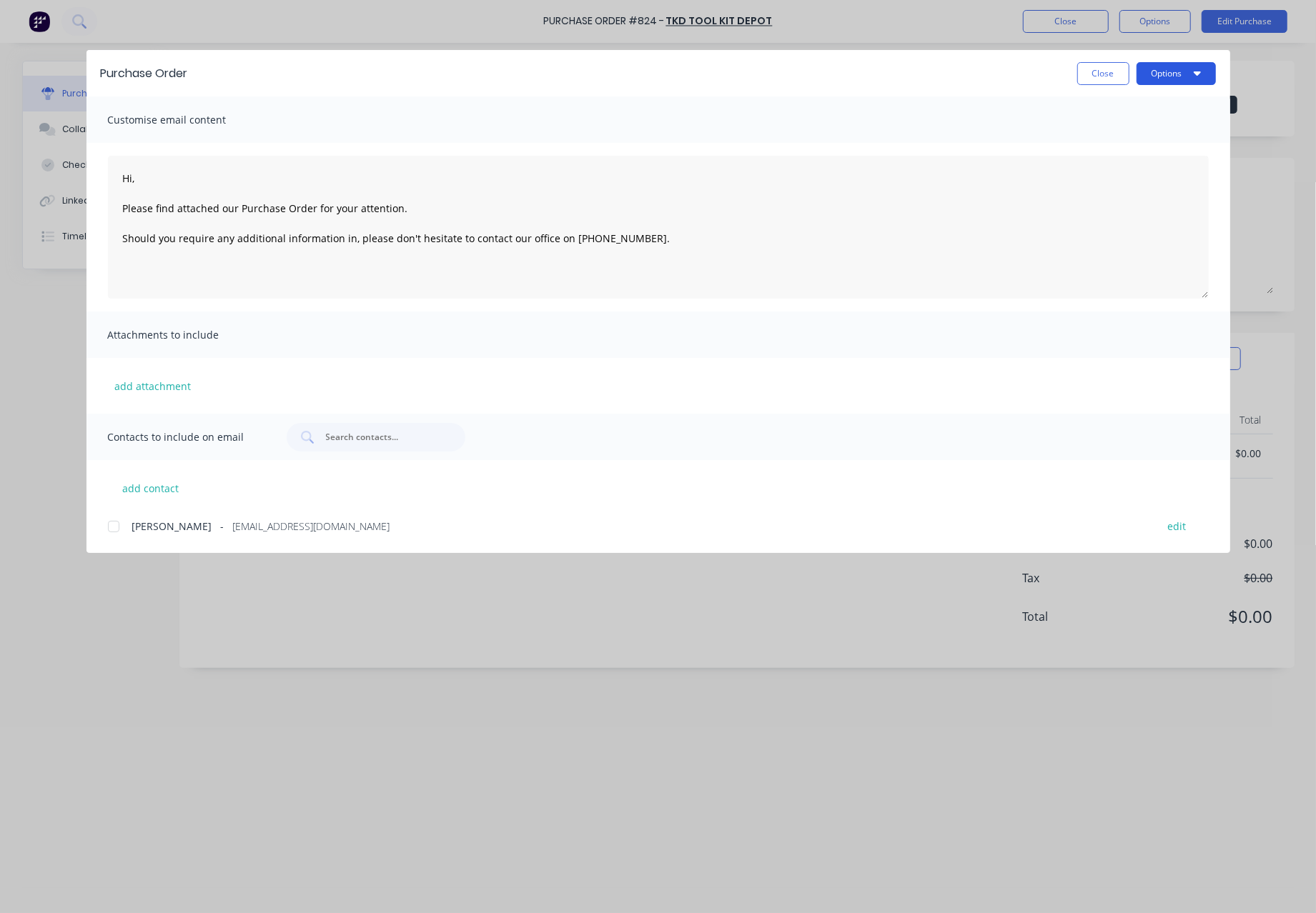
click at [1166, 72] on button "Options" at bounding box center [1176, 73] width 79 height 23
click at [1138, 132] on div "Print" at bounding box center [1147, 138] width 110 height 21
type textarea "x"
type textarea "Hi, Please find attached our Purchase Order for your attention. Should you requ…"
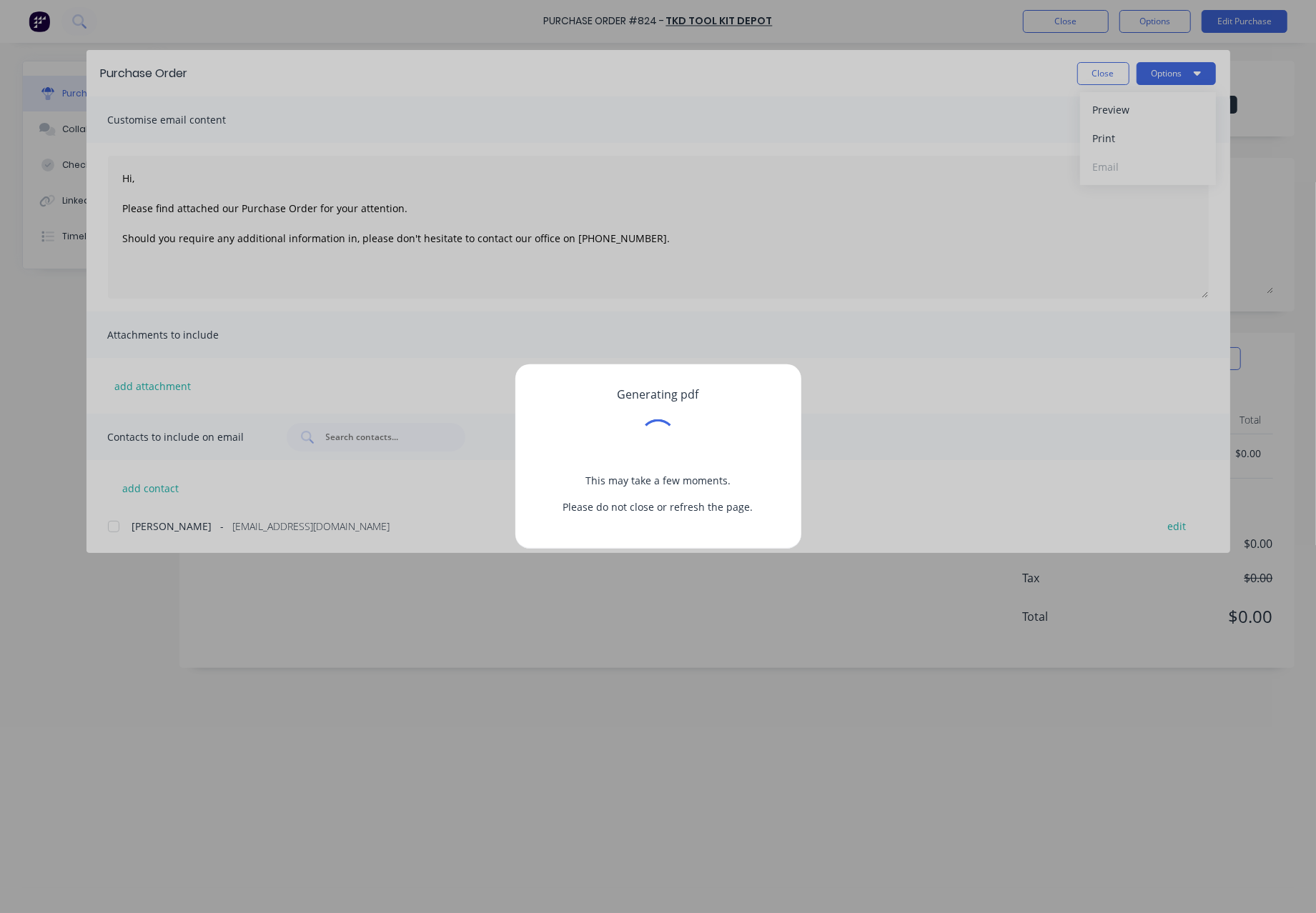
type textarea "x"
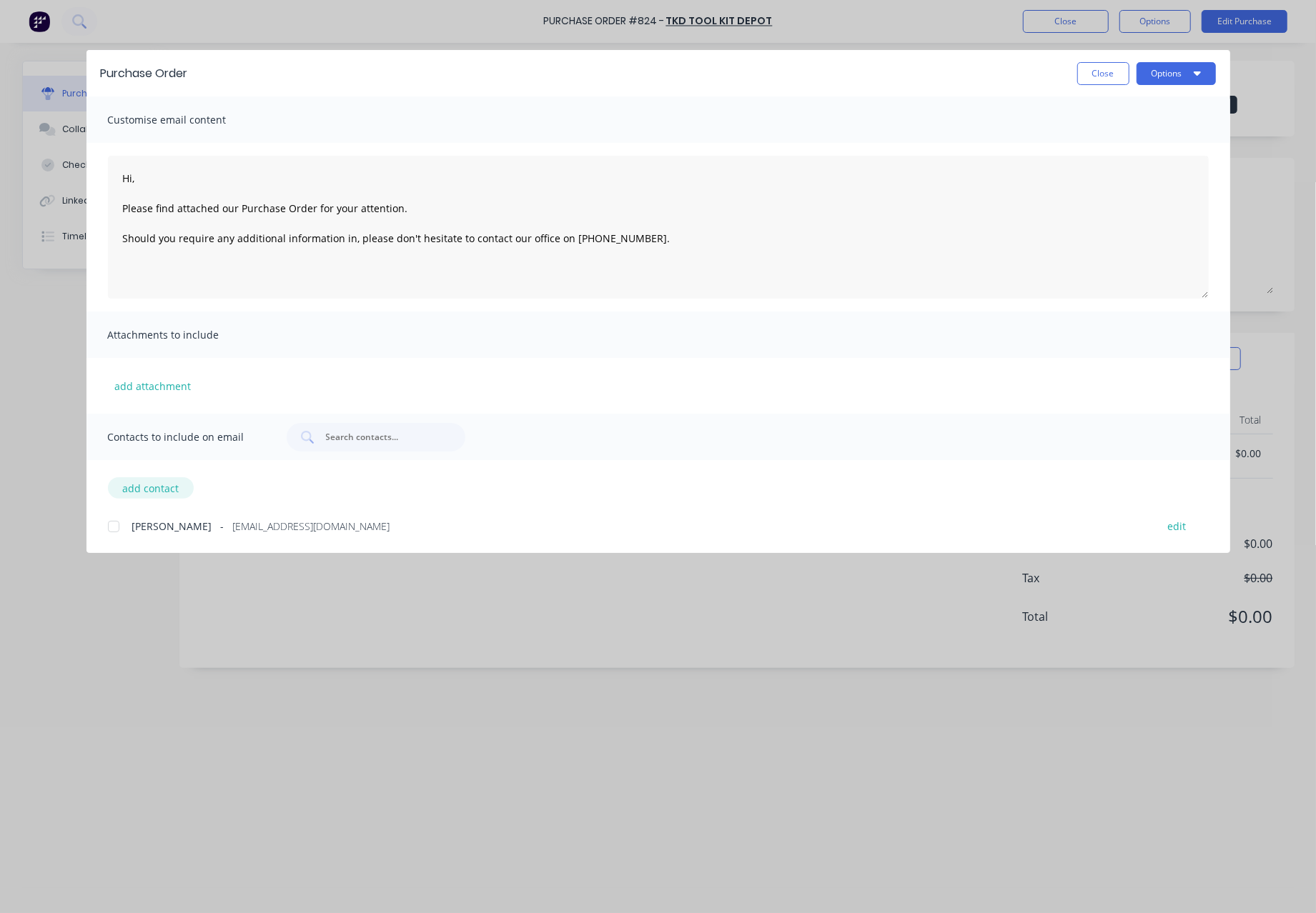
click at [139, 489] on button "add contact" at bounding box center [151, 487] width 86 height 21
type textarea "Hi, Please find attached our Purchase Order for your attention. Should you requ…"
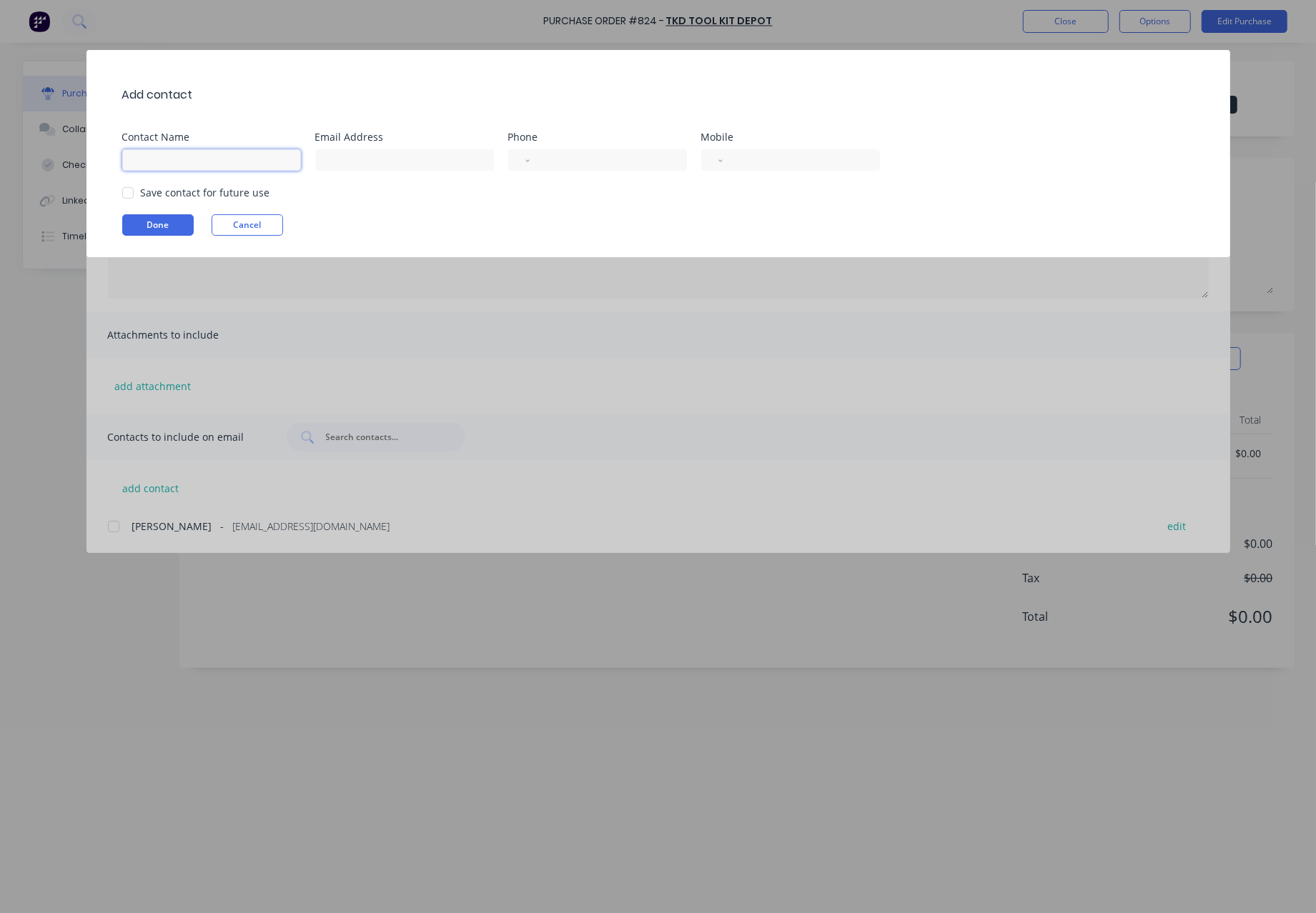
click at [169, 164] on input at bounding box center [211, 159] width 178 height 21
type input "[PERSON_NAME]"
type input "[PERSON_NAME][EMAIL_ADDRESS][DOMAIN_NAME]"
select select "AU"
type input "[PHONE_NUMBER]"
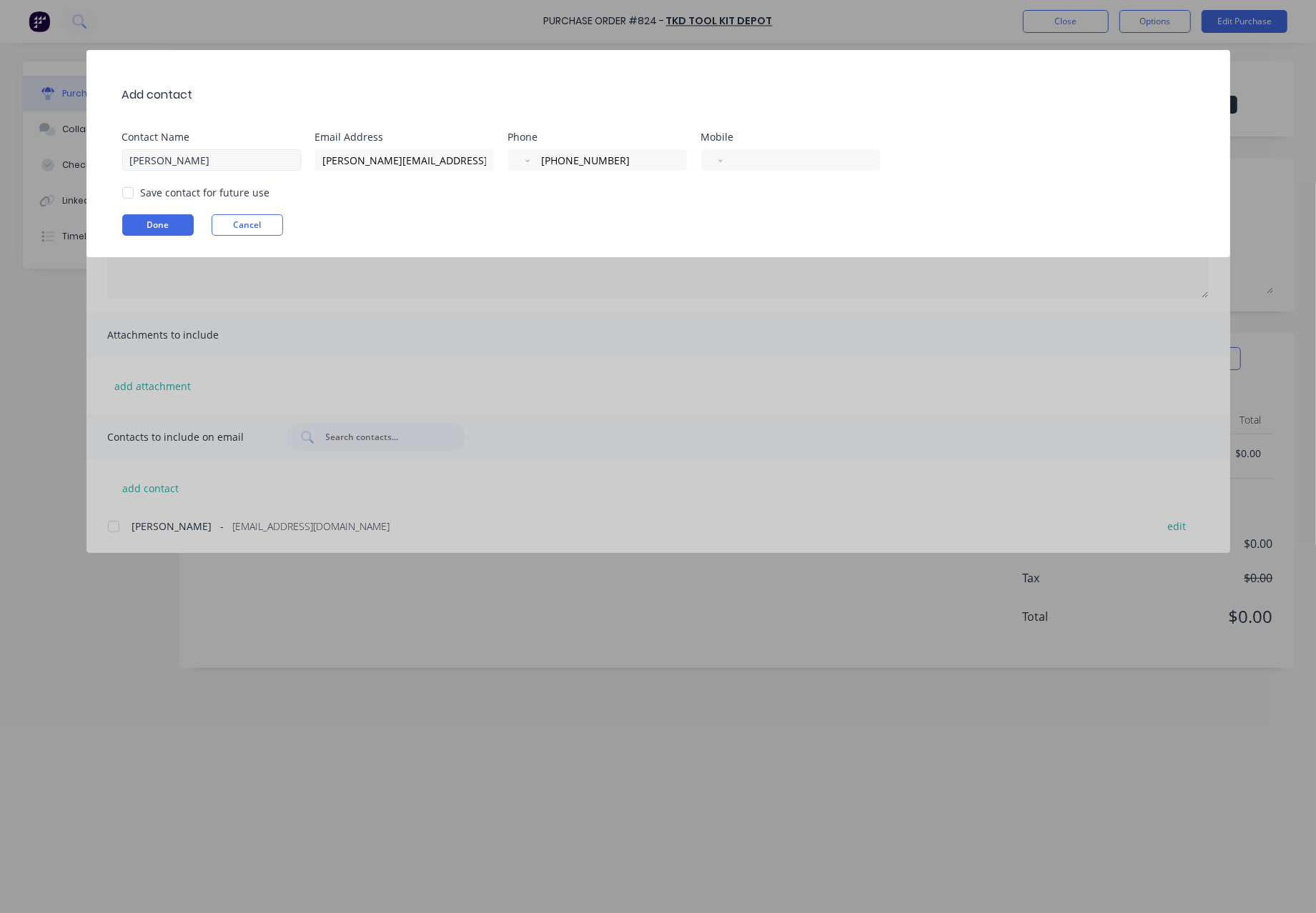
select select "AU"
type input "[PHONE_NUMBER]"
click at [163, 225] on button "Done" at bounding box center [158, 224] width 71 height 21
type textarea "x"
type textarea "Hi, Please find attached our Purchase Order for your attention. Should you requ…"
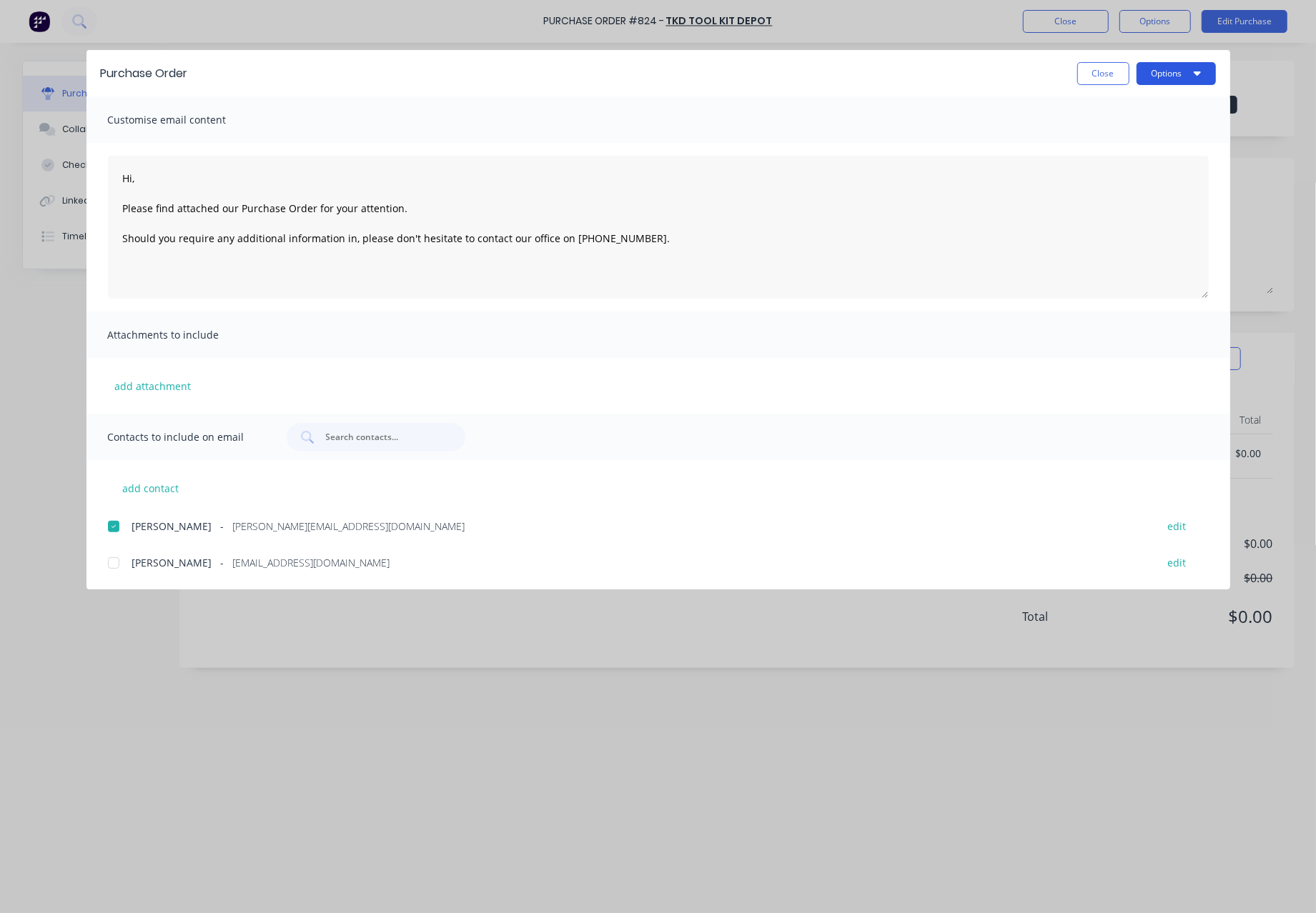
click at [1169, 76] on button "Options" at bounding box center [1176, 73] width 79 height 23
click at [1122, 170] on div "Email" at bounding box center [1147, 166] width 110 height 21
type textarea "x"
type textarea "Hi, Please find attached our Purchase Order for your attention. Should you requ…"
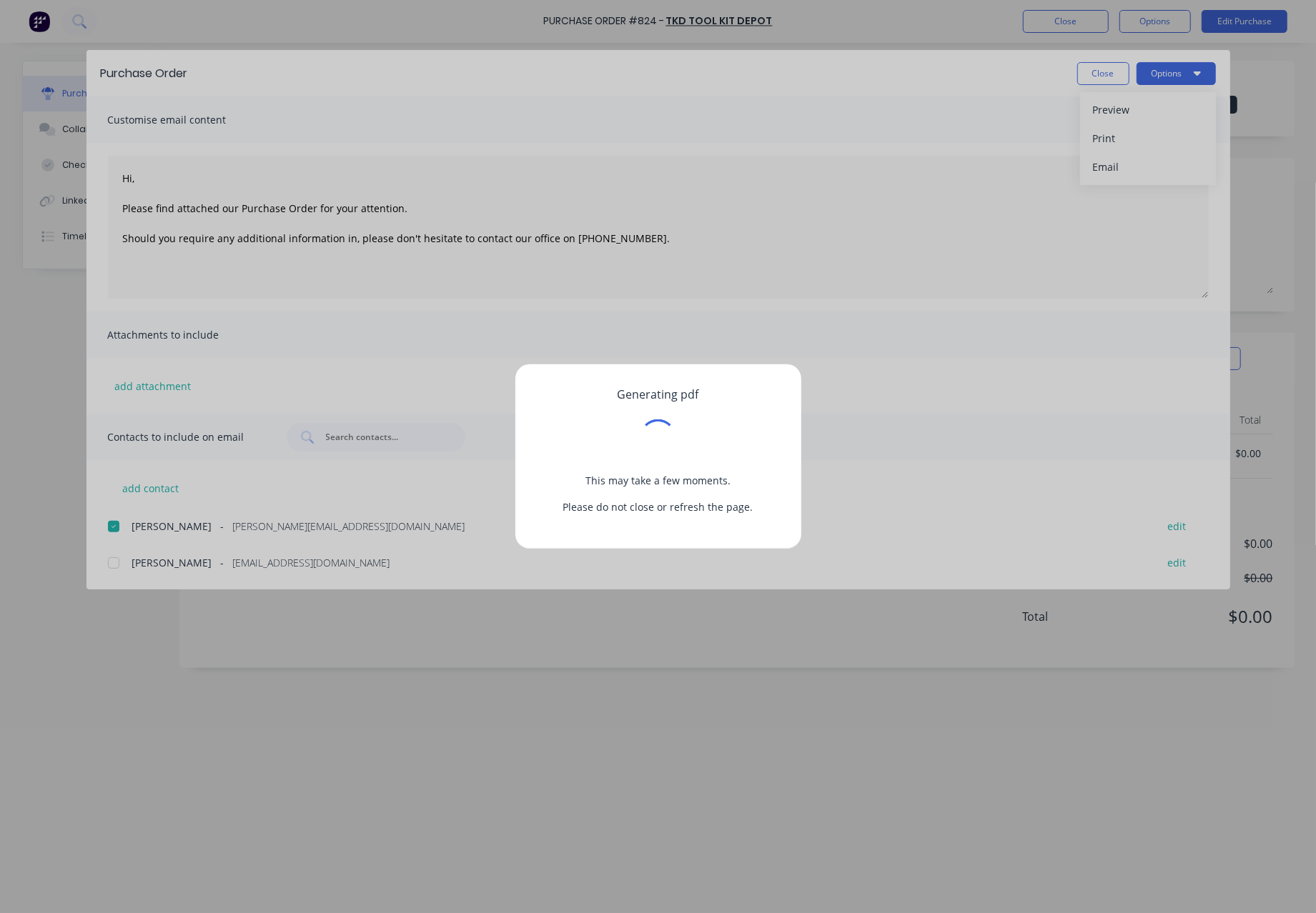
type textarea "x"
type textarea "Hi, Please find attached our Purchase Order for your attention. Should you requ…"
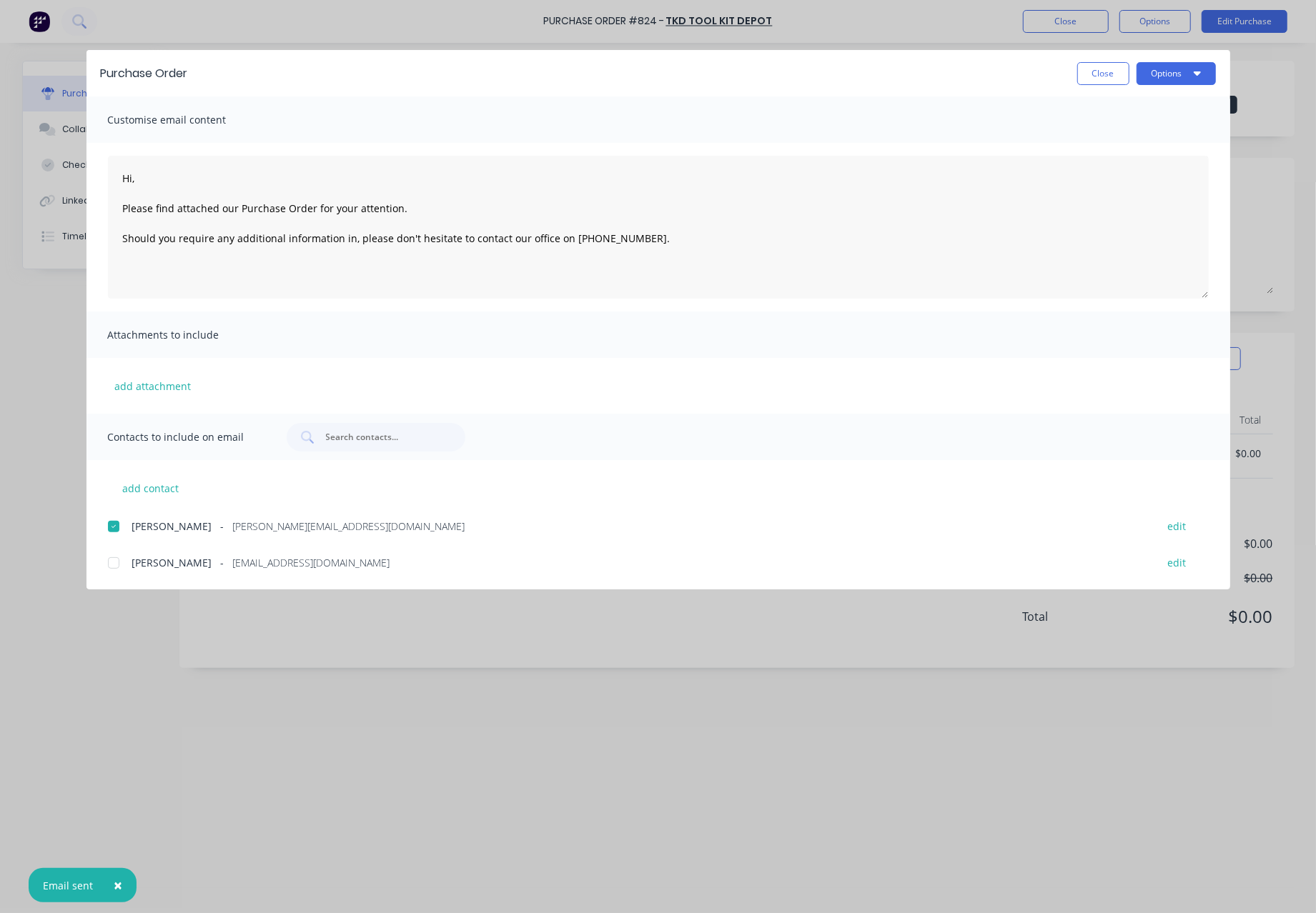
type textarea "x"
type textarea "Hi, Please find attached our Purchase Order for your attention. Should you requ…"
click at [1104, 75] on button "Close" at bounding box center [1103, 73] width 52 height 23
type textarea "x"
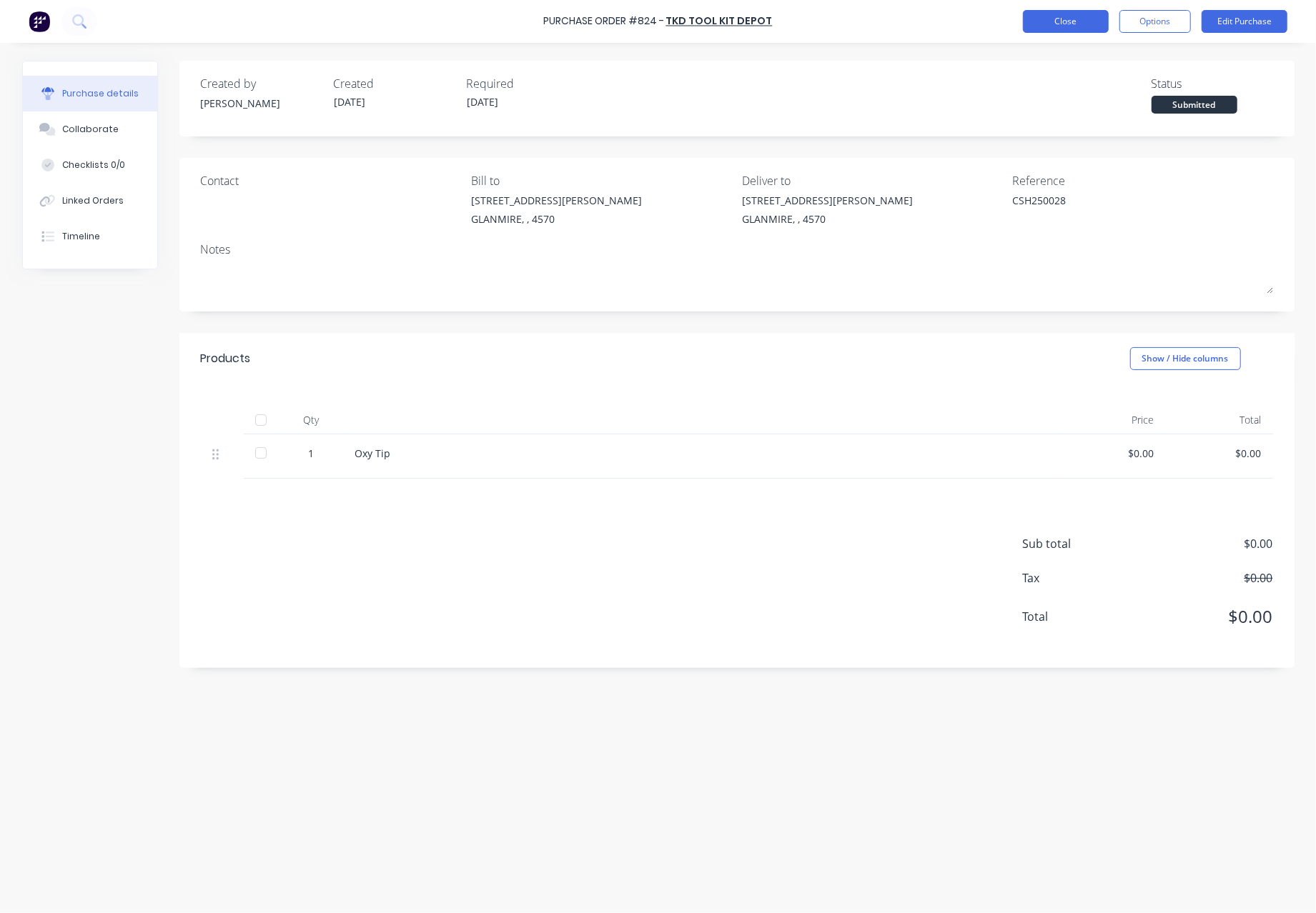
click at [1059, 23] on button "Close" at bounding box center [1065, 21] width 86 height 23
